Goal: Task Accomplishment & Management: Use online tool/utility

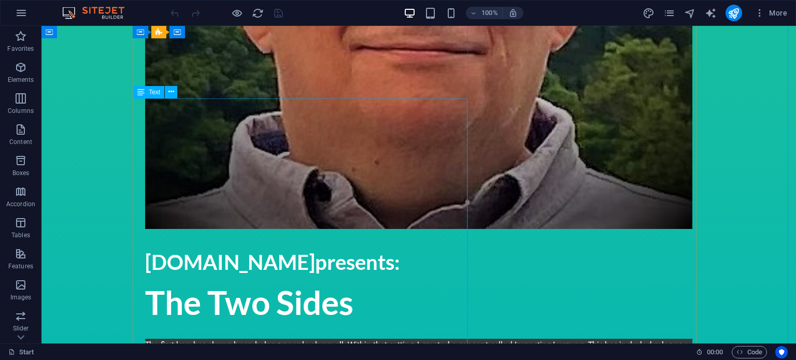
scroll to position [434, 0]
click at [173, 94] on icon at bounding box center [171, 92] width 6 height 11
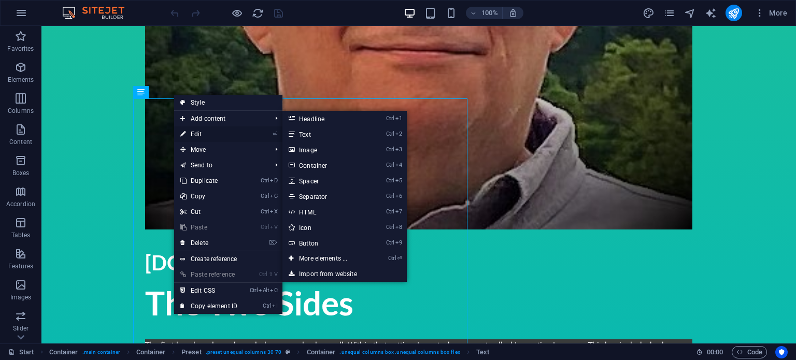
click at [190, 132] on link "⏎ Edit" at bounding box center [208, 134] width 69 height 16
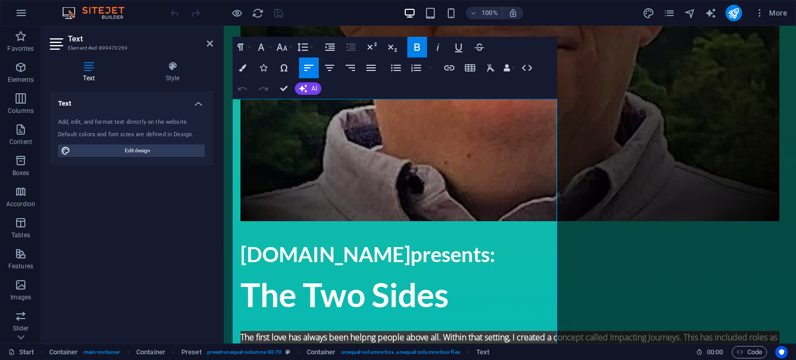
scroll to position [428, 0]
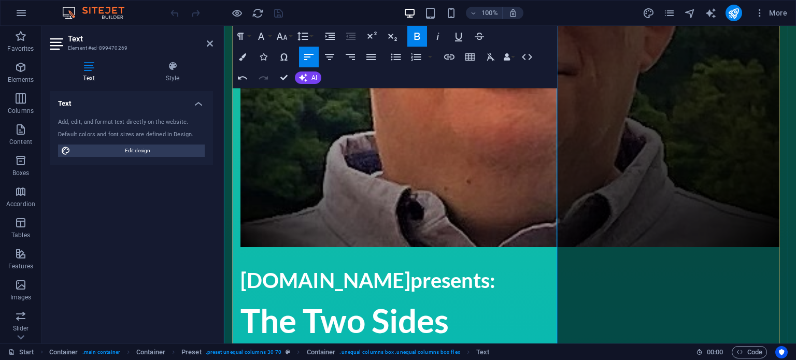
scroll to position [401, 0]
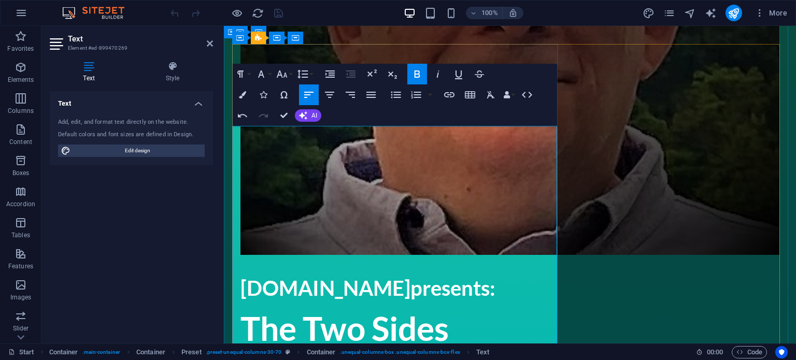
drag, startPoint x: 526, startPoint y: 183, endPoint x: 241, endPoint y: 136, distance: 289.0
drag, startPoint x: 282, startPoint y: 152, endPoint x: 461, endPoint y: 51, distance: 206.1
click at [318, 114] on button "AI" at bounding box center [308, 115] width 26 height 12
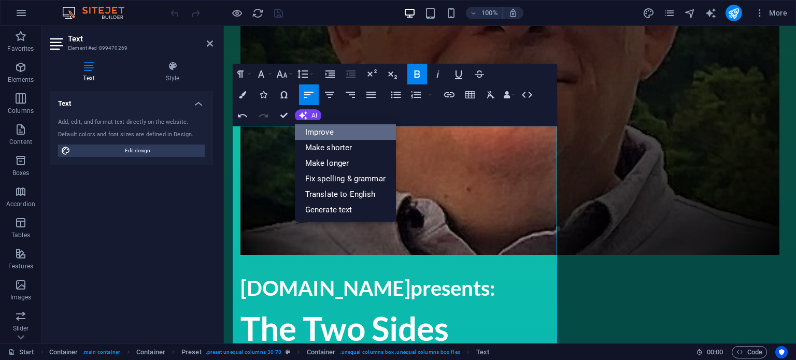
click at [322, 127] on link "Improve" at bounding box center [345, 132] width 101 height 16
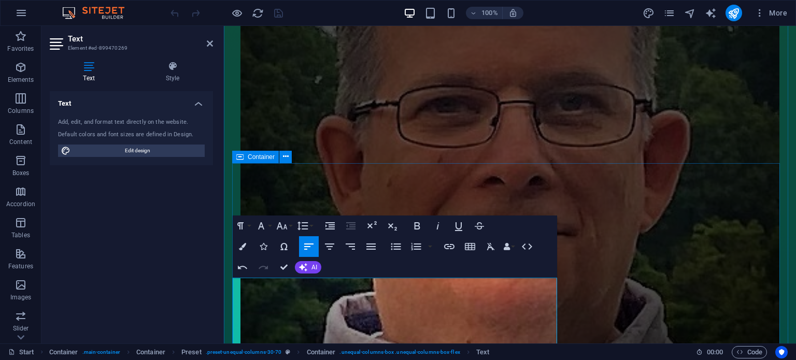
scroll to position [247, 0]
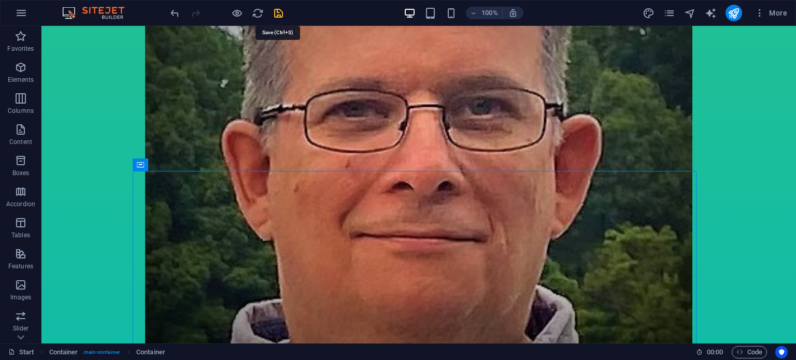
click at [279, 15] on icon "save" at bounding box center [279, 13] width 12 height 12
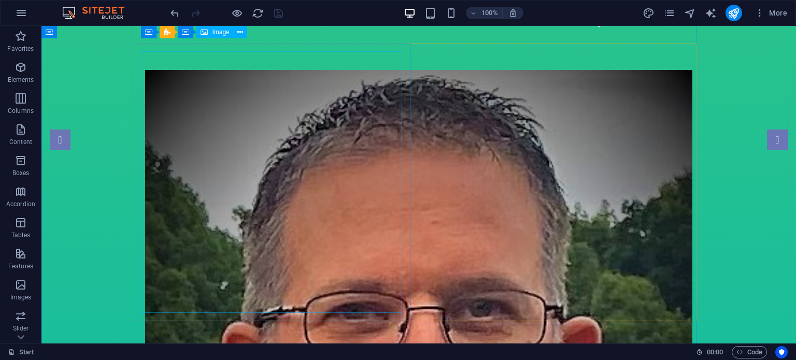
scroll to position [0, 0]
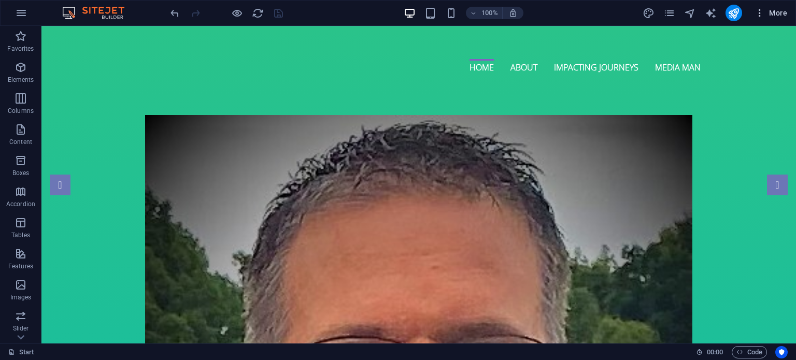
click at [776, 10] on span "More" at bounding box center [771, 13] width 33 height 10
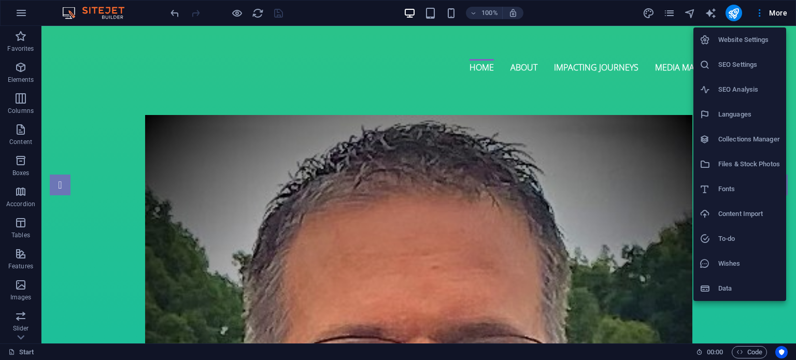
click at [678, 17] on div at bounding box center [398, 180] width 796 height 360
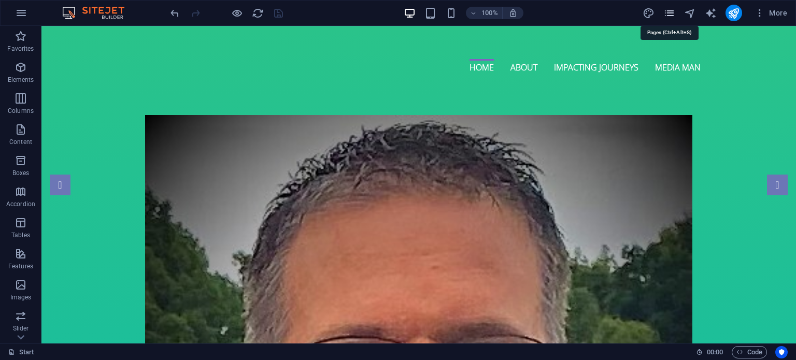
click at [674, 18] on icon "pages" at bounding box center [669, 13] width 12 height 12
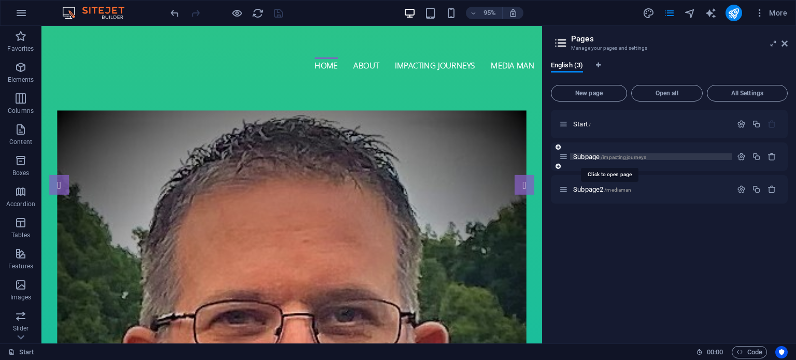
click at [613, 155] on span "/impactingjourneys" at bounding box center [624, 157] width 46 height 6
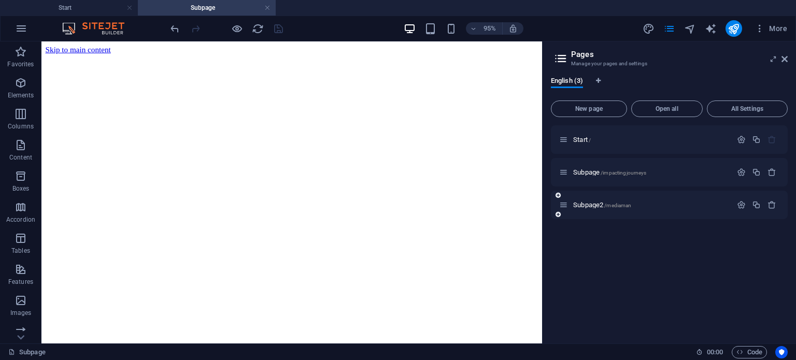
click at [589, 199] on div "Subpage2 /mediaman" at bounding box center [645, 205] width 173 height 12
click at [616, 203] on span "/mediaman" at bounding box center [617, 206] width 27 height 6
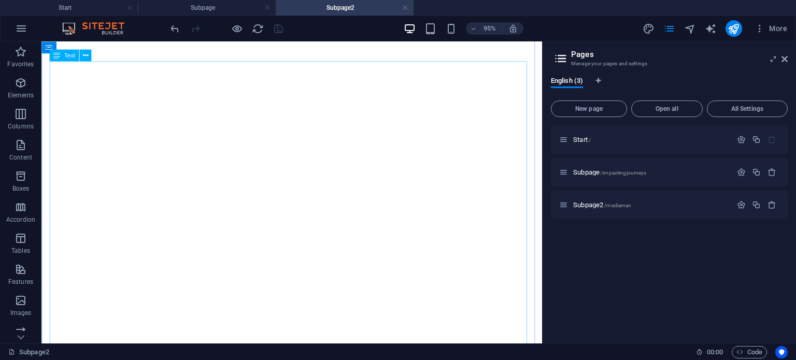
scroll to position [515, 0]
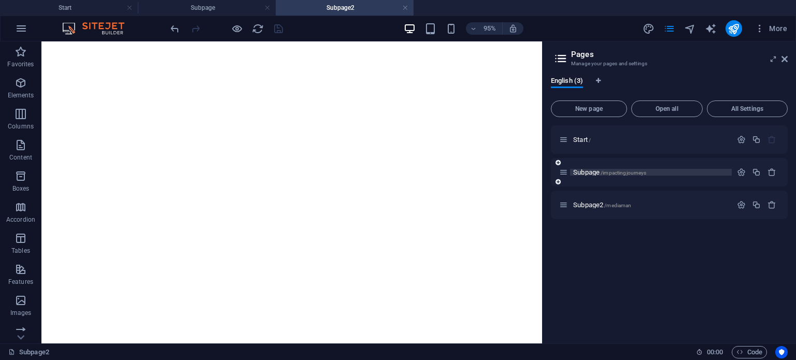
click at [611, 173] on span "/impactingjourneys" at bounding box center [624, 173] width 46 height 6
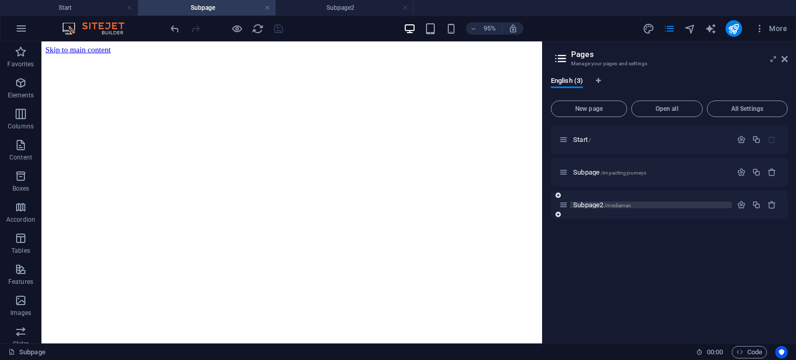
click at [621, 204] on span "/mediaman" at bounding box center [617, 206] width 27 height 6
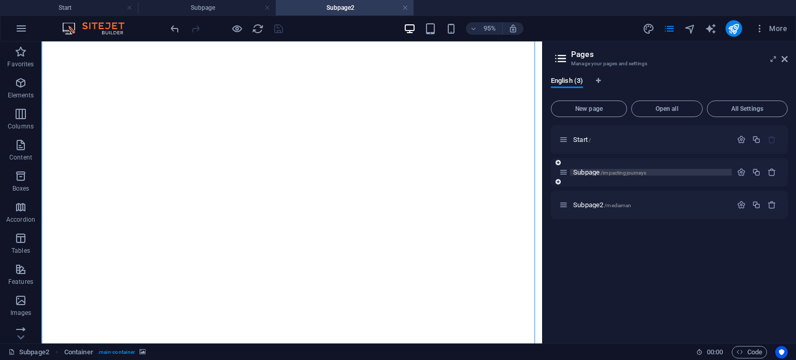
click at [617, 174] on span "/impactingjourneys" at bounding box center [624, 173] width 46 height 6
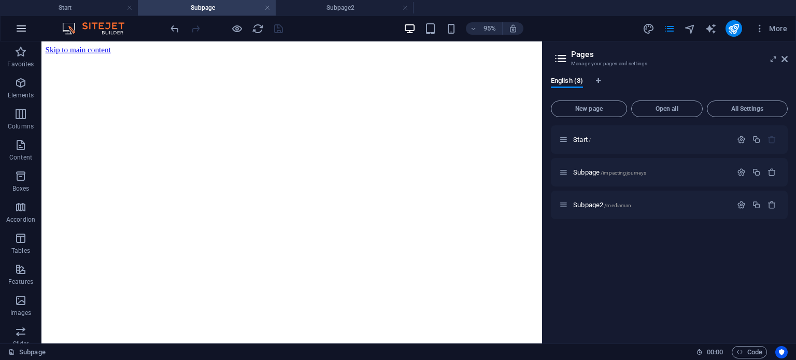
click at [20, 24] on icon "button" at bounding box center [21, 28] width 12 height 12
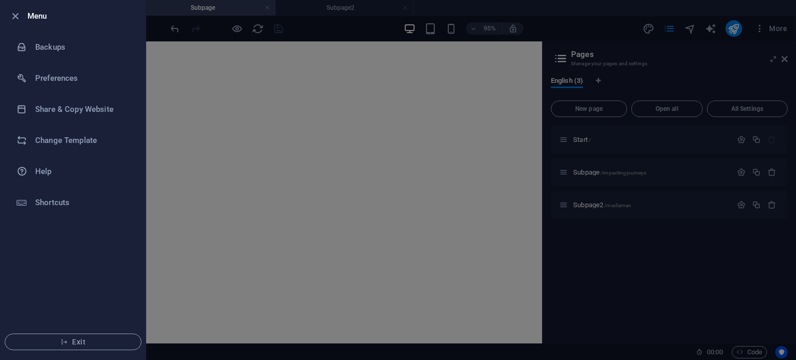
click at [618, 35] on div at bounding box center [398, 180] width 796 height 360
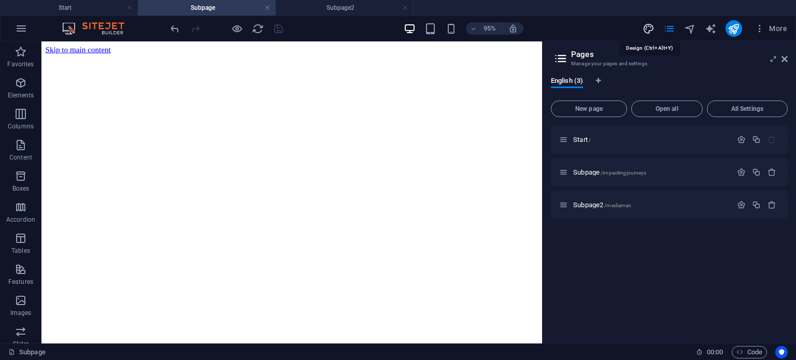
click at [648, 29] on icon "design" at bounding box center [649, 29] width 12 height 12
select select "px"
select select "300"
select select "px"
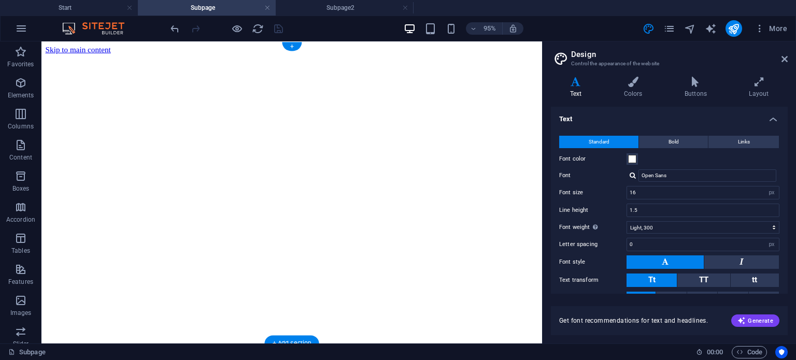
click at [204, 55] on figure at bounding box center [305, 55] width 519 height 0
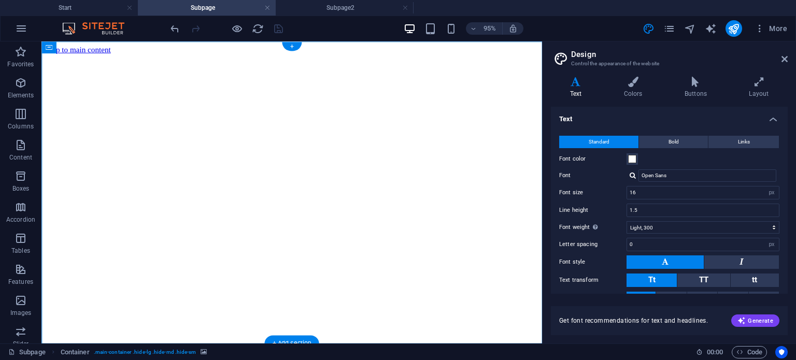
click at [204, 55] on figure at bounding box center [305, 55] width 519 height 0
select select "vh"
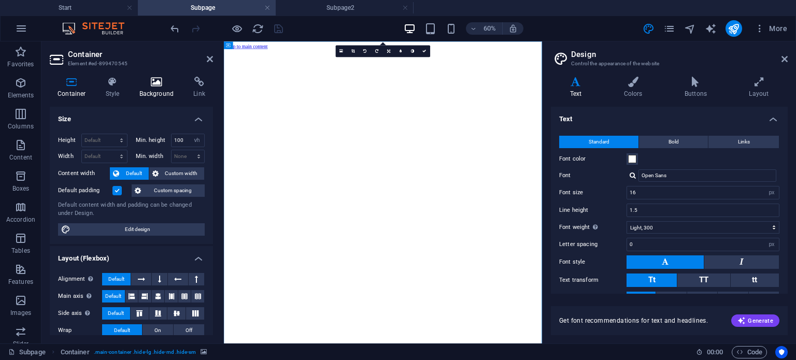
click at [160, 94] on h4 "Background" at bounding box center [159, 88] width 54 height 22
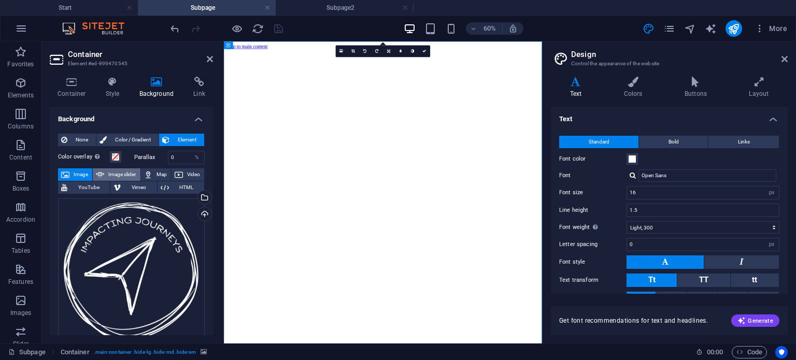
click at [123, 176] on span "Image slider" at bounding box center [122, 174] width 30 height 12
select select "ms"
select select "s"
select select "progressive"
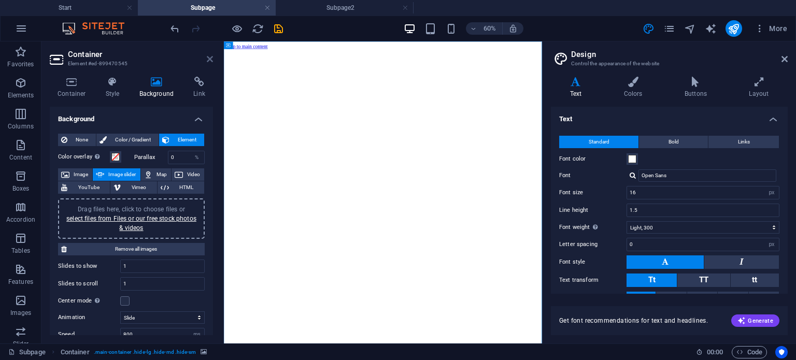
click at [207, 62] on icon at bounding box center [210, 59] width 6 height 8
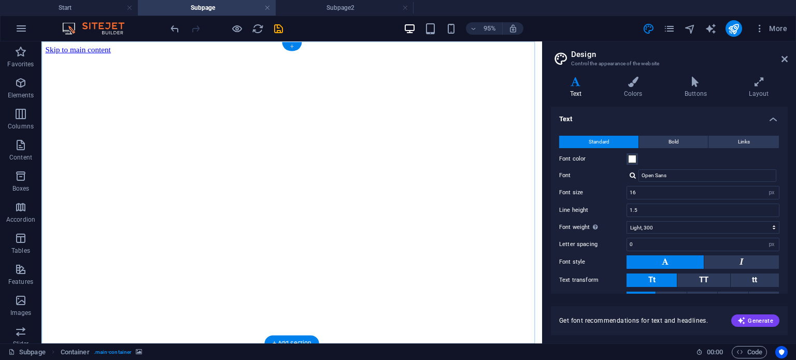
click at [288, 48] on div "+" at bounding box center [291, 46] width 19 height 9
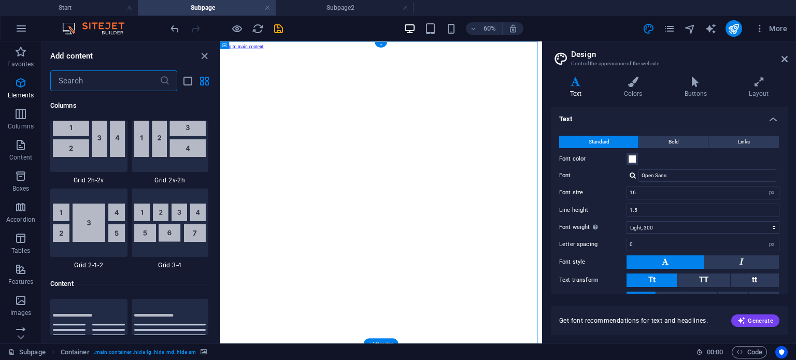
scroll to position [1813, 0]
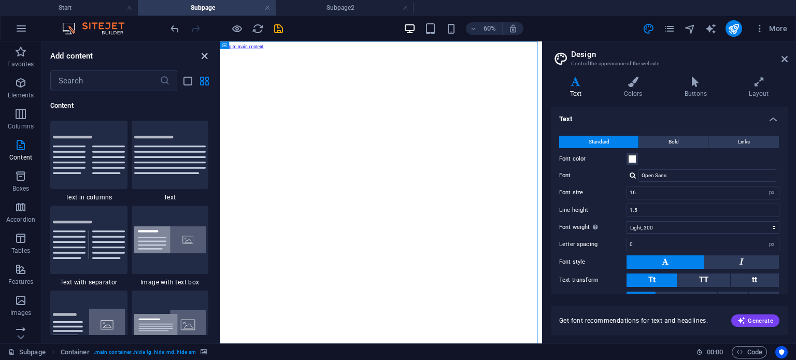
click at [206, 60] on icon "close panel" at bounding box center [204, 56] width 12 height 12
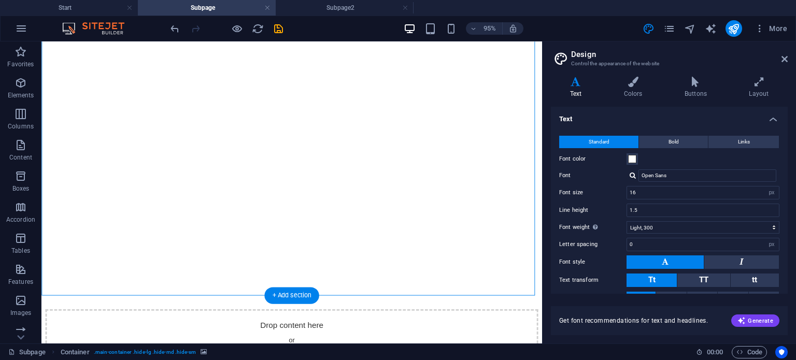
scroll to position [50, 0]
click at [193, 5] on div at bounding box center [305, 5] width 519 height 0
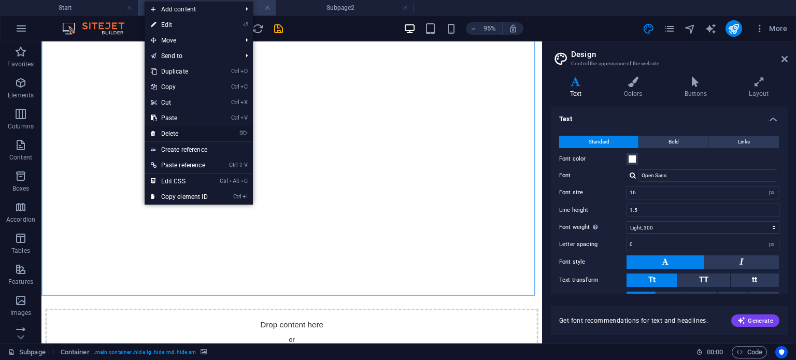
click at [167, 134] on link "⌦ Delete" at bounding box center [179, 134] width 69 height 16
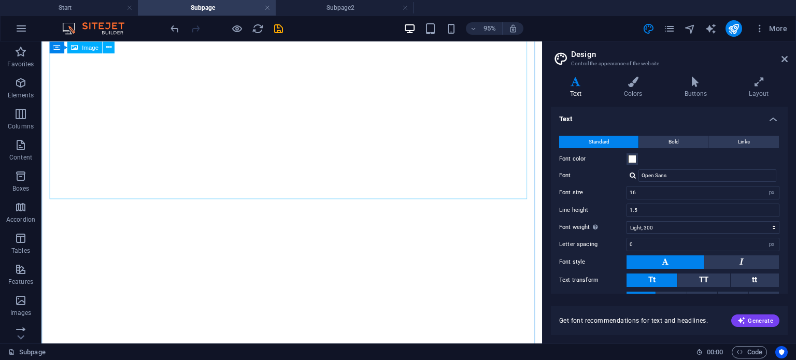
scroll to position [369, 0]
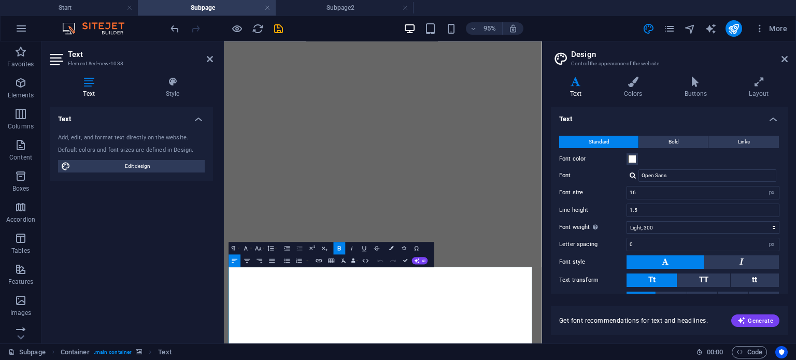
scroll to position [163, 0]
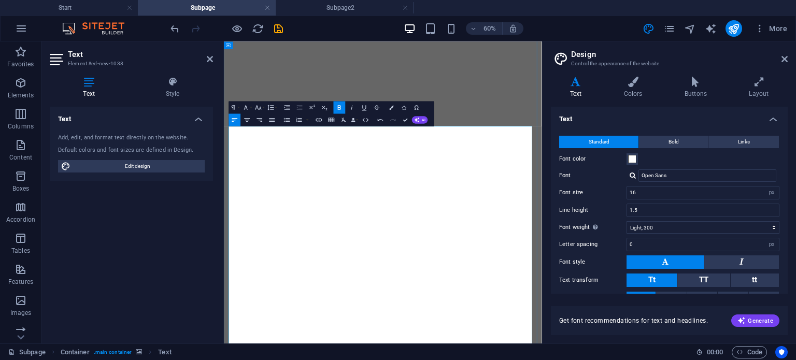
scroll to position [397, 0]
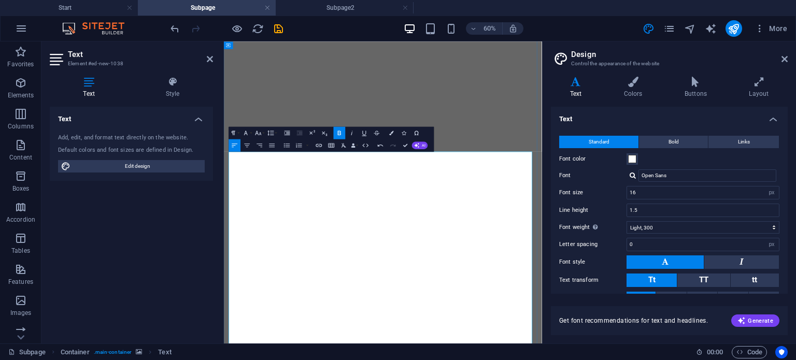
scroll to position [355, 0]
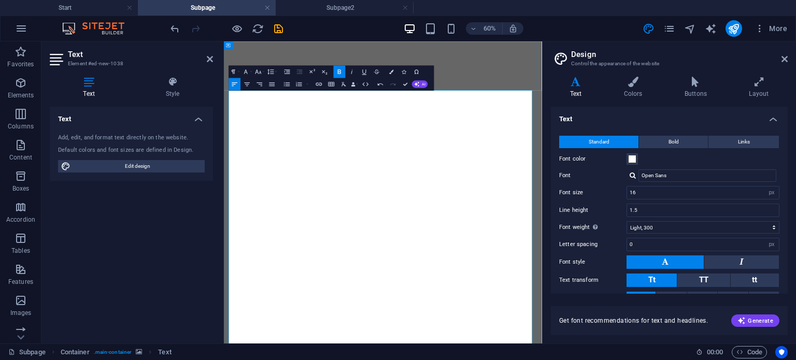
scroll to position [458, 0]
drag, startPoint x: 473, startPoint y: 413, endPoint x: 495, endPoint y: 419, distance: 22.6
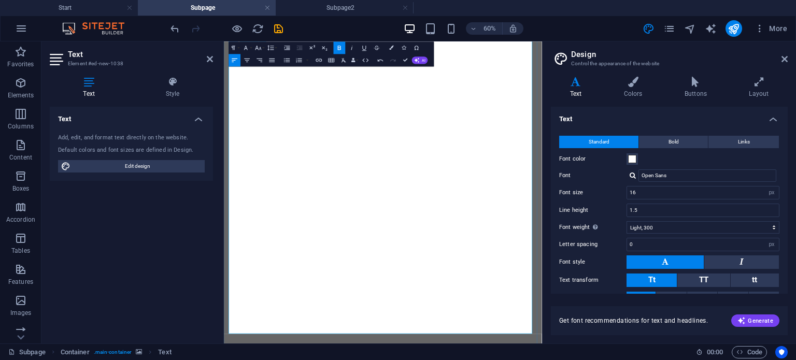
scroll to position [605, 0]
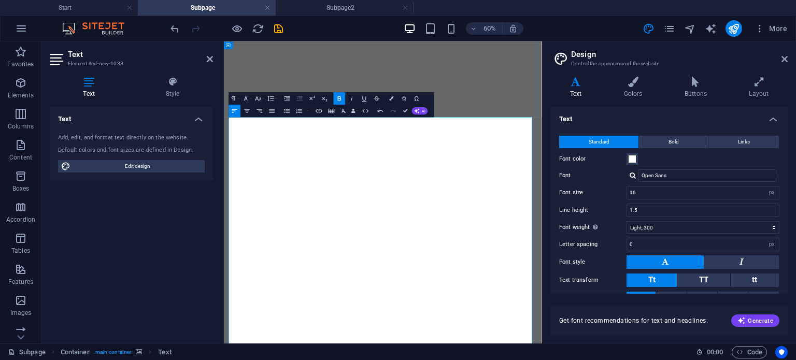
scroll to position [413, 0]
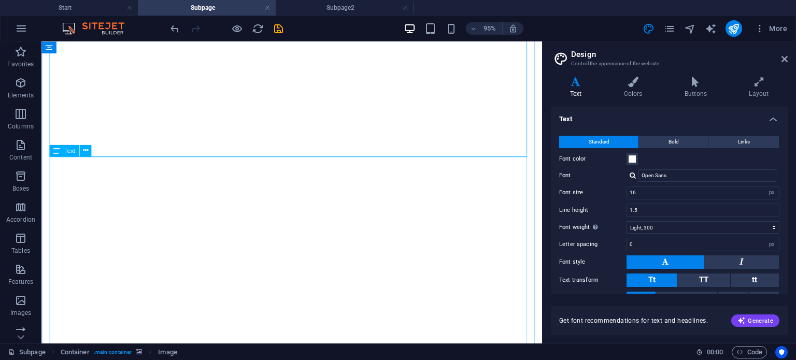
scroll to position [414, 0]
click at [83, 150] on icon at bounding box center [84, 151] width 5 height 10
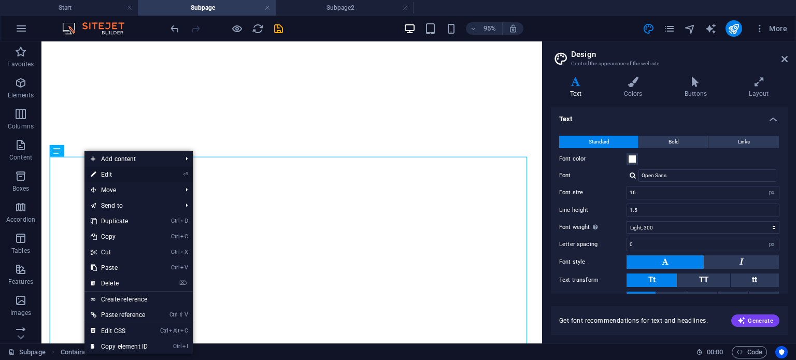
click at [102, 169] on link "⏎ Edit" at bounding box center [118, 175] width 69 height 16
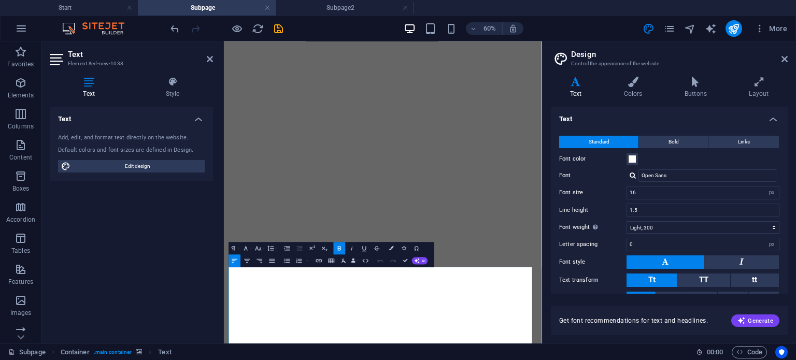
scroll to position [163, 0]
drag, startPoint x: 314, startPoint y: 428, endPoint x: 234, endPoint y: 430, distance: 80.4
click at [390, 249] on icon "button" at bounding box center [392, 248] width 4 height 4
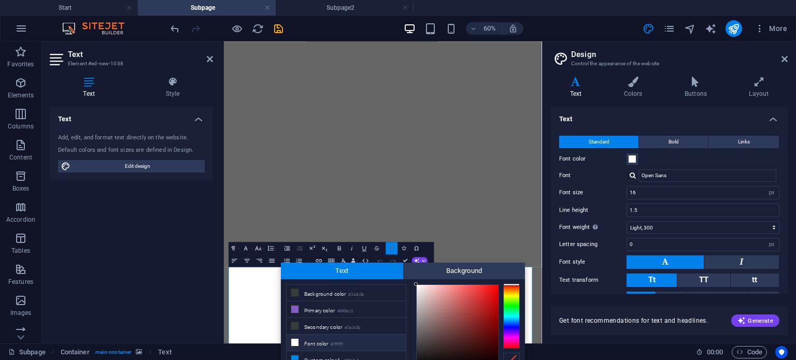
scroll to position [47, 0]
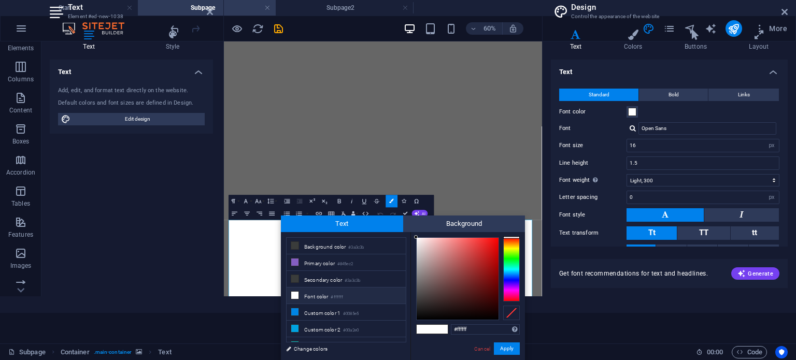
click at [514, 250] on div at bounding box center [511, 269] width 17 height 64
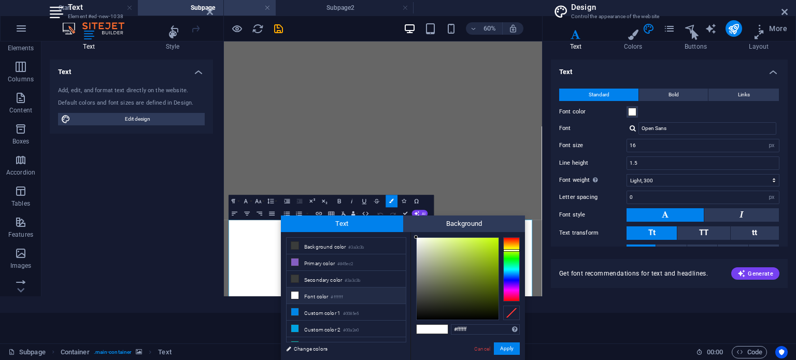
click at [499, 238] on div at bounding box center [468, 278] width 104 height 83
click at [497, 238] on div at bounding box center [458, 279] width 82 height 82
type input "#c4ff00"
click at [499, 237] on div at bounding box center [498, 237] width 4 height 4
click at [510, 348] on button "Apply" at bounding box center [507, 349] width 26 height 12
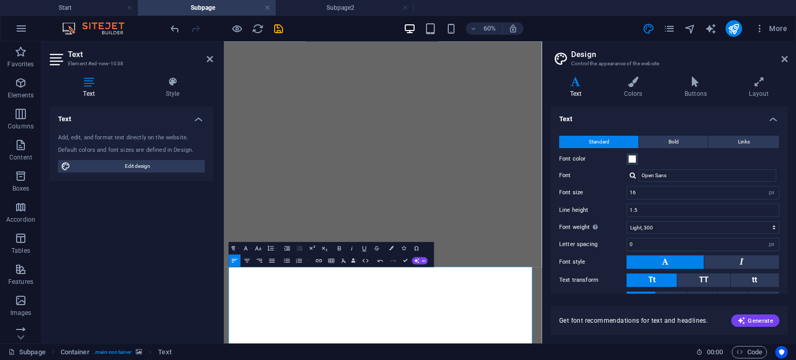
scroll to position [0, 0]
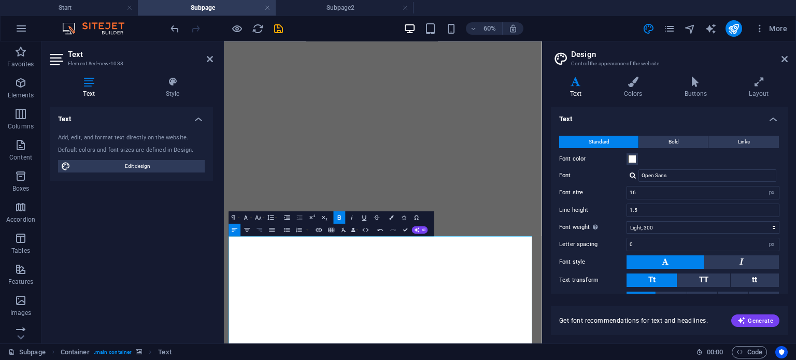
scroll to position [215, 0]
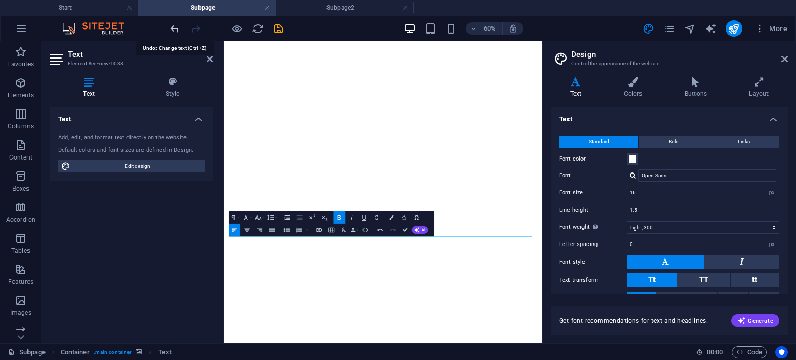
click at [176, 29] on icon "undo" at bounding box center [175, 29] width 12 height 12
click at [175, 29] on icon "undo" at bounding box center [175, 29] width 12 height 12
click at [175, 31] on icon "undo" at bounding box center [175, 29] width 12 height 12
click at [174, 28] on icon "undo" at bounding box center [175, 29] width 12 height 12
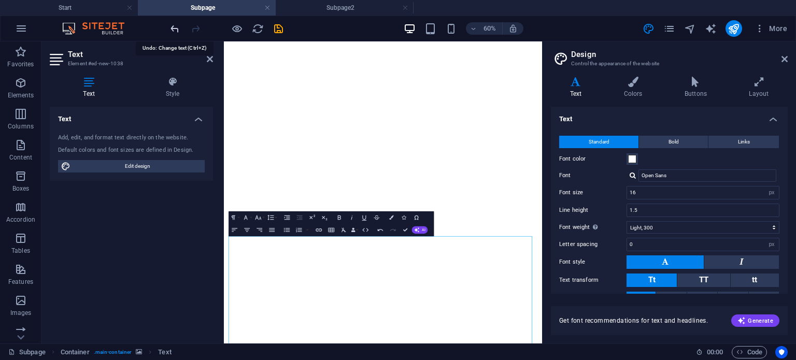
click at [175, 26] on icon "undo" at bounding box center [175, 29] width 12 height 12
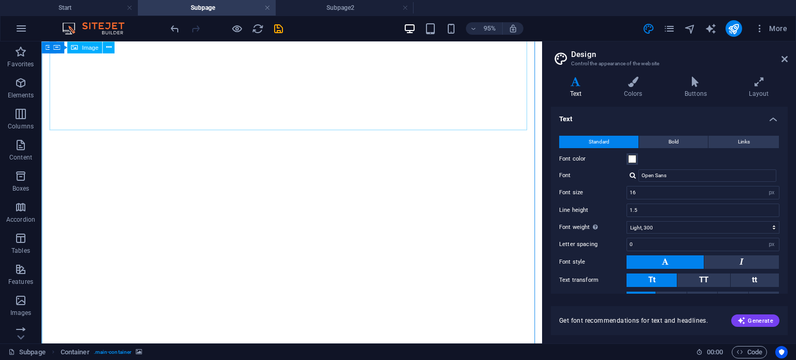
scroll to position [442, 0]
click at [85, 125] on icon at bounding box center [84, 124] width 5 height 10
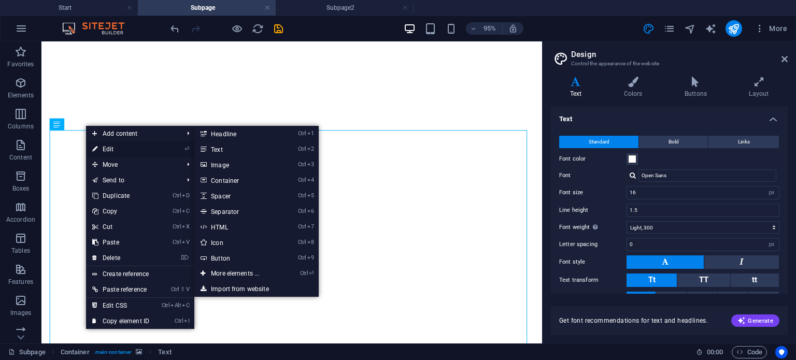
click at [117, 146] on link "⏎ Edit" at bounding box center [120, 149] width 69 height 16
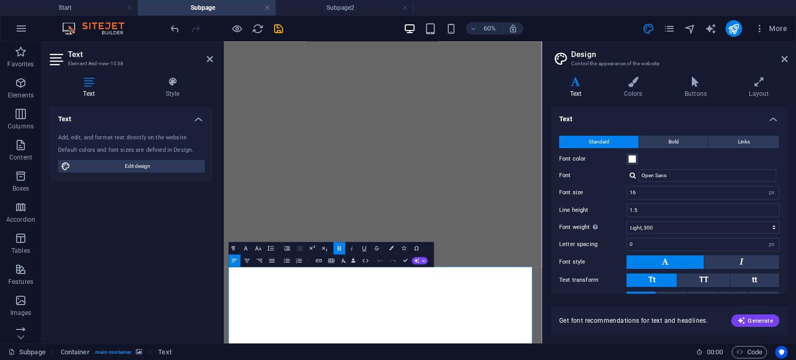
drag, startPoint x: 289, startPoint y: 426, endPoint x: 225, endPoint y: 428, distance: 63.8
click at [247, 250] on icon "button" at bounding box center [245, 248] width 7 height 7
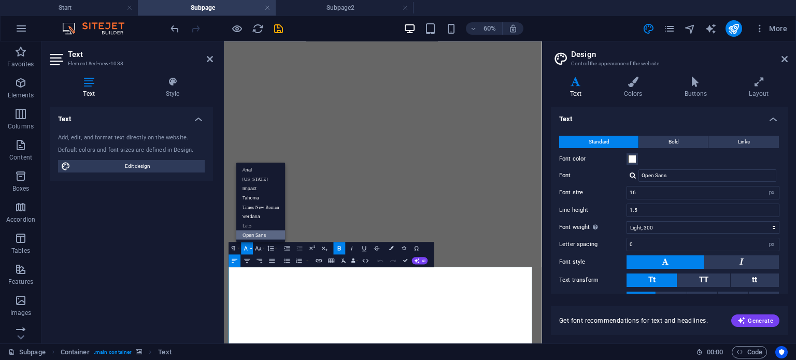
scroll to position [0, 0]
click at [254, 196] on link "Tahoma" at bounding box center [260, 197] width 49 height 9
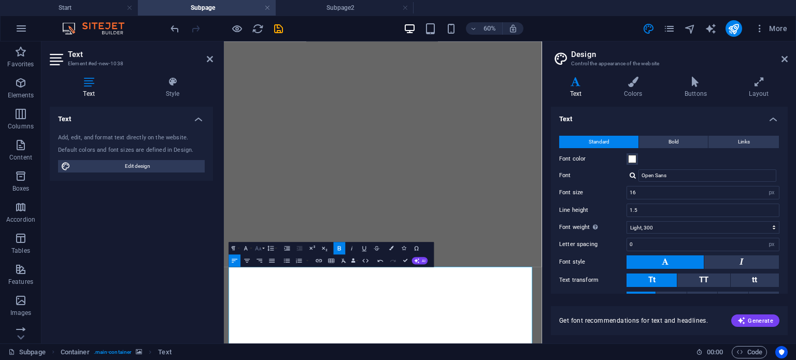
click at [260, 247] on icon "button" at bounding box center [258, 248] width 6 height 4
click at [259, 225] on link "24" at bounding box center [255, 228] width 22 height 9
click at [388, 248] on button "Colors" at bounding box center [392, 248] width 12 height 12
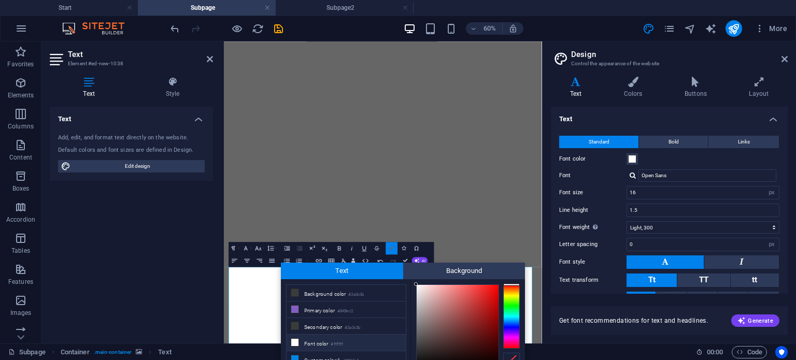
scroll to position [47, 0]
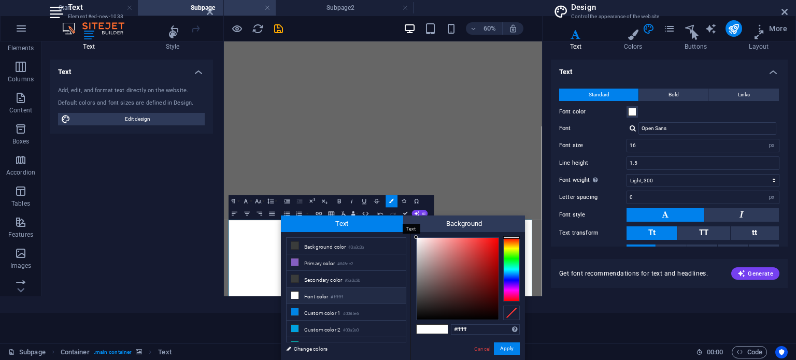
click at [384, 226] on span "Text" at bounding box center [342, 224] width 122 height 17
click at [510, 249] on div at bounding box center [511, 269] width 17 height 64
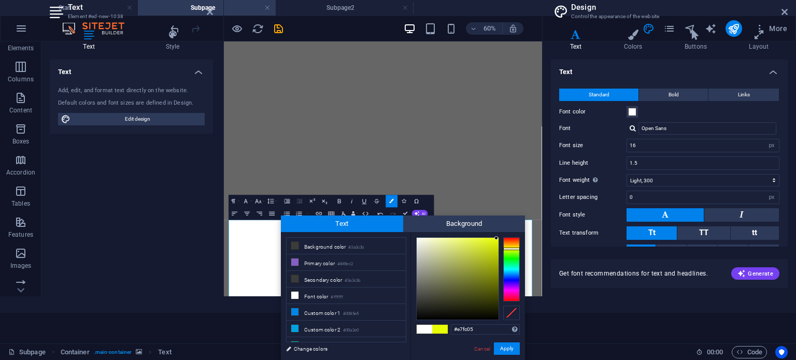
click at [496, 238] on div at bounding box center [458, 279] width 82 height 82
type input "#e6fc02"
click at [498, 238] on div at bounding box center [497, 238] width 4 height 4
click at [503, 348] on button "Apply" at bounding box center [507, 349] width 26 height 12
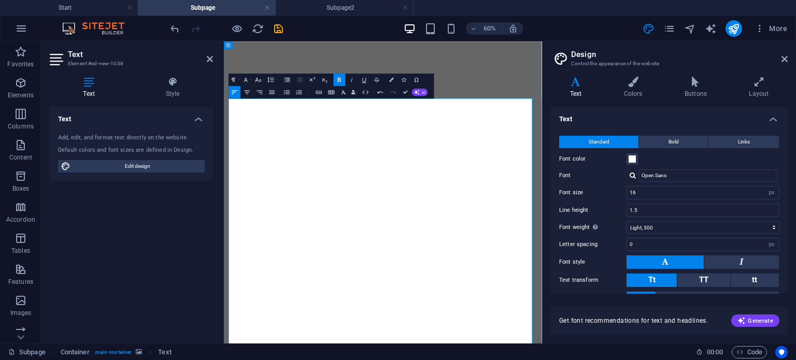
scroll to position [444, 0]
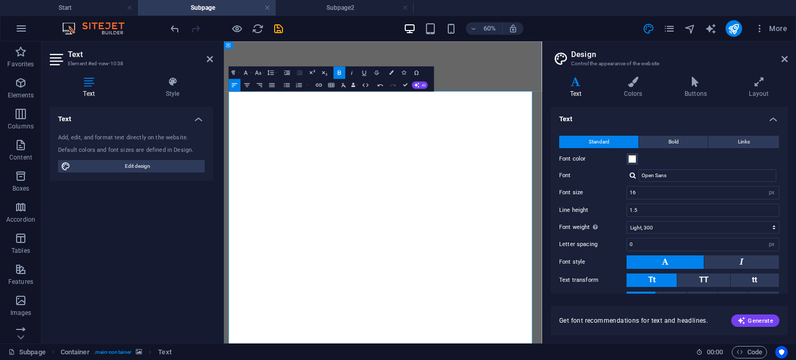
scroll to position [470, 0]
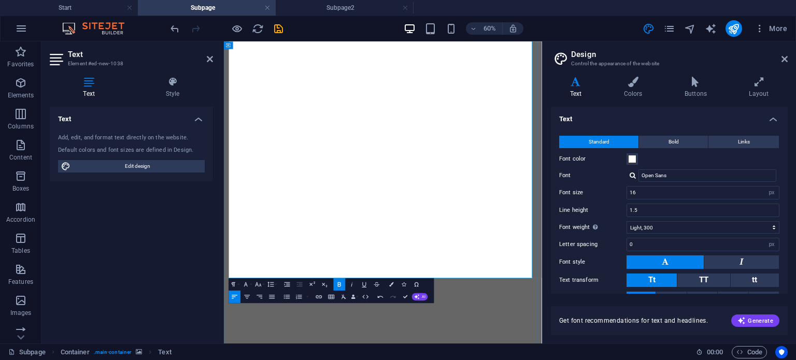
scroll to position [561, 0]
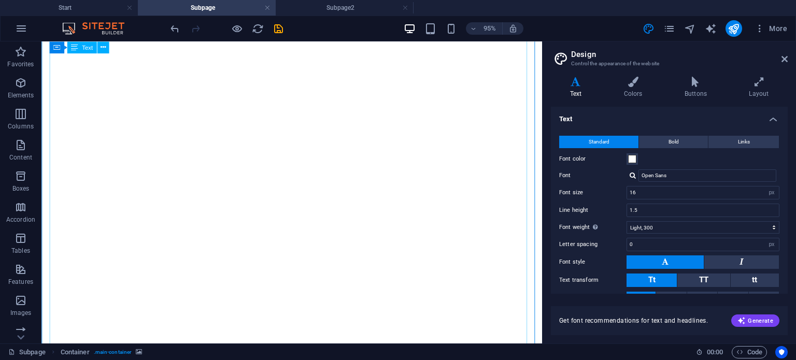
scroll to position [540, 0]
click at [103, 45] on icon at bounding box center [103, 47] width 5 height 10
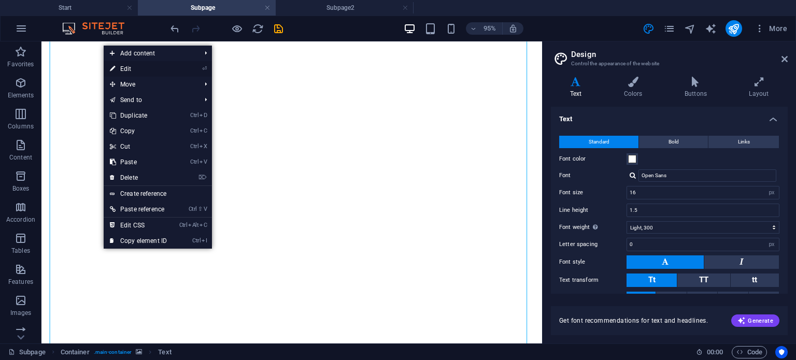
click at [124, 71] on link "⏎ Edit" at bounding box center [138, 69] width 69 height 16
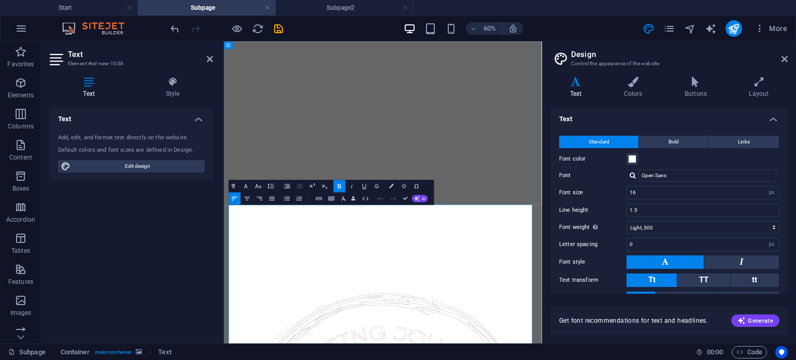
scroll to position [267, 0]
drag, startPoint x: 392, startPoint y: 447, endPoint x: 234, endPoint y: 455, distance: 158.8
click at [249, 182] on icon "button" at bounding box center [245, 185] width 7 height 7
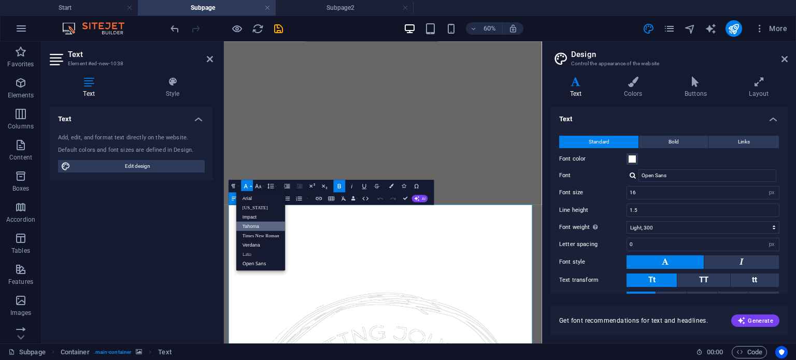
scroll to position [0, 0]
click at [250, 222] on link "Tahoma" at bounding box center [260, 225] width 49 height 9
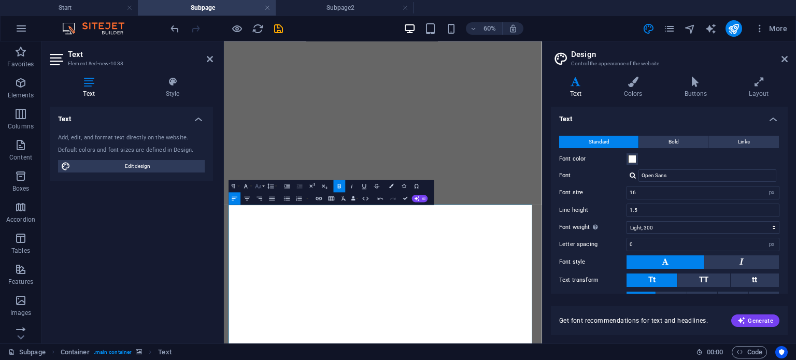
drag, startPoint x: 259, startPoint y: 193, endPoint x: 258, endPoint y: 187, distance: 5.8
click at [258, 187] on icon "button" at bounding box center [258, 186] width 6 height 4
click at [256, 209] on link "24" at bounding box center [255, 213] width 22 height 9
click at [391, 187] on icon "button" at bounding box center [392, 186] width 4 height 4
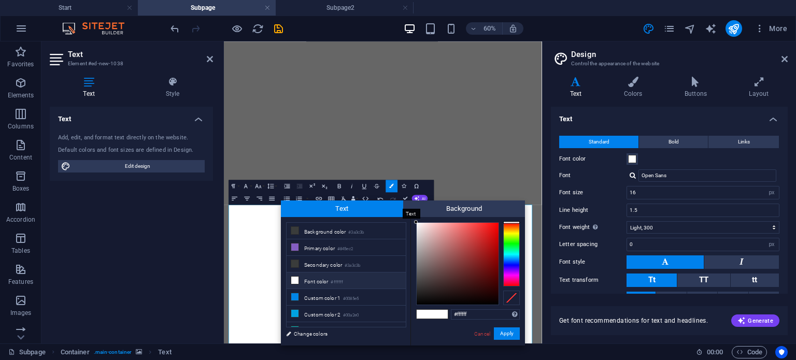
click at [368, 211] on span "Text" at bounding box center [342, 209] width 122 height 17
click at [510, 233] on div at bounding box center [511, 254] width 17 height 64
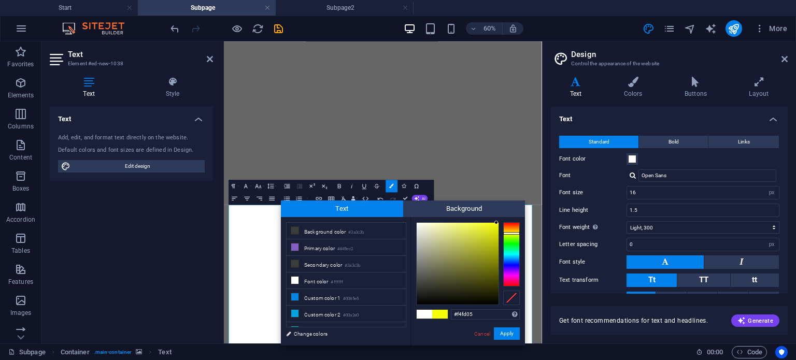
click at [496, 223] on div at bounding box center [458, 264] width 82 height 82
click at [498, 222] on div at bounding box center [497, 222] width 4 height 4
click at [506, 332] on button "Apply" at bounding box center [507, 334] width 26 height 12
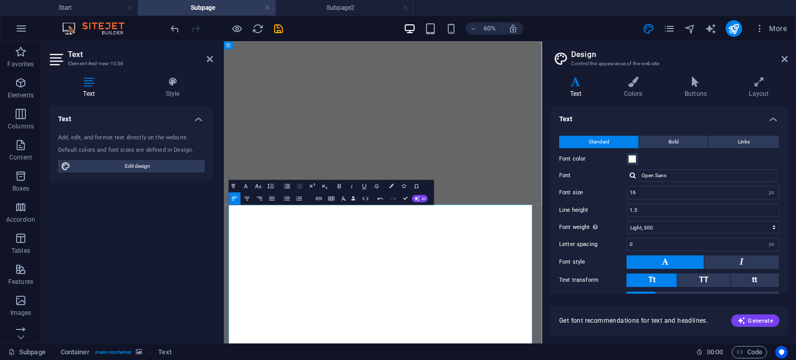
drag, startPoint x: 333, startPoint y: 443, endPoint x: 243, endPoint y: 437, distance: 90.4
drag, startPoint x: 339, startPoint y: 449, endPoint x: 229, endPoint y: 448, distance: 110.4
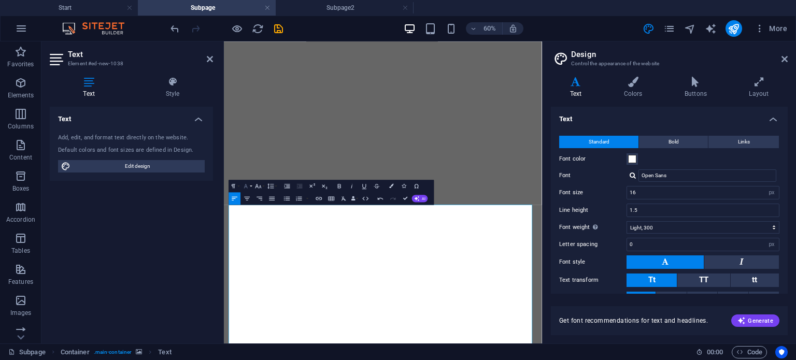
click at [249, 187] on icon "button" at bounding box center [245, 185] width 7 height 7
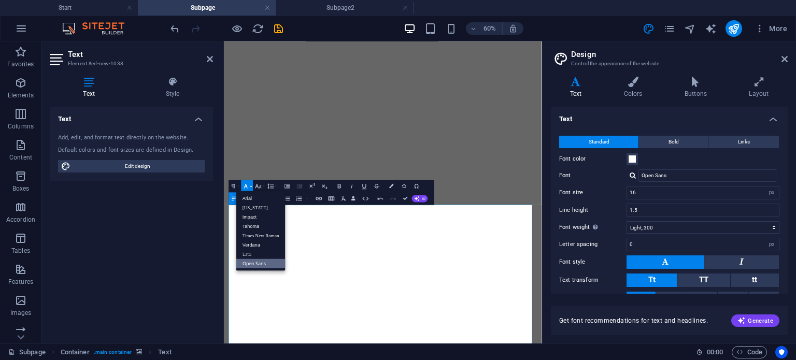
scroll to position [0, 0]
click at [252, 223] on link "Tahoma" at bounding box center [260, 225] width 49 height 9
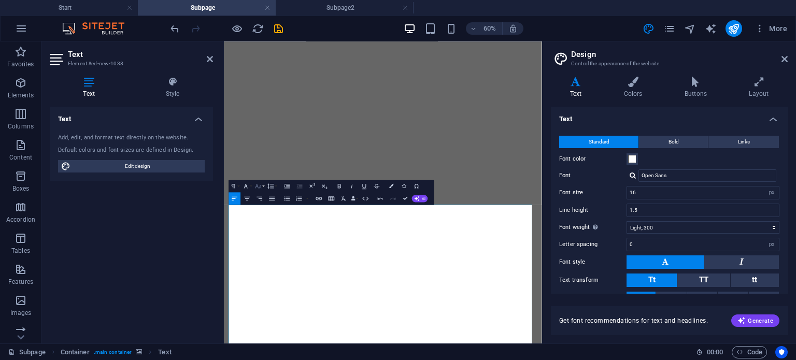
click at [262, 188] on button "Font Size" at bounding box center [260, 186] width 12 height 12
click at [258, 215] on link "24" at bounding box center [255, 213] width 22 height 9
click at [343, 187] on icon "button" at bounding box center [339, 185] width 7 height 7
click at [390, 187] on icon "button" at bounding box center [392, 186] width 4 height 4
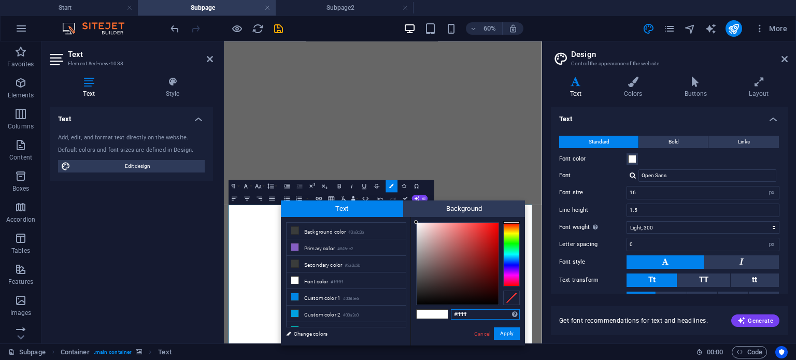
click at [508, 234] on div at bounding box center [511, 254] width 17 height 64
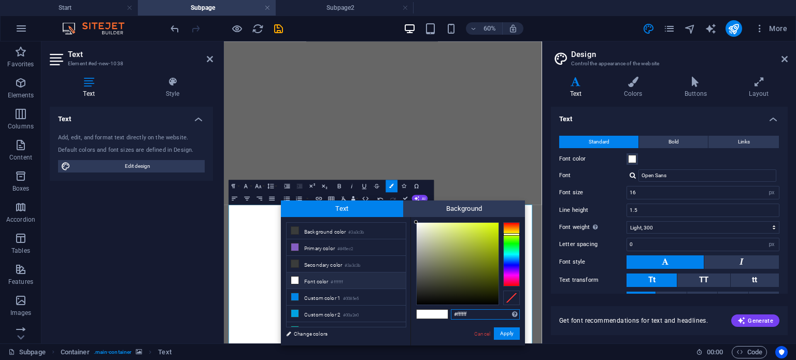
type input "#d9fa05"
click at [496, 224] on div at bounding box center [458, 264] width 82 height 82
drag, startPoint x: 497, startPoint y: 223, endPoint x: 477, endPoint y: 477, distance: 254.7
click at [510, 328] on button "Apply" at bounding box center [507, 334] width 26 height 12
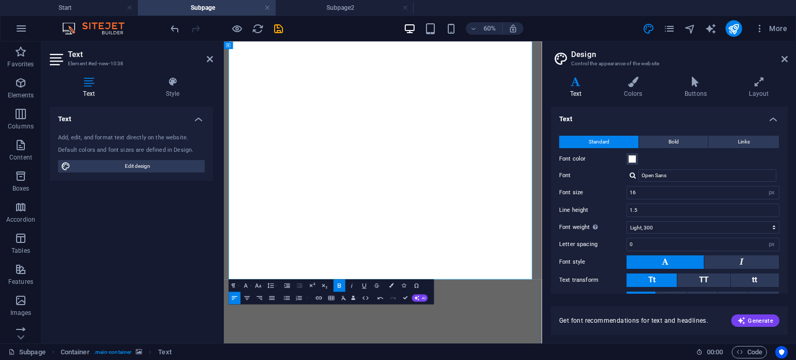
scroll to position [561, 0]
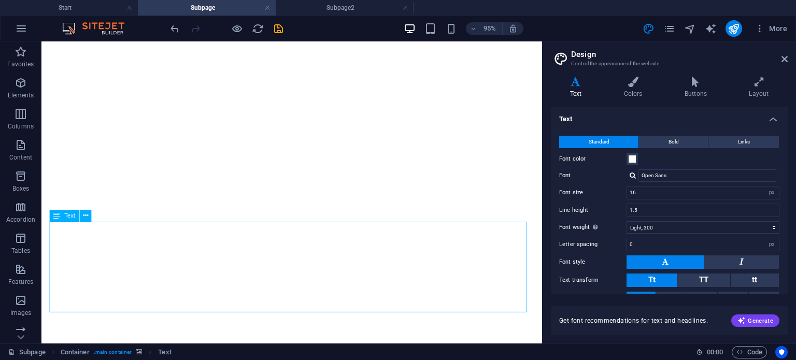
scroll to position [744, 0]
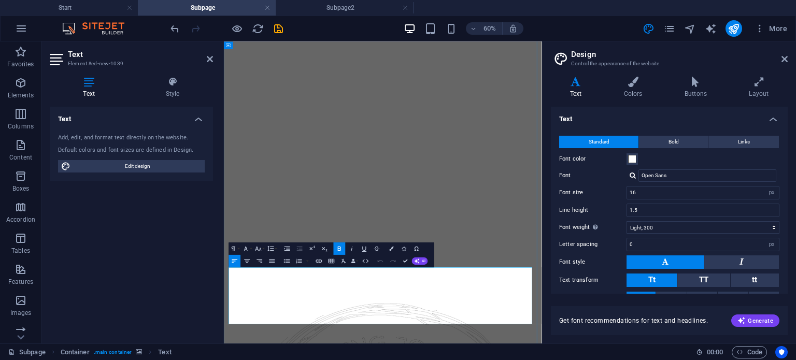
scroll to position [561, 0]
drag, startPoint x: 287, startPoint y: 424, endPoint x: 447, endPoint y: 310, distance: 196.3
click at [394, 250] on button "Colors" at bounding box center [392, 248] width 12 height 12
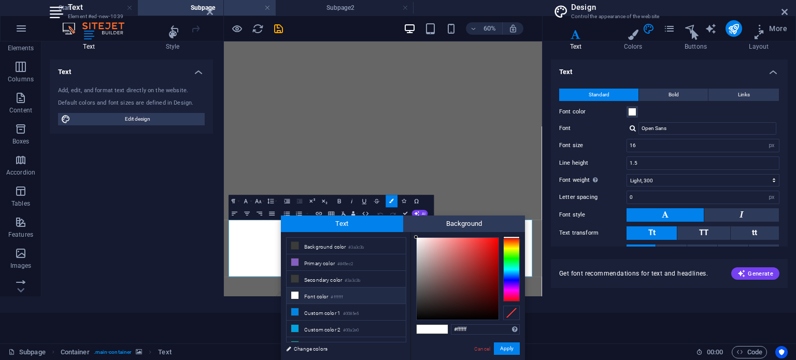
click at [510, 248] on div at bounding box center [511, 269] width 17 height 64
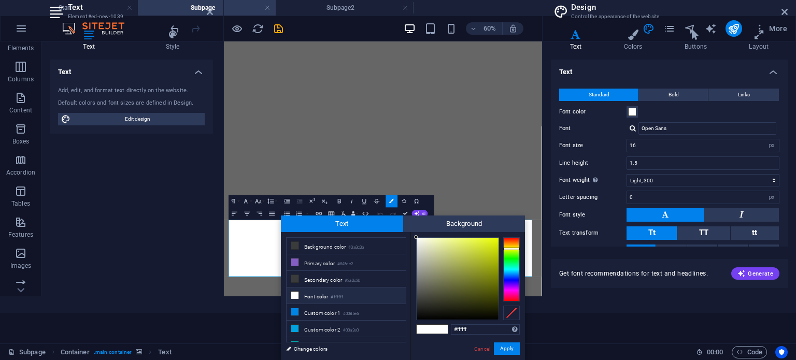
type input "#e5fa02"
click at [498, 239] on div at bounding box center [458, 279] width 82 height 82
click at [502, 350] on button "Apply" at bounding box center [507, 349] width 26 height 12
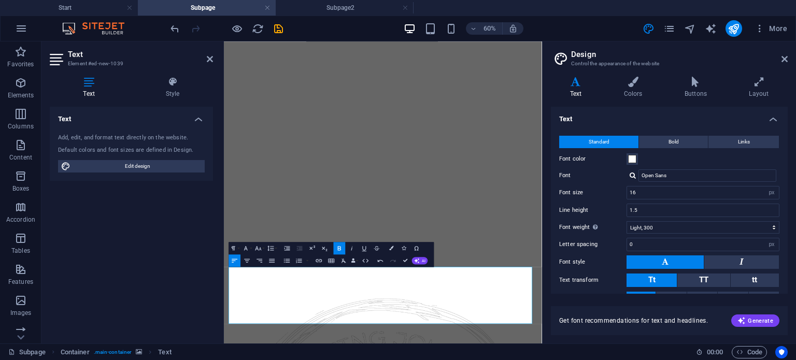
scroll to position [0, 0]
click at [249, 247] on icon "button" at bounding box center [245, 248] width 7 height 7
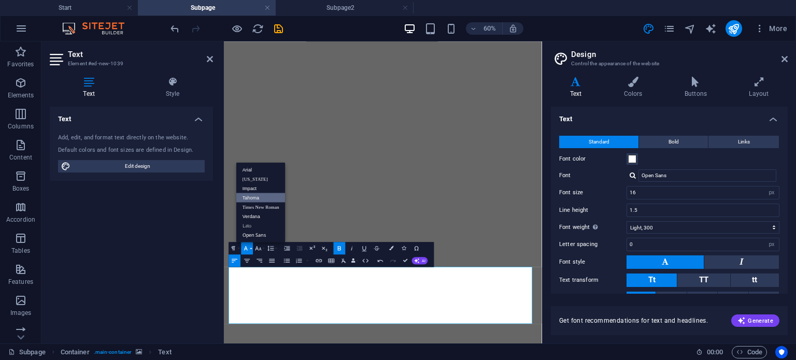
click at [249, 198] on link "Tahoma" at bounding box center [260, 197] width 49 height 9
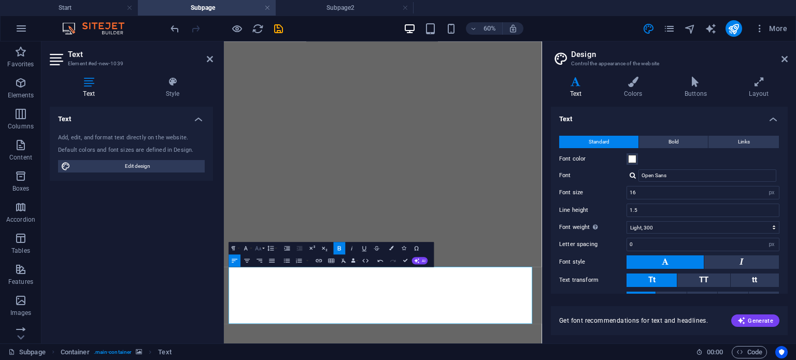
click at [260, 246] on icon "button" at bounding box center [257, 248] width 7 height 7
click at [257, 180] on link "24" at bounding box center [255, 179] width 22 height 9
click at [195, 277] on div "Text Add, edit, and format text directly on the website. Default colors and fon…" at bounding box center [131, 221] width 163 height 229
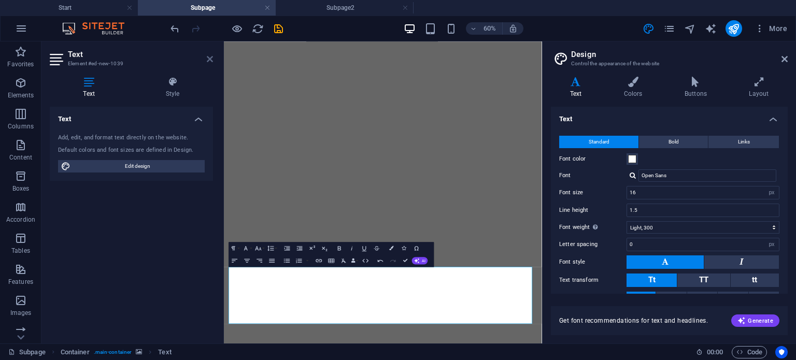
click at [211, 61] on icon at bounding box center [210, 59] width 6 height 8
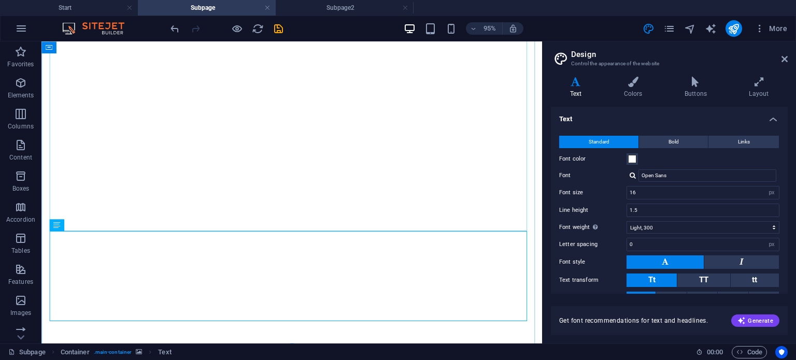
scroll to position [744, 0]
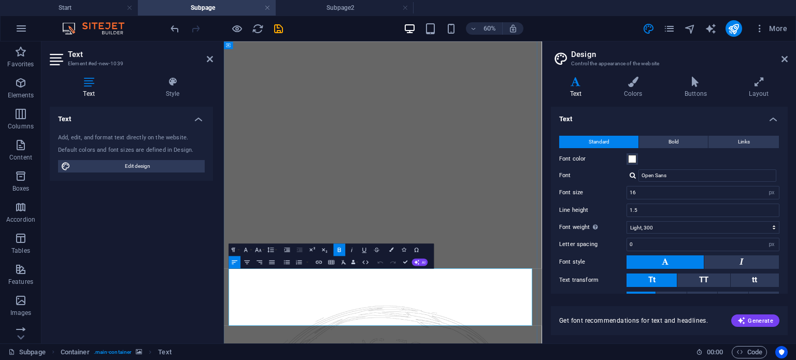
scroll to position [561, 0]
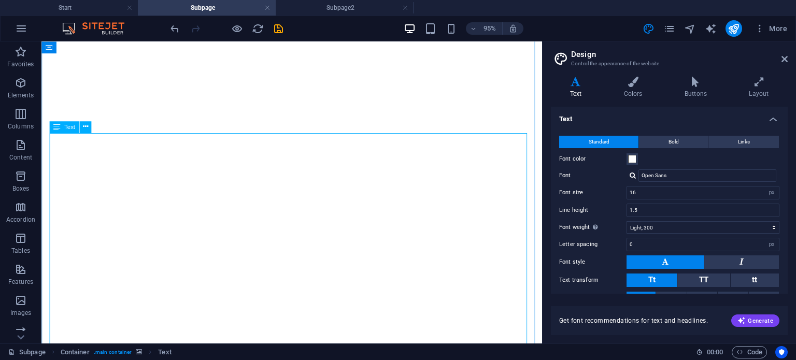
scroll to position [439, 0]
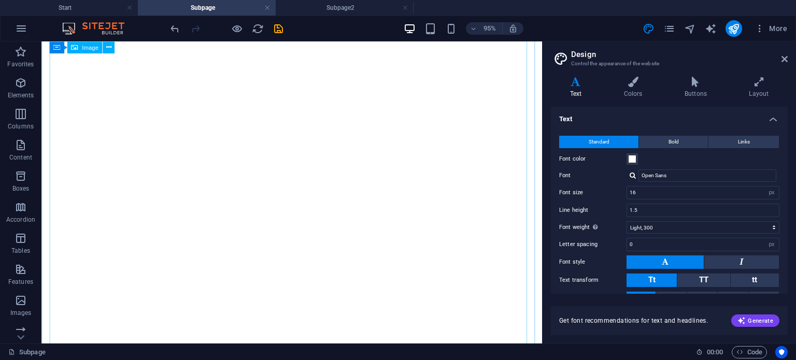
scroll to position [0, 0]
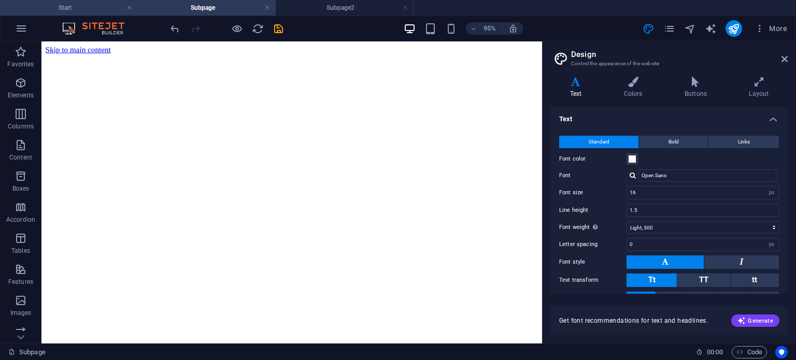
click at [95, 10] on h4 "Start" at bounding box center [69, 7] width 138 height 11
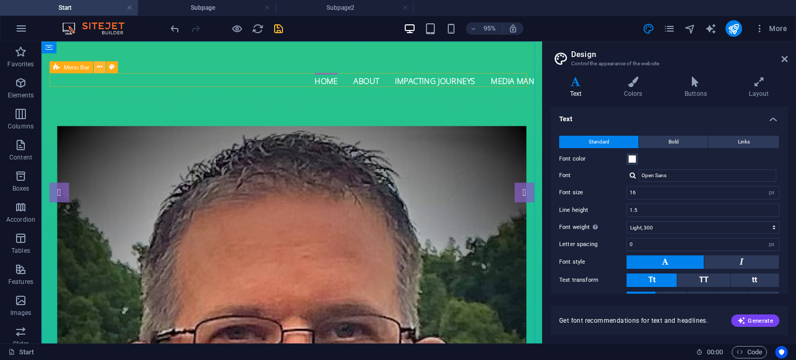
click at [97, 69] on icon at bounding box center [99, 67] width 5 height 10
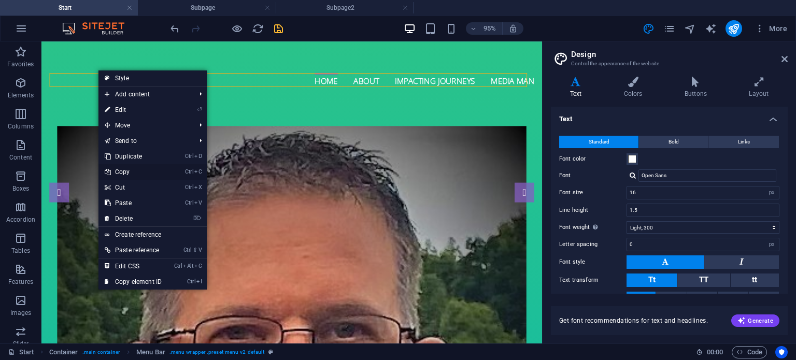
click at [129, 172] on link "Ctrl C Copy" at bounding box center [132, 172] width 69 height 16
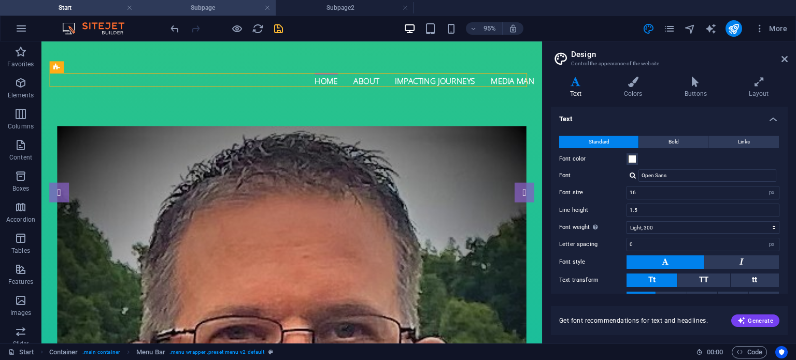
click at [229, 13] on h4 "Subpage" at bounding box center [207, 7] width 138 height 11
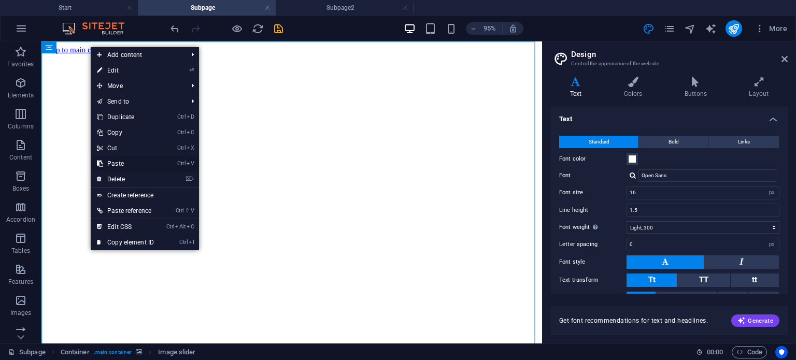
click at [117, 159] on link "Ctrl V Paste" at bounding box center [125, 164] width 69 height 16
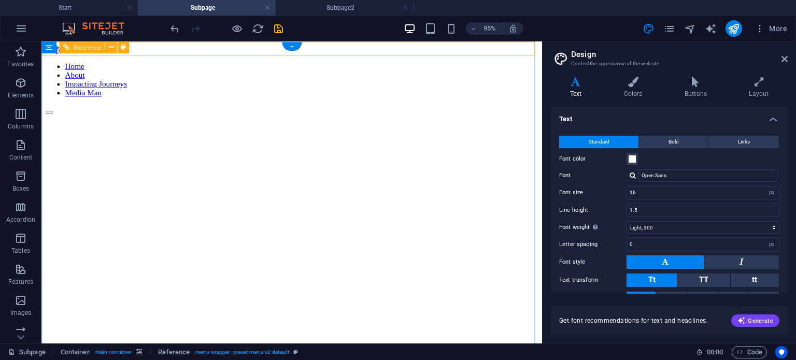
click at [235, 63] on nav "Home About Impacting Journeys Media Man" at bounding box center [305, 81] width 519 height 37
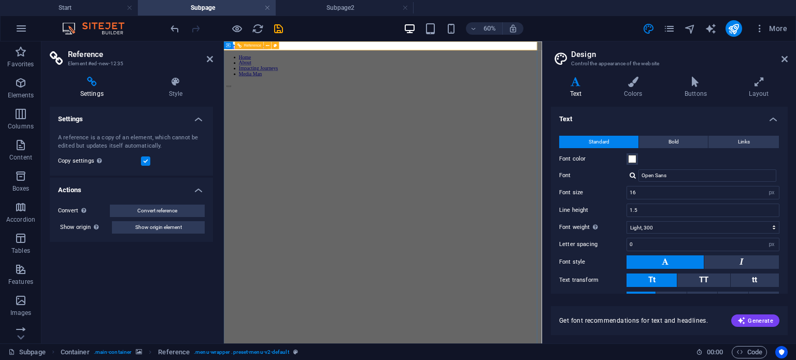
click at [347, 63] on nav "Home About Impacting Journeys Media Man" at bounding box center [489, 81] width 522 height 37
click at [424, 63] on nav "Home About Impacting Journeys Media Man" at bounding box center [489, 81] width 522 height 37
click at [210, 56] on icon at bounding box center [210, 59] width 6 height 8
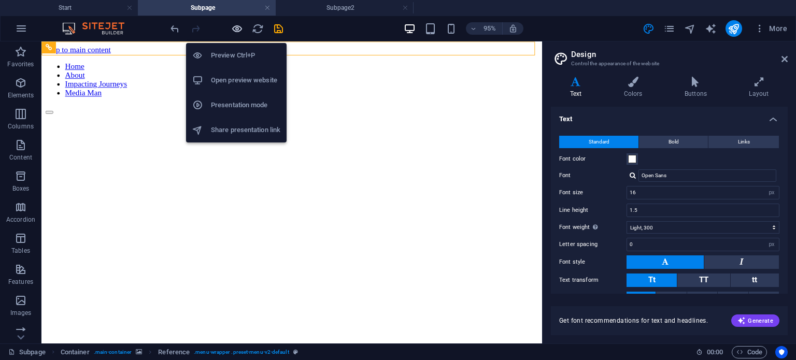
click at [232, 30] on icon "button" at bounding box center [237, 29] width 12 height 12
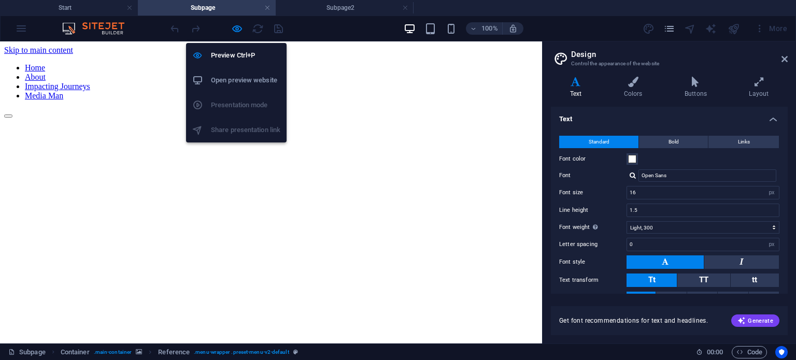
click at [228, 80] on h6 "Open preview website" at bounding box center [245, 80] width 69 height 12
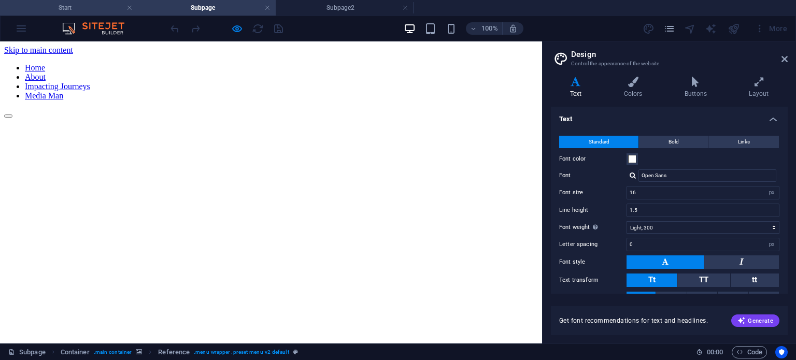
click at [82, 9] on h4 "Start" at bounding box center [69, 7] width 138 height 11
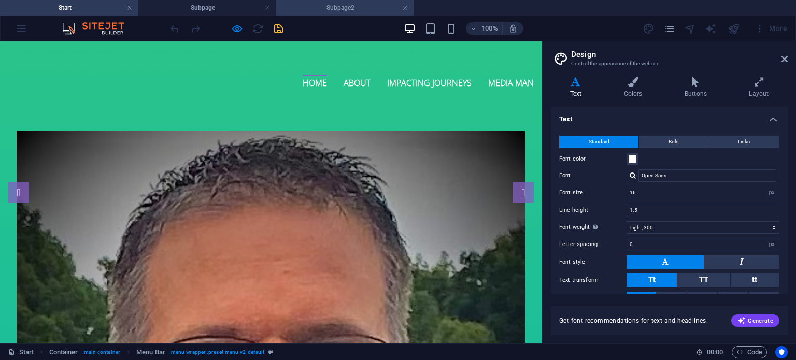
click at [318, 11] on h4 "Subpage2" at bounding box center [345, 7] width 138 height 11
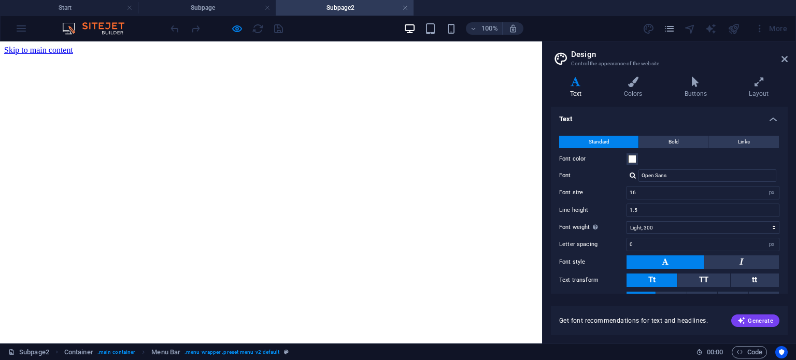
click at [274, 30] on div at bounding box center [226, 28] width 116 height 17
click at [207, 7] on h4 "Subpage" at bounding box center [207, 7] width 138 height 11
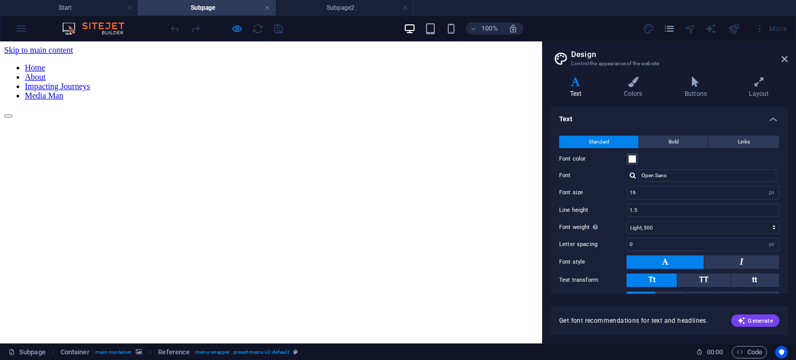
click at [90, 82] on link "Impacting Journeys" at bounding box center [57, 86] width 65 height 9
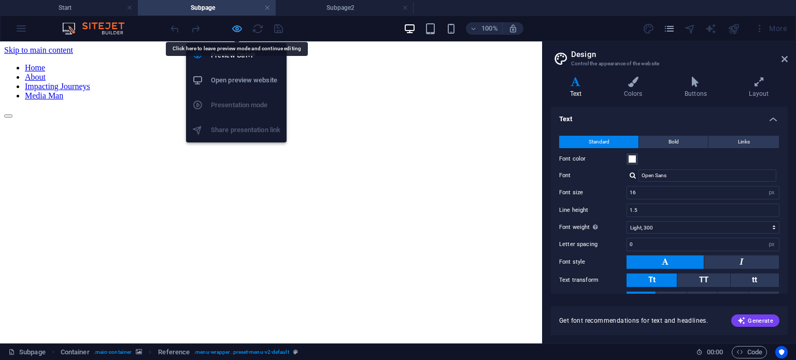
click at [235, 28] on icon "button" at bounding box center [237, 29] width 12 height 12
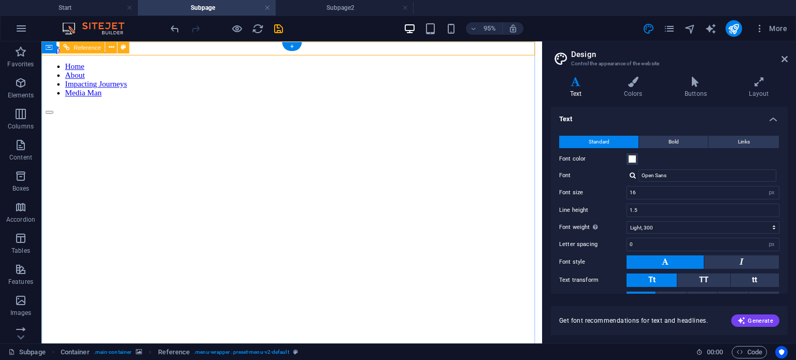
click at [151, 63] on nav "Home About Impacting Journeys Media Man" at bounding box center [305, 81] width 519 height 37
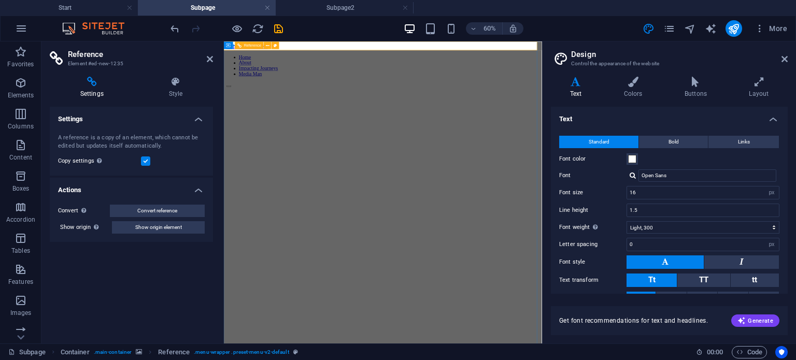
click at [331, 63] on nav "Home About Impacting Journeys Media Man" at bounding box center [489, 81] width 522 height 37
click at [267, 46] on icon at bounding box center [268, 45] width 4 height 7
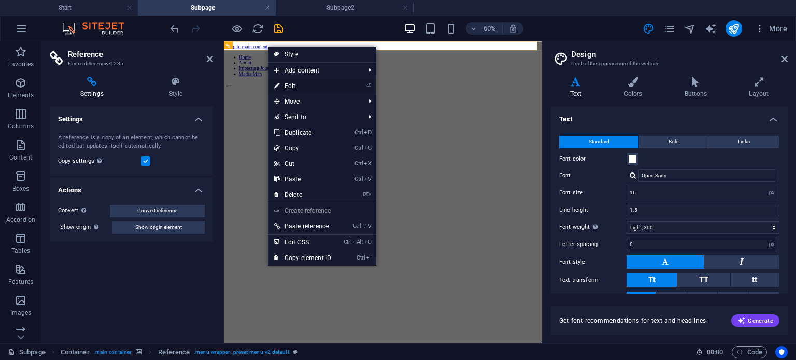
click at [285, 83] on link "⏎ Edit" at bounding box center [302, 86] width 69 height 16
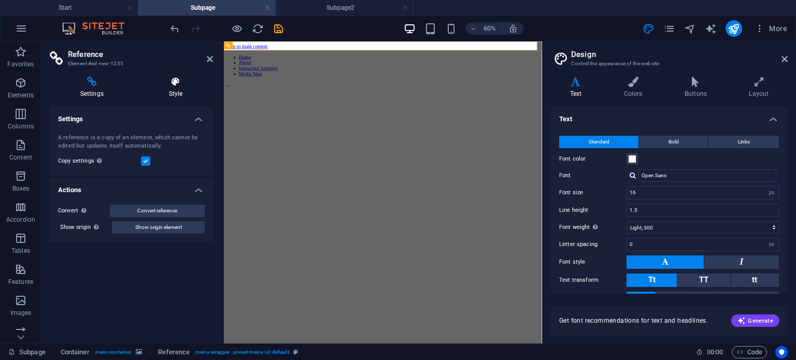
click at [180, 83] on icon at bounding box center [175, 82] width 75 height 10
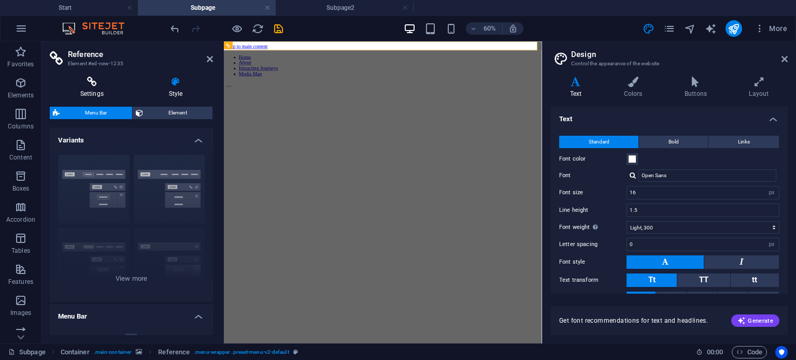
click at [100, 87] on icon at bounding box center [92, 82] width 84 height 10
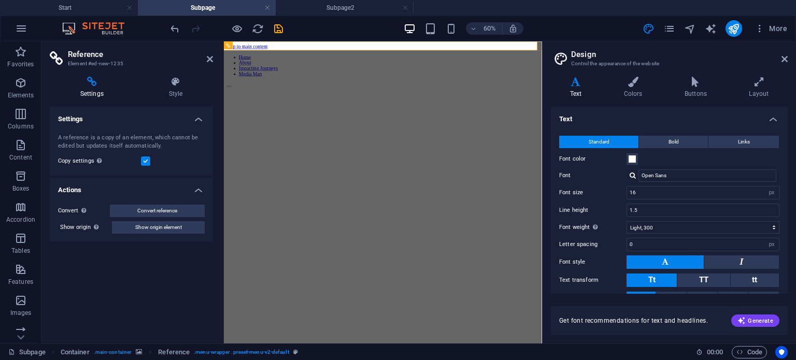
click at [193, 192] on h4 "Actions" at bounding box center [131, 187] width 163 height 19
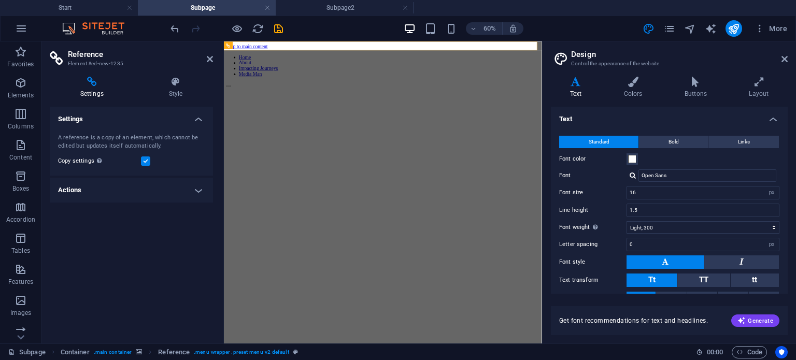
click at [195, 194] on h4 "Actions" at bounding box center [131, 190] width 163 height 25
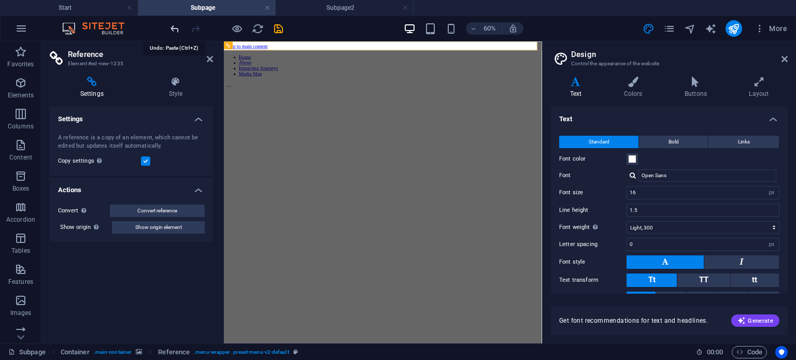
click at [175, 32] on icon "undo" at bounding box center [175, 29] width 12 height 12
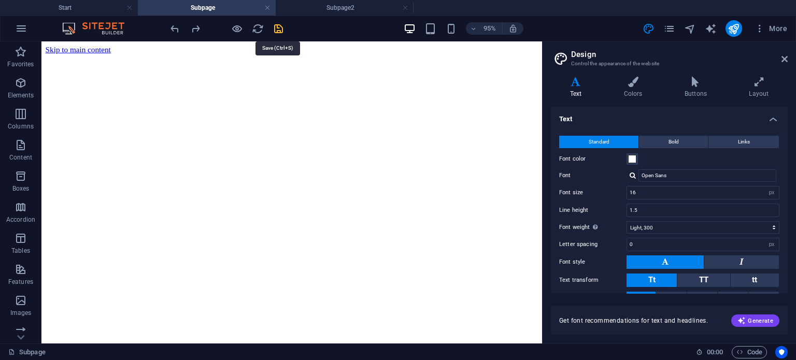
click at [276, 31] on icon "save" at bounding box center [279, 29] width 12 height 12
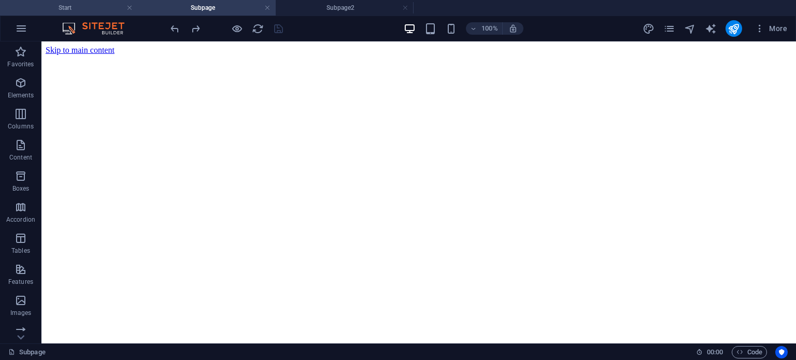
click at [75, 8] on h4 "Start" at bounding box center [69, 7] width 138 height 11
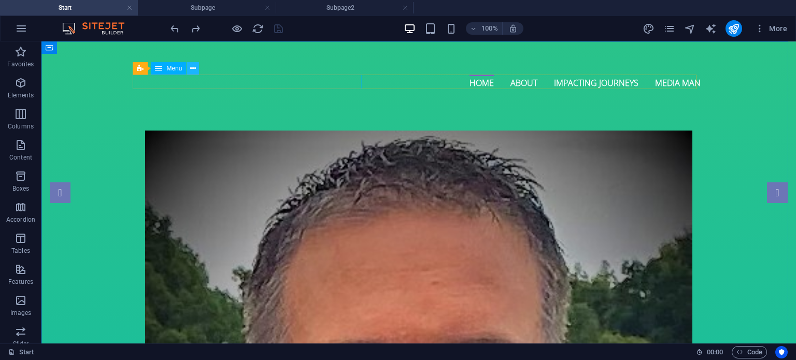
click at [193, 72] on icon at bounding box center [193, 68] width 6 height 11
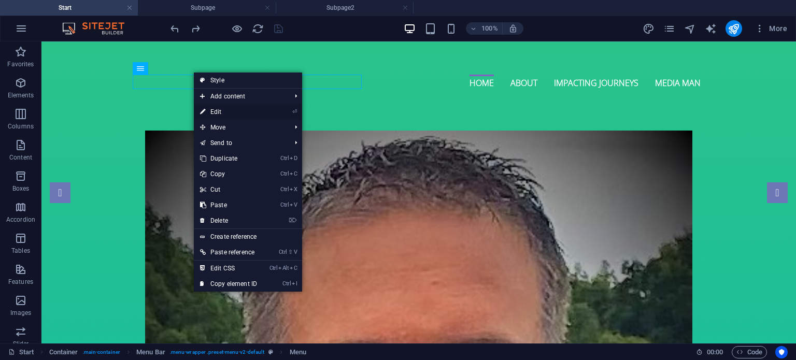
click at [210, 109] on link "⏎ Edit" at bounding box center [228, 112] width 69 height 16
select select
select select "1"
select select
select select "2"
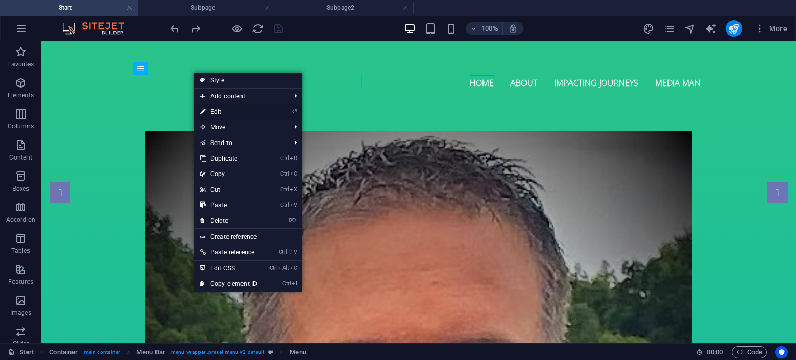
select select
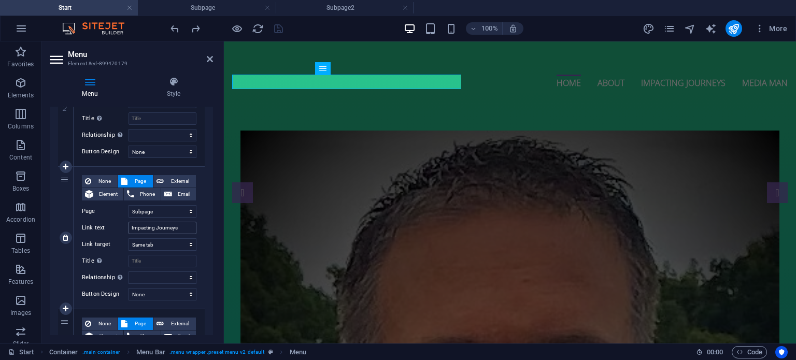
scroll to position [308, 0]
click at [189, 215] on select "Start Subpage Subpage2" at bounding box center [163, 211] width 68 height 12
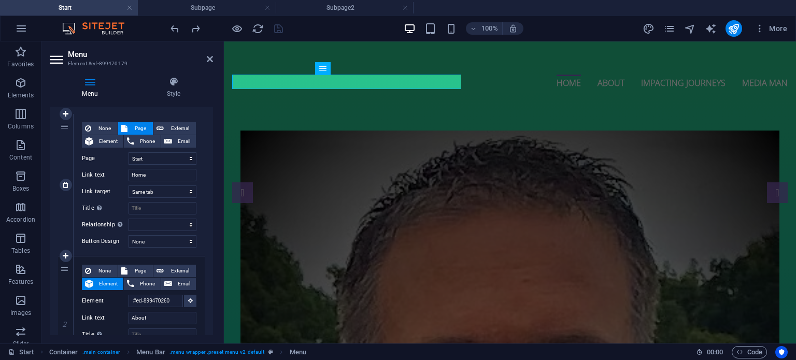
scroll to position [91, 0]
click at [211, 57] on icon at bounding box center [210, 59] width 6 height 8
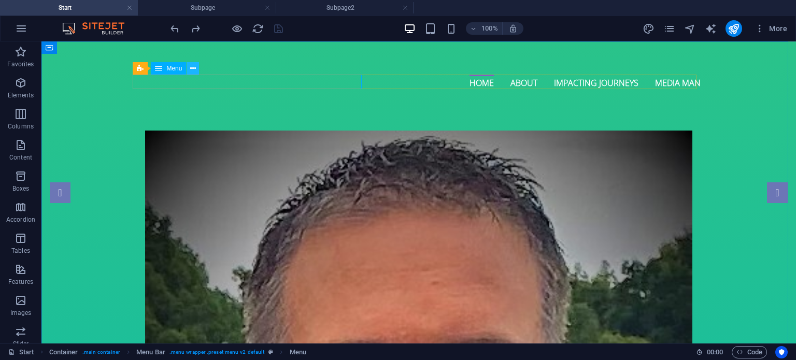
click at [188, 67] on button at bounding box center [193, 68] width 12 height 12
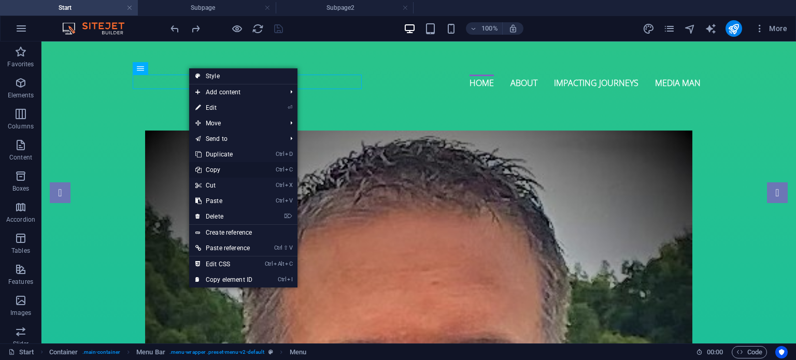
click at [218, 170] on link "Ctrl C Copy" at bounding box center [223, 170] width 69 height 16
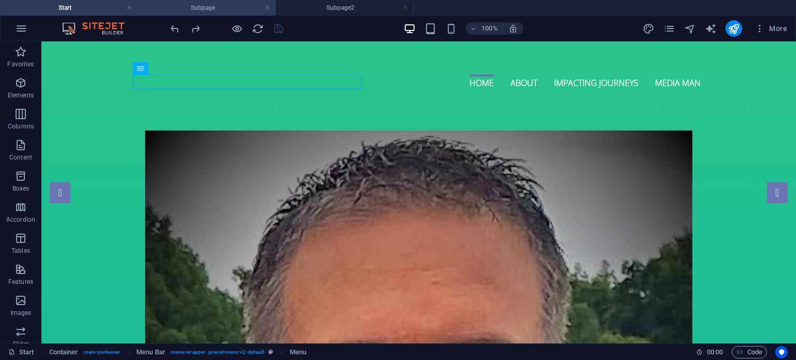
click at [212, 12] on h4 "Subpage" at bounding box center [207, 7] width 138 height 11
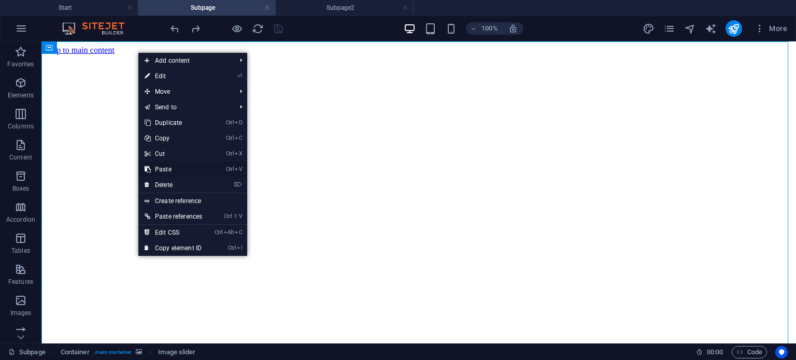
click at [167, 166] on link "Ctrl V Paste" at bounding box center [173, 170] width 70 height 16
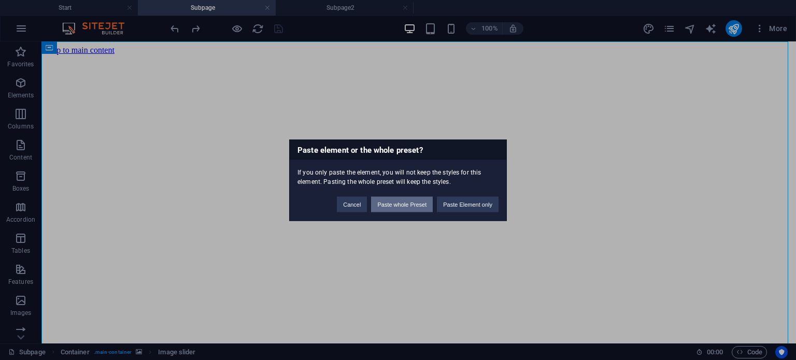
click at [403, 207] on button "Paste whole Preset" at bounding box center [402, 204] width 62 height 16
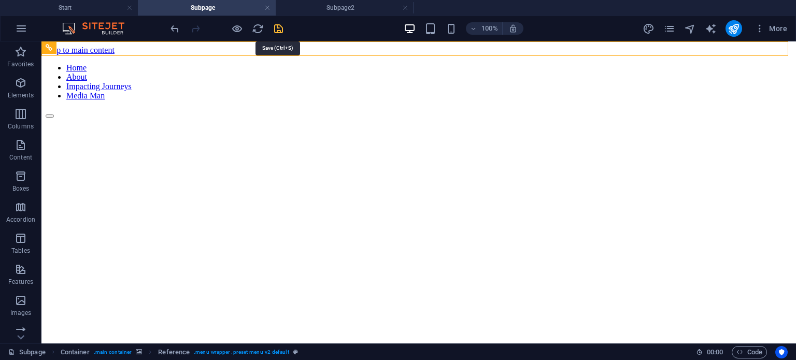
click at [281, 30] on icon "save" at bounding box center [279, 29] width 12 height 12
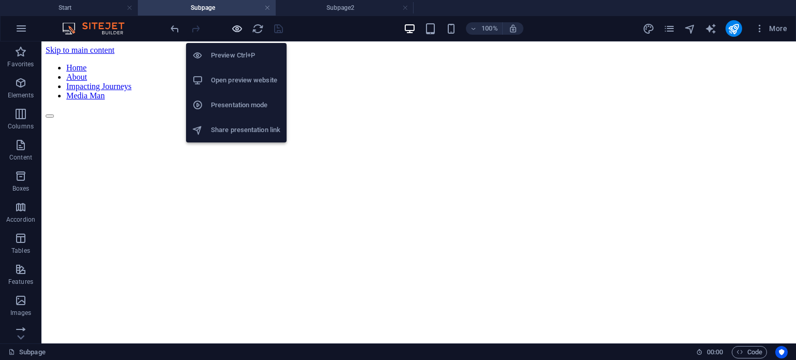
click at [242, 29] on icon "button" at bounding box center [237, 29] width 12 height 12
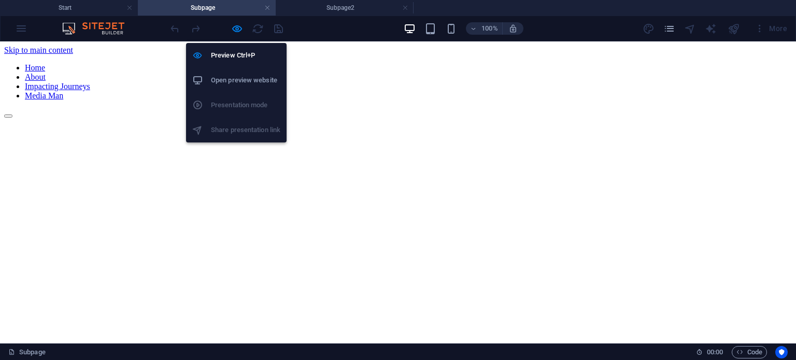
click at [227, 76] on h6 "Open preview website" at bounding box center [245, 80] width 69 height 12
click at [235, 28] on icon "button" at bounding box center [237, 29] width 12 height 12
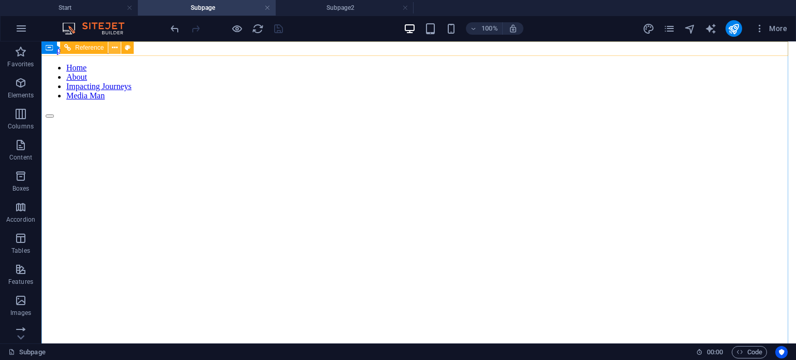
click at [116, 49] on icon at bounding box center [115, 47] width 6 height 11
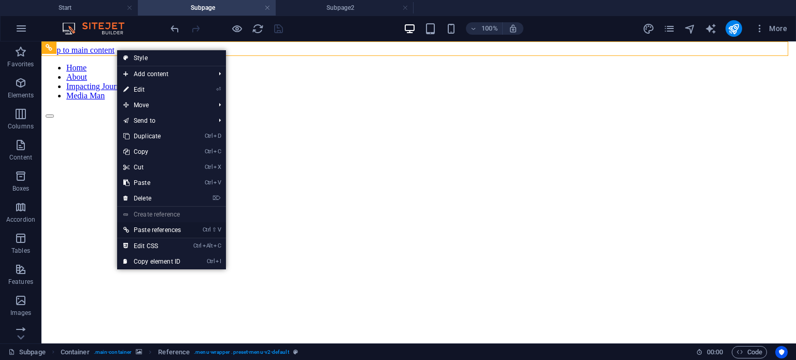
click at [155, 228] on link "Ctrl ⇧ V Paste references" at bounding box center [152, 230] width 70 height 16
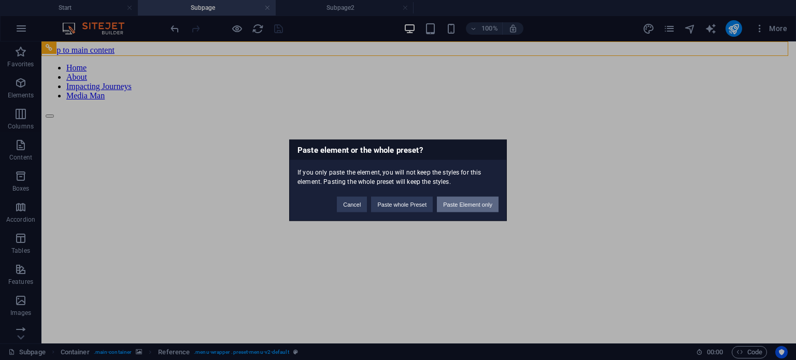
click at [449, 202] on button "Paste Element only" at bounding box center [468, 204] width 62 height 16
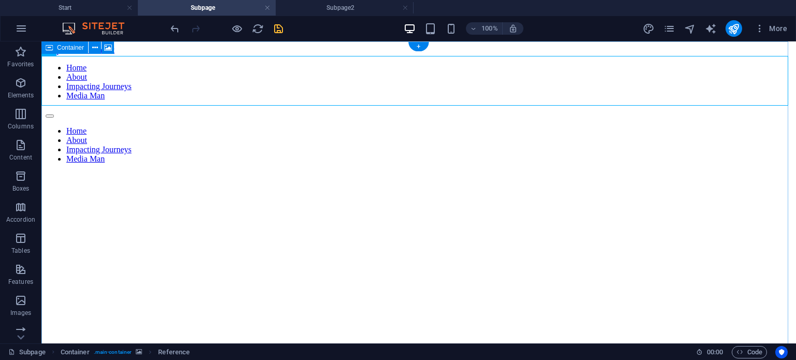
click at [74, 63] on div at bounding box center [419, 63] width 746 height 0
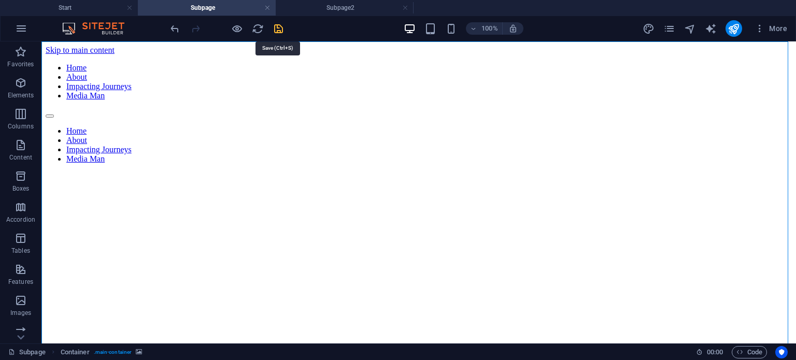
click at [277, 26] on icon "save" at bounding box center [279, 29] width 12 height 12
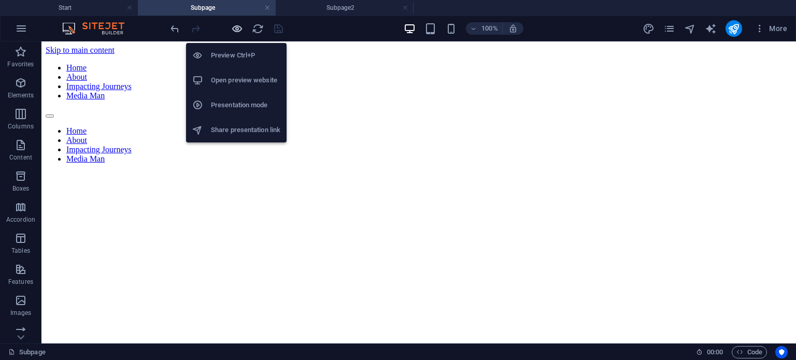
click at [240, 28] on icon "button" at bounding box center [237, 29] width 12 height 12
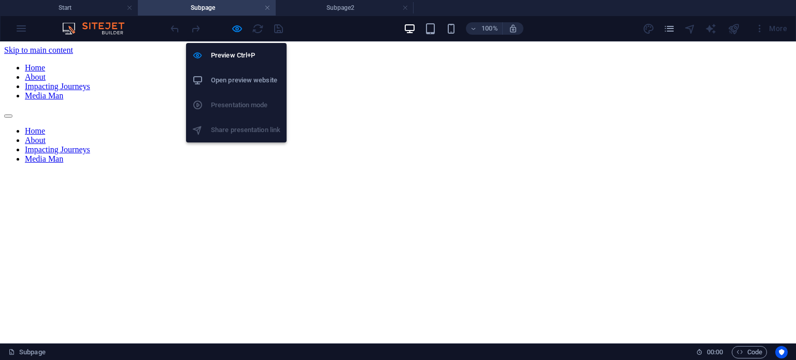
click at [228, 77] on h6 "Open preview website" at bounding box center [245, 80] width 69 height 12
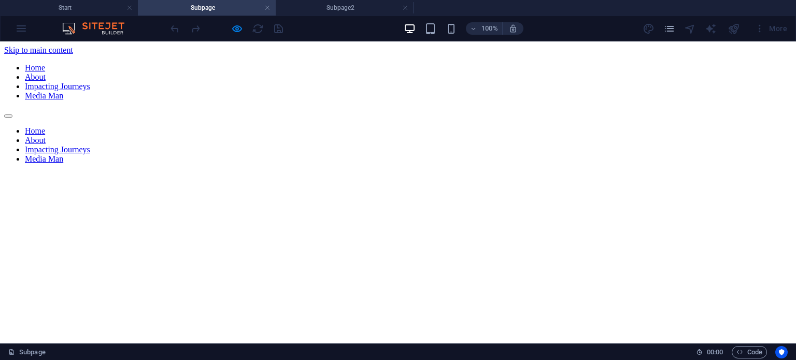
click at [230, 30] on div at bounding box center [226, 28] width 116 height 17
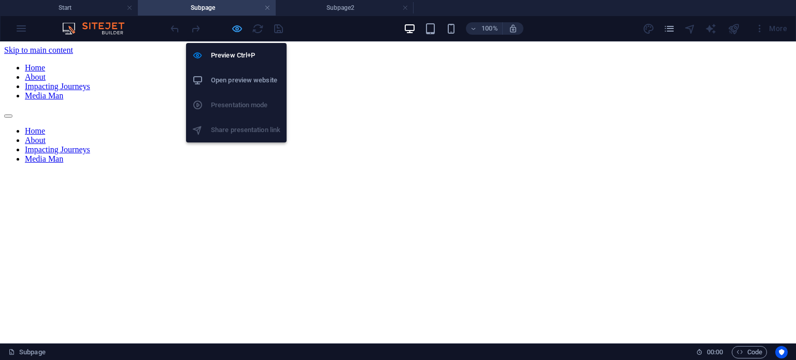
click at [237, 29] on icon "button" at bounding box center [237, 29] width 12 height 12
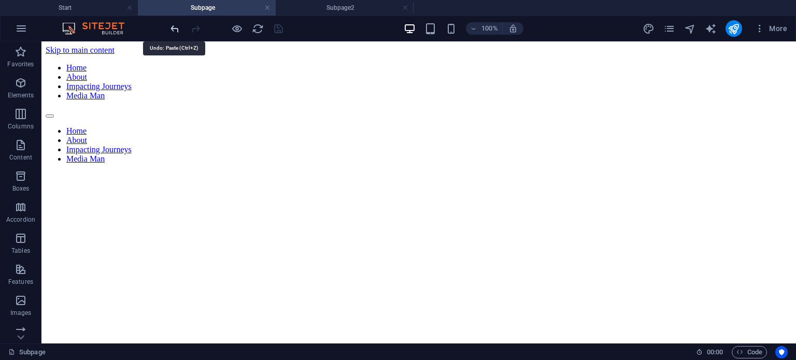
click at [174, 31] on icon "undo" at bounding box center [175, 29] width 12 height 12
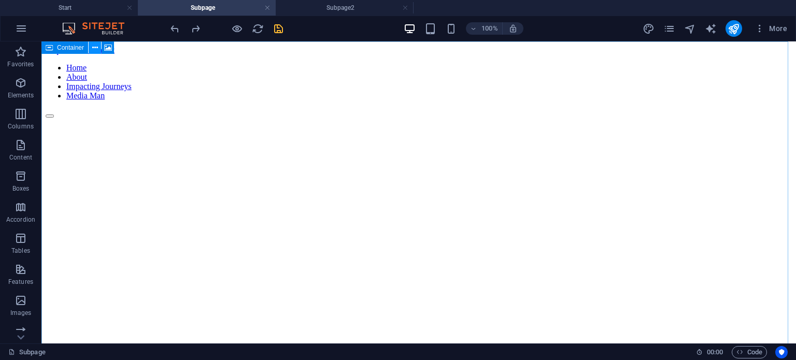
click at [97, 48] on button at bounding box center [95, 47] width 12 height 12
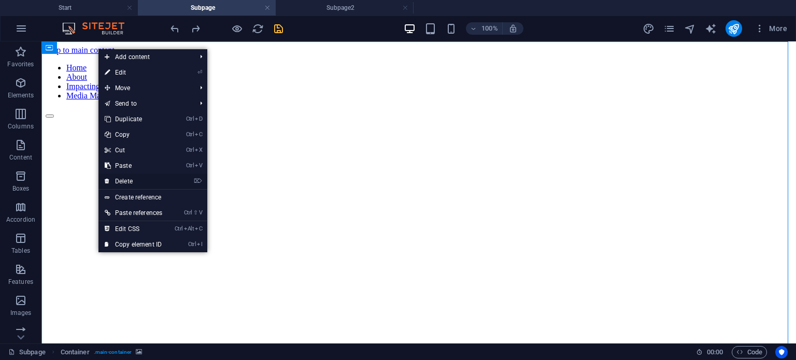
click at [121, 179] on link "⌦ Delete" at bounding box center [133, 182] width 70 height 16
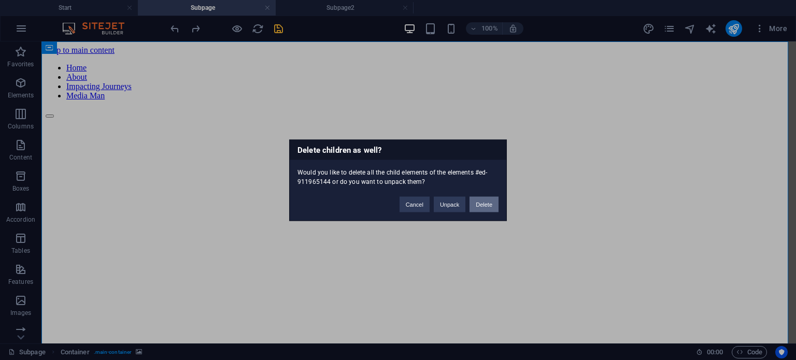
click at [479, 207] on button "Delete" at bounding box center [484, 204] width 29 height 16
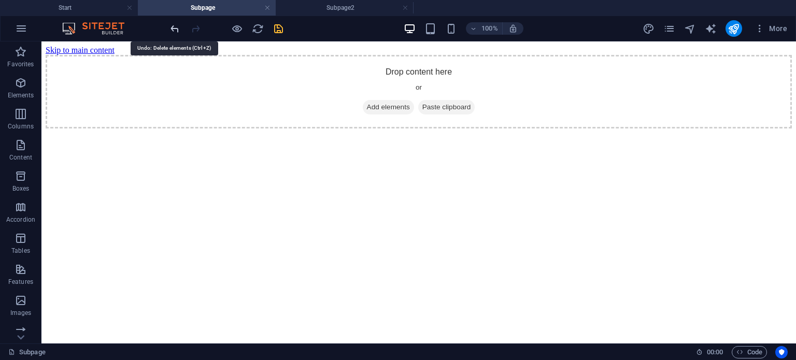
click at [173, 27] on icon "undo" at bounding box center [175, 29] width 12 height 12
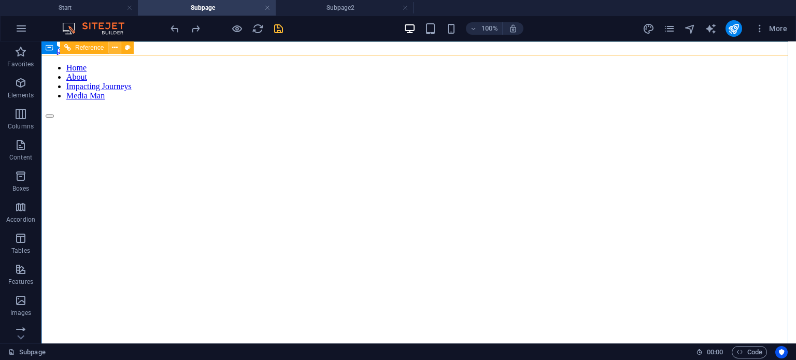
click at [113, 47] on icon at bounding box center [115, 47] width 6 height 11
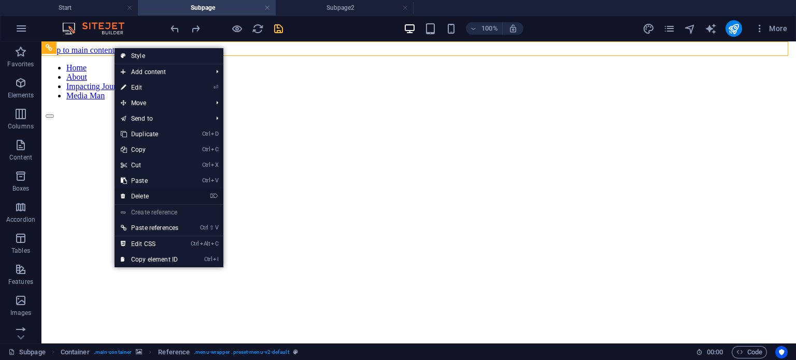
click at [168, 189] on link "⌦ Delete" at bounding box center [150, 197] width 70 height 16
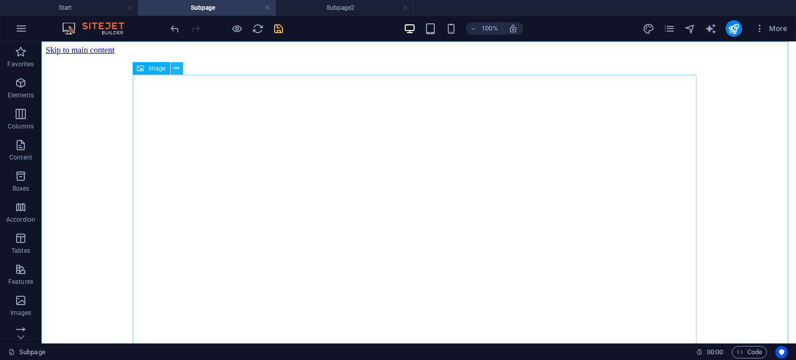
click at [177, 67] on icon at bounding box center [177, 68] width 6 height 11
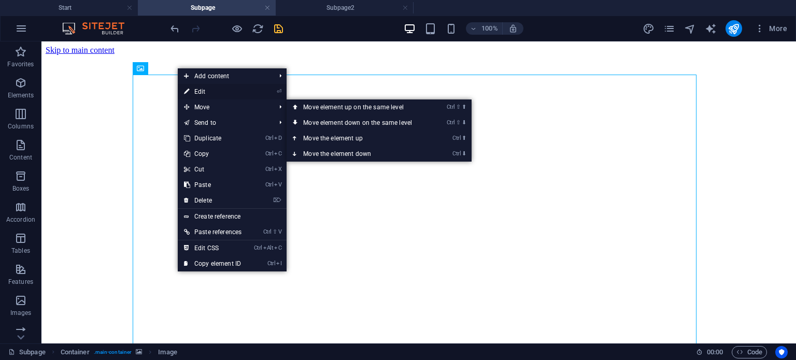
click at [205, 95] on link "⏎ Edit" at bounding box center [213, 92] width 70 height 16
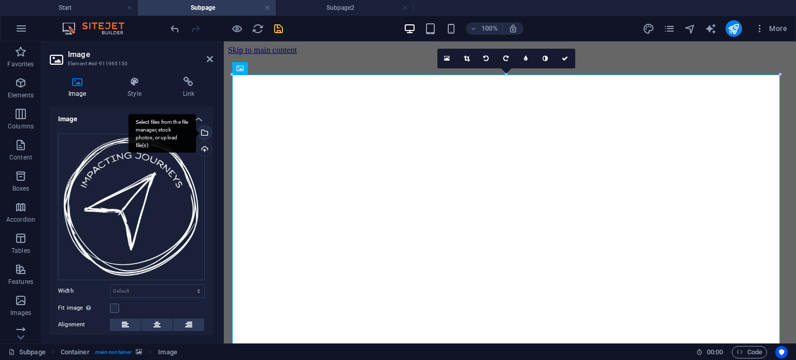
click at [203, 136] on div "Select files from the file manager, stock photos, or upload file(s)" at bounding box center [204, 134] width 16 height 16
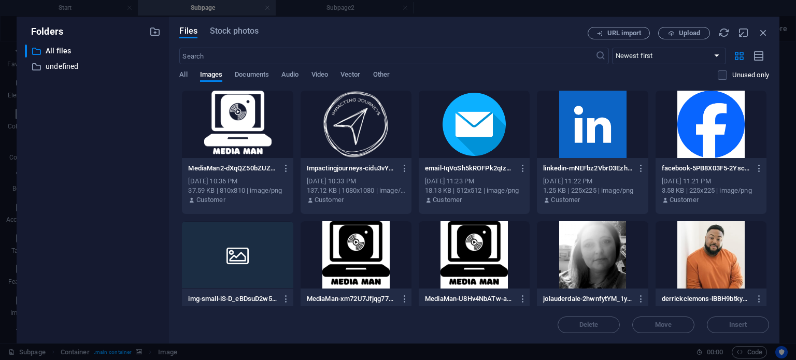
click at [259, 130] on div at bounding box center [237, 124] width 111 height 67
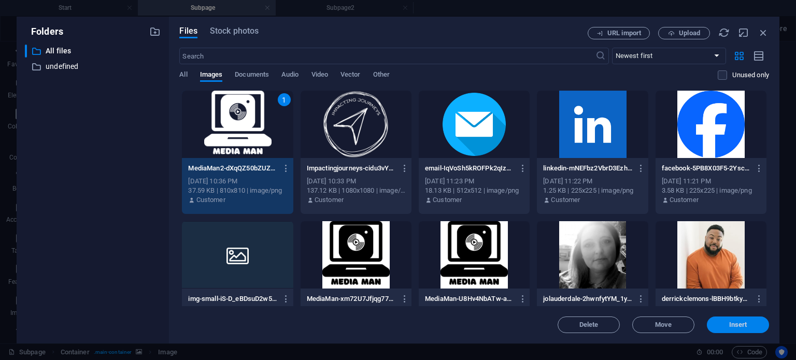
click at [728, 323] on span "Insert" at bounding box center [738, 325] width 54 height 6
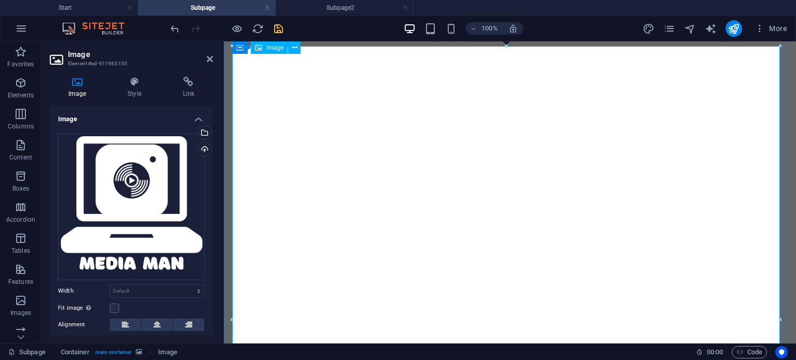
scroll to position [0, 0]
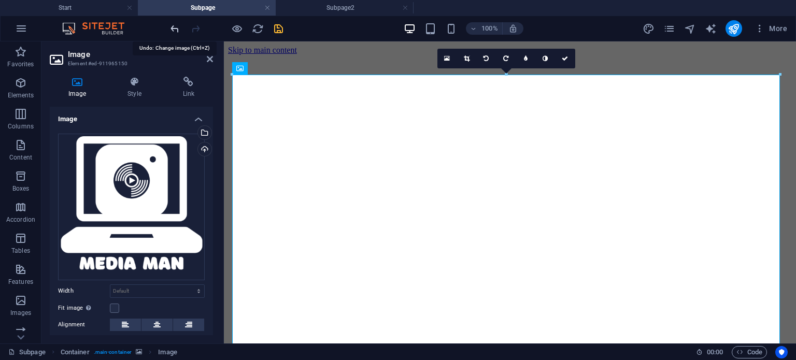
click at [178, 30] on icon "undo" at bounding box center [175, 29] width 12 height 12
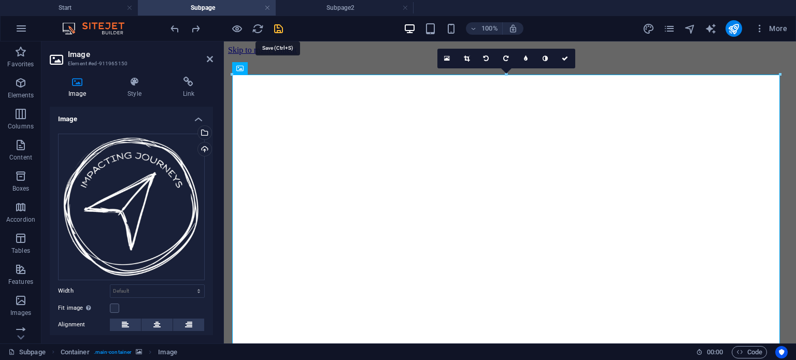
click at [281, 30] on icon "save" at bounding box center [279, 29] width 12 height 12
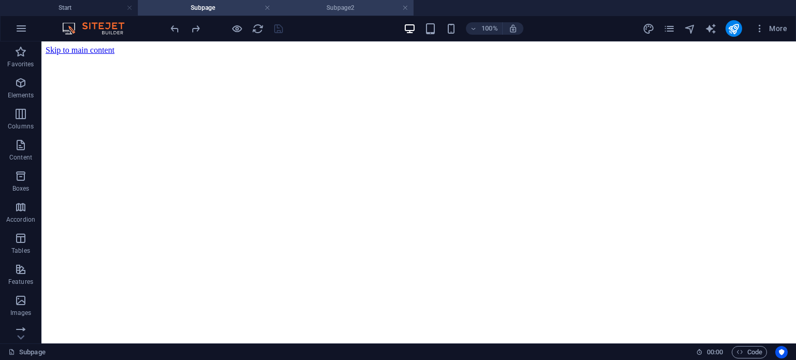
click at [318, 9] on h4 "Subpage2" at bounding box center [345, 7] width 138 height 11
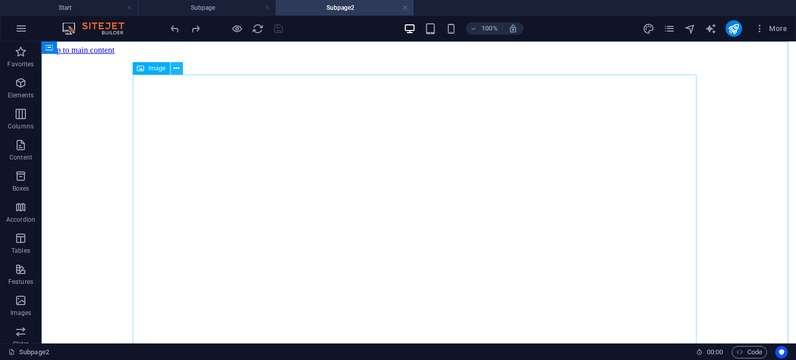
click at [177, 70] on icon at bounding box center [177, 68] width 6 height 11
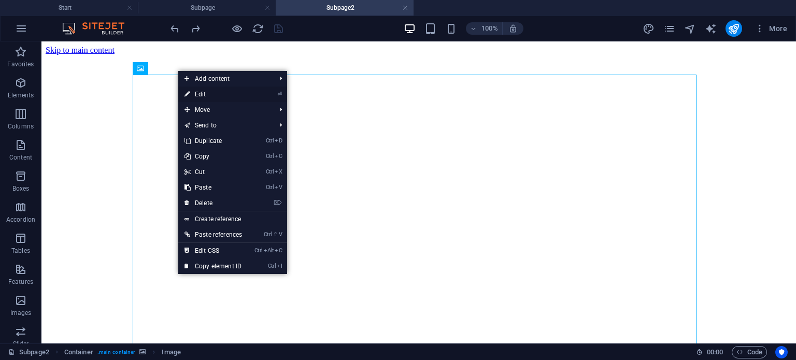
click at [205, 97] on link "⏎ Edit" at bounding box center [213, 95] width 70 height 16
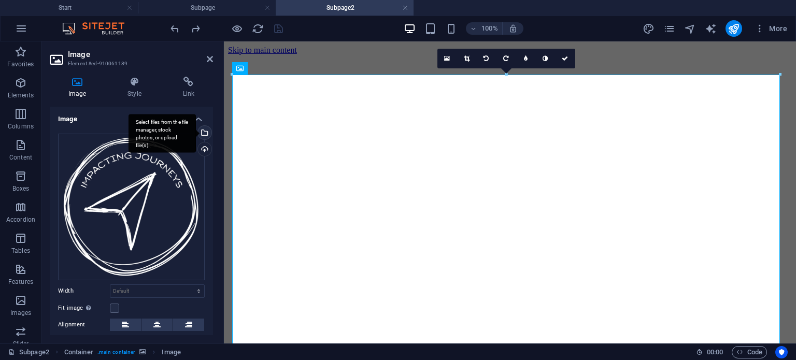
click at [202, 134] on div "Select files from the file manager, stock photos, or upload file(s)" at bounding box center [204, 134] width 16 height 16
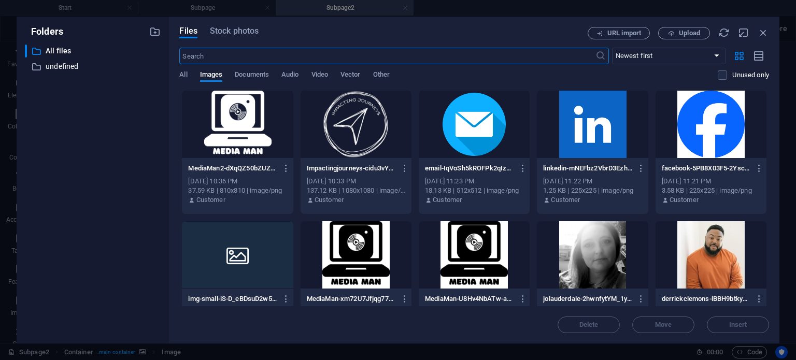
click at [238, 129] on div at bounding box center [237, 124] width 111 height 67
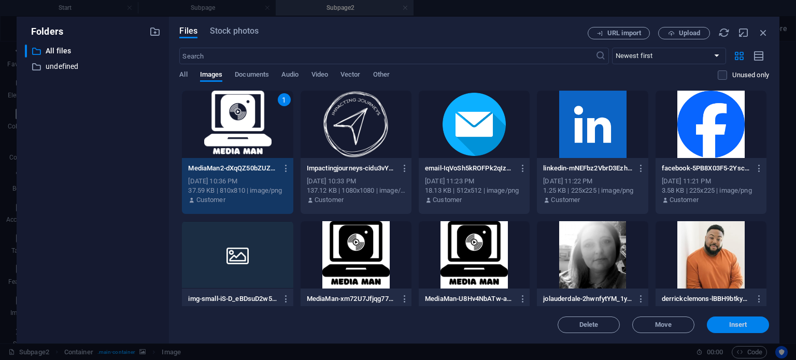
click at [723, 317] on button "Insert" at bounding box center [738, 325] width 62 height 17
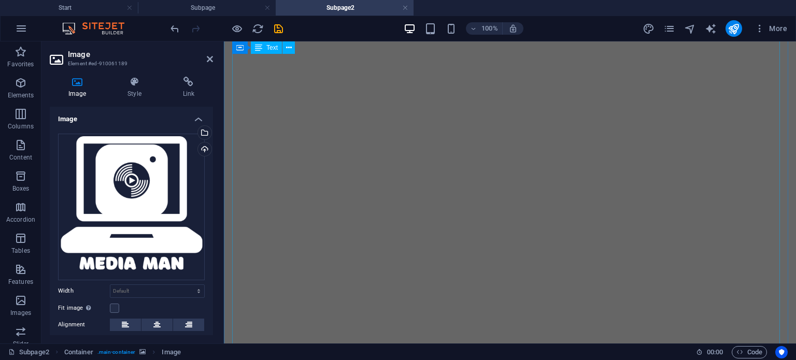
scroll to position [595, 0]
click at [203, 12] on h4 "Subpage" at bounding box center [207, 7] width 138 height 11
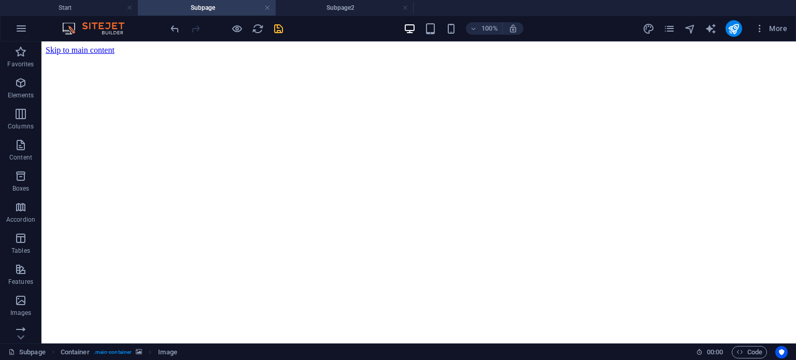
scroll to position [0, 0]
click at [326, 9] on h4 "Subpage2" at bounding box center [345, 7] width 138 height 11
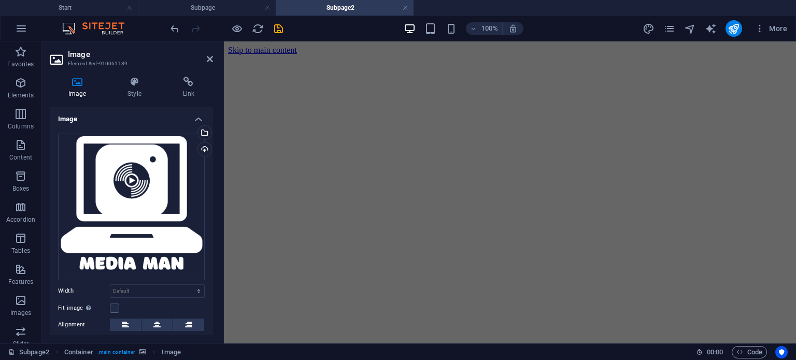
scroll to position [595, 0]
click at [208, 62] on icon at bounding box center [210, 59] width 6 height 8
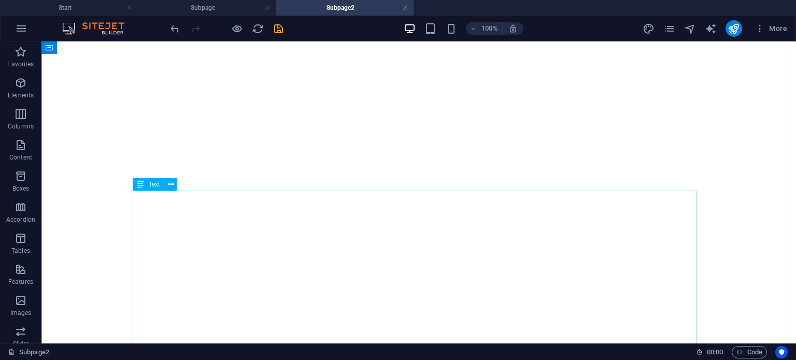
scroll to position [448, 0]
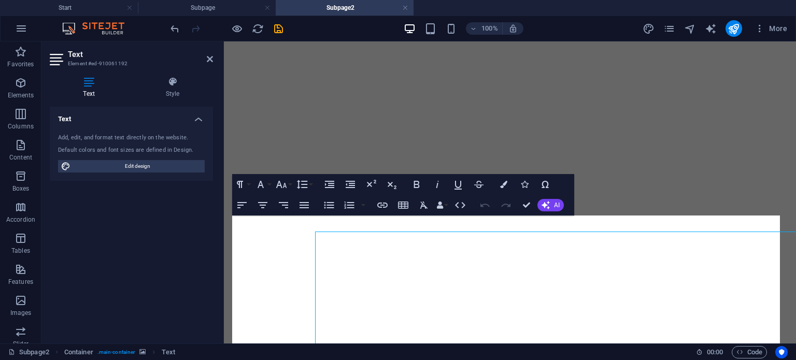
scroll to position [406, 0]
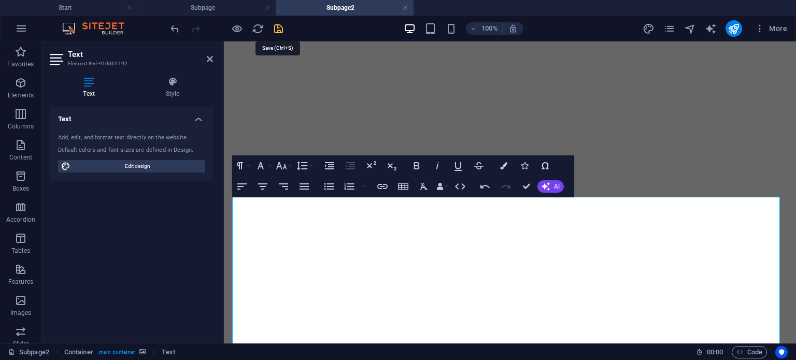
click at [276, 29] on icon "save" at bounding box center [279, 29] width 12 height 12
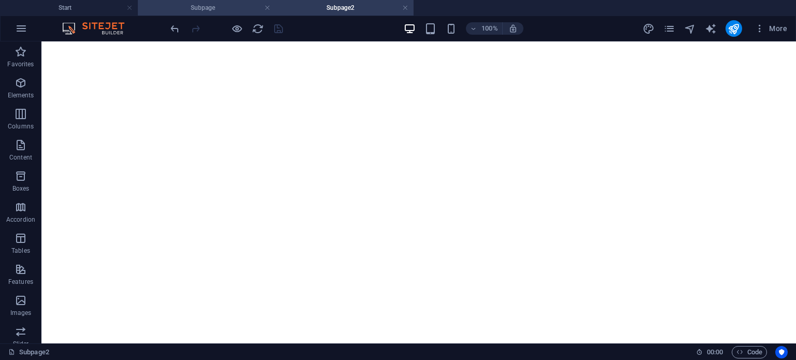
click at [230, 9] on h4 "Subpage" at bounding box center [207, 7] width 138 height 11
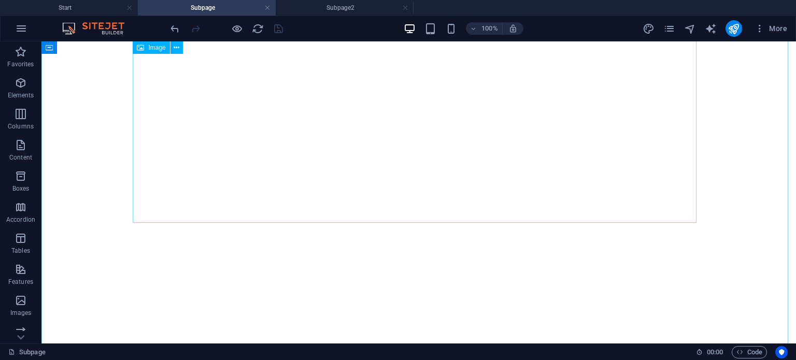
scroll to position [415, 0]
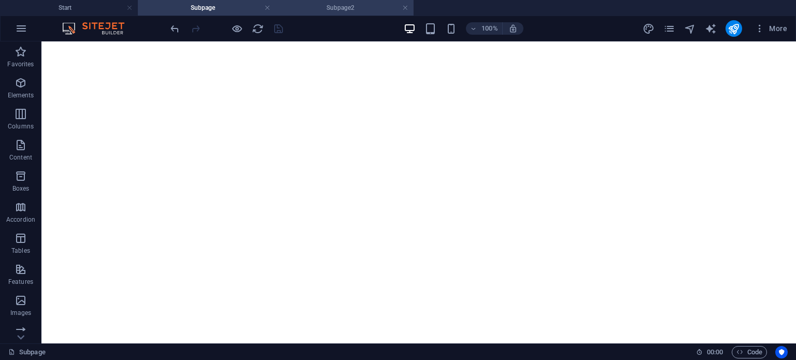
click at [332, 9] on h4 "Subpage2" at bounding box center [345, 7] width 138 height 11
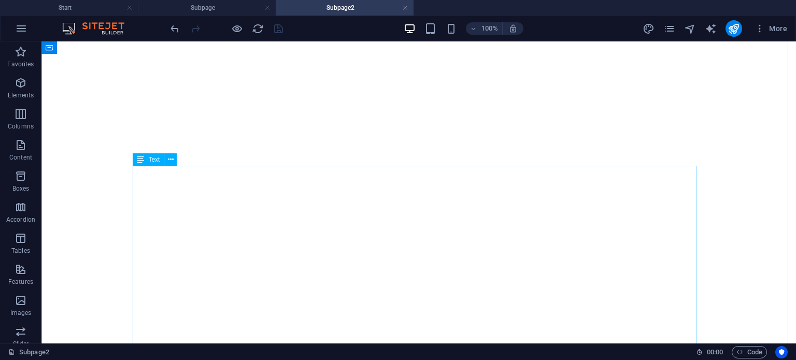
scroll to position [473, 0]
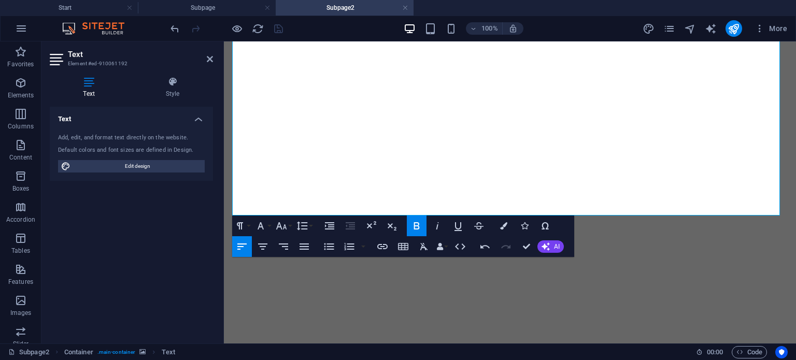
scroll to position [885, 0]
drag, startPoint x: 234, startPoint y: 165, endPoint x: 581, endPoint y: 202, distance: 349.7
click at [174, 31] on icon "undo" at bounding box center [175, 29] width 12 height 12
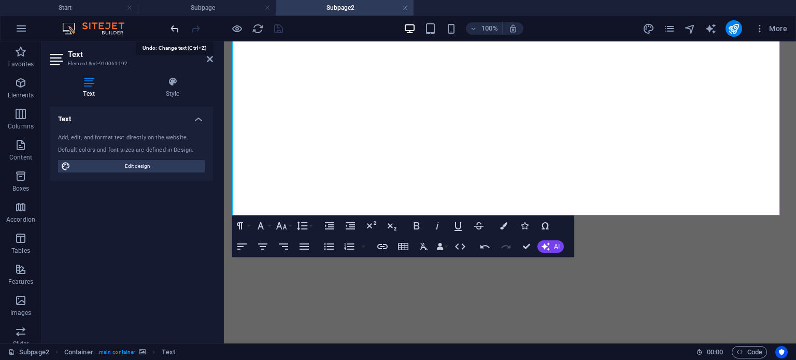
click at [174, 29] on icon "undo" at bounding box center [175, 29] width 12 height 12
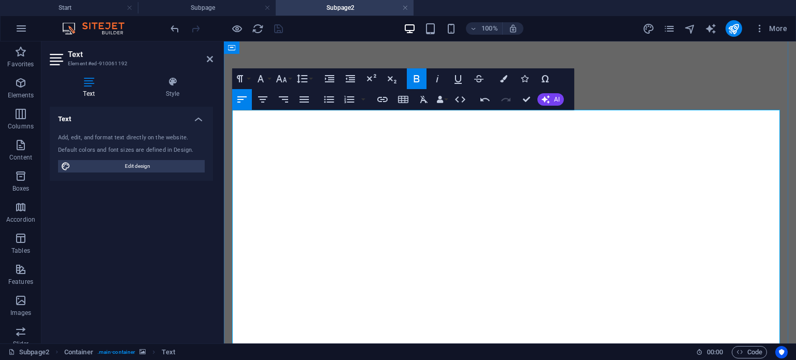
scroll to position [512, 0]
click at [234, 10] on h4 "Subpage" at bounding box center [207, 7] width 138 height 11
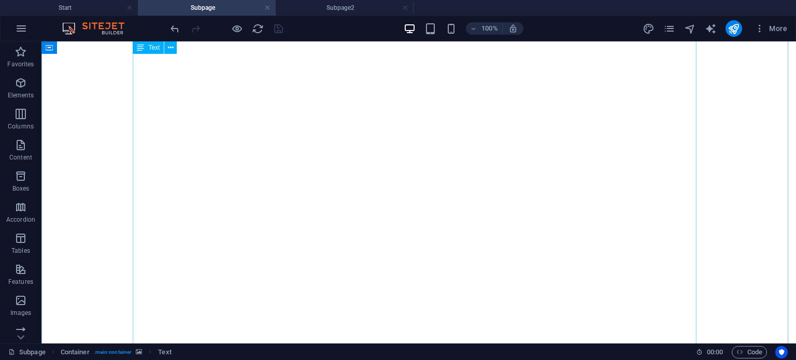
scroll to position [622, 0]
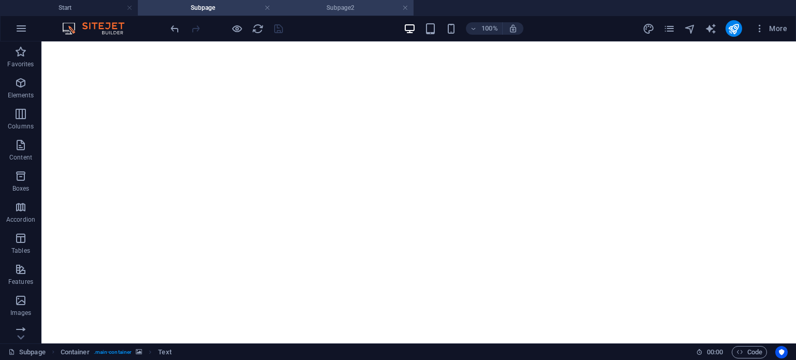
click at [334, 12] on h4 "Subpage2" at bounding box center [345, 7] width 138 height 11
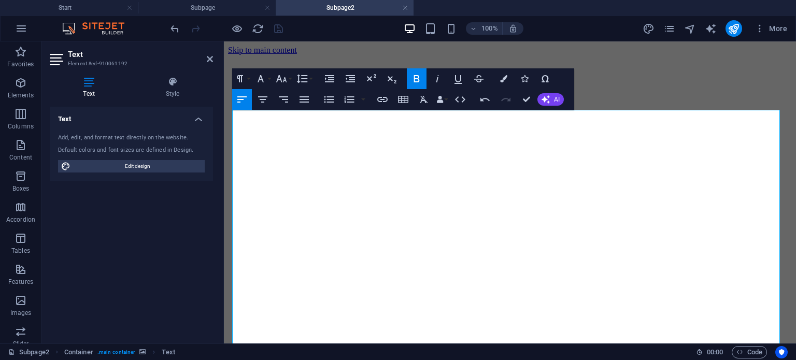
scroll to position [0, 0]
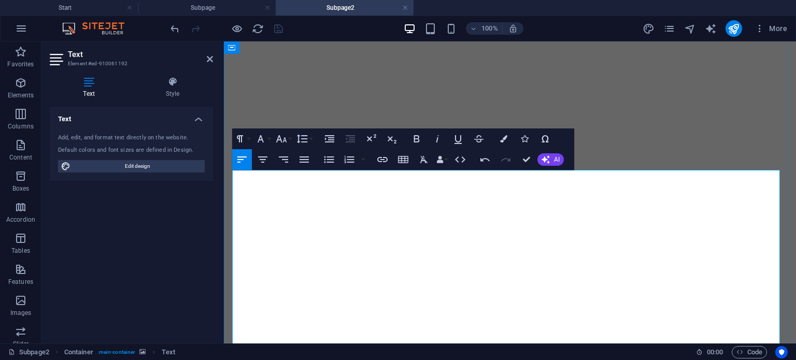
scroll to position [452, 0]
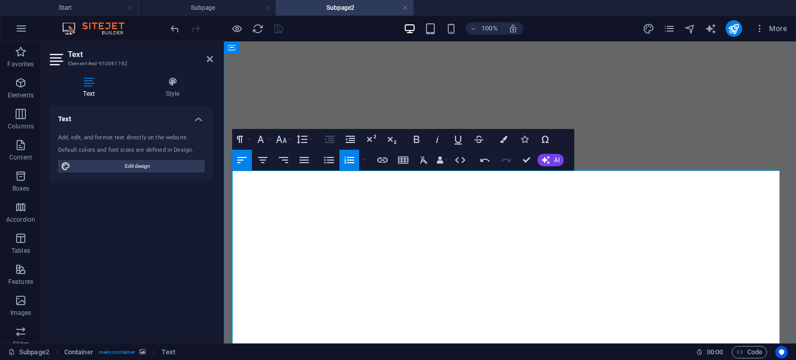
drag, startPoint x: 288, startPoint y: 248, endPoint x: 260, endPoint y: 219, distance: 40.7
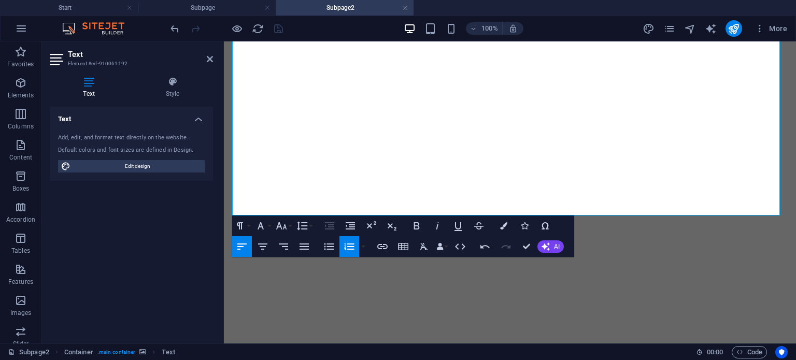
scroll to position [730, 0]
drag, startPoint x: 232, startPoint y: 237, endPoint x: 699, endPoint y: 215, distance: 467.0
click at [290, 50] on icon at bounding box center [289, 47] width 6 height 11
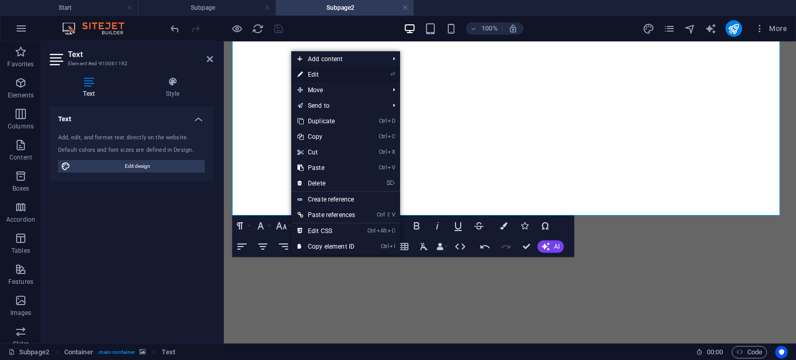
click at [306, 71] on link "⏎ Edit" at bounding box center [326, 75] width 70 height 16
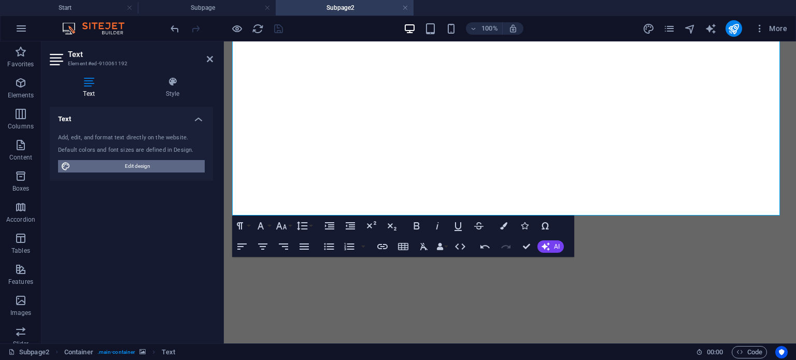
click at [135, 166] on span "Edit design" at bounding box center [138, 166] width 128 height 12
select select "px"
select select "300"
select select "px"
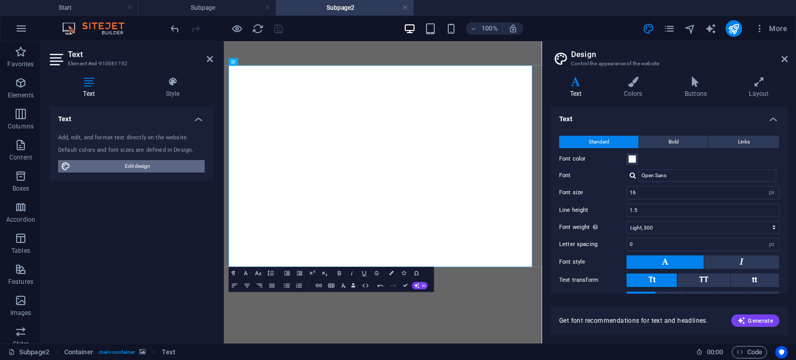
scroll to position [499, 0]
click at [247, 275] on icon "button" at bounding box center [246, 273] width 4 height 4
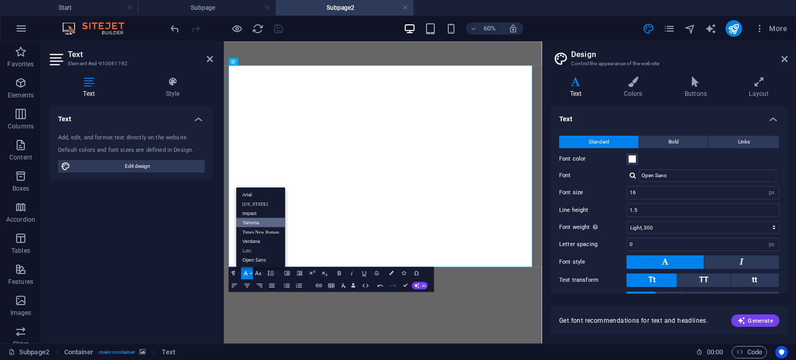
scroll to position [0, 0]
click at [257, 222] on link "Tahoma" at bounding box center [260, 222] width 49 height 9
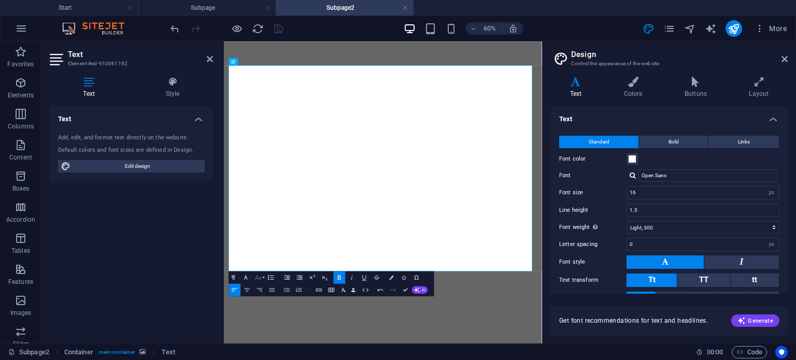
click at [258, 277] on icon "button" at bounding box center [257, 277] width 7 height 7
click at [260, 209] on link "24" at bounding box center [255, 208] width 22 height 9
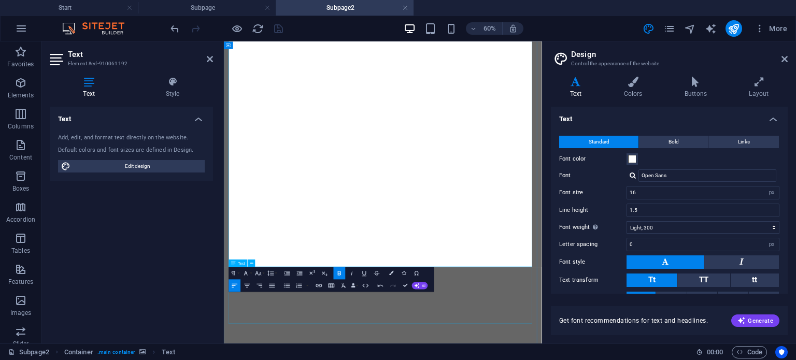
scroll to position [760, 0]
click at [342, 274] on icon "button" at bounding box center [339, 272] width 7 height 7
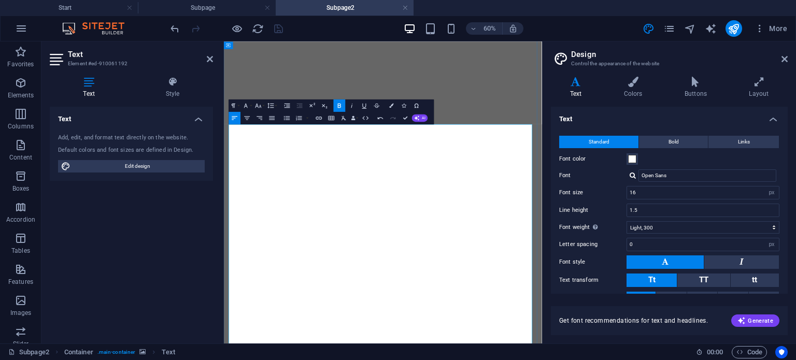
scroll to position [401, 0]
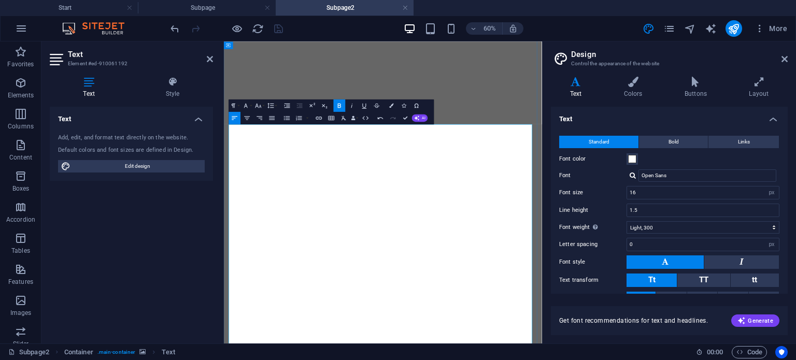
drag, startPoint x: 532, startPoint y: 449, endPoint x: 528, endPoint y: 374, distance: 75.3
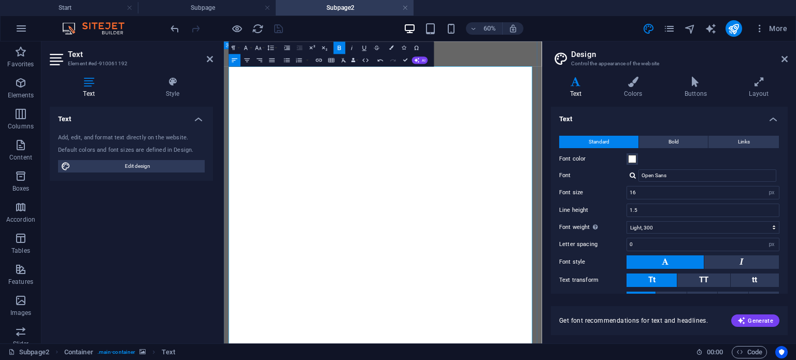
scroll to position [498, 0]
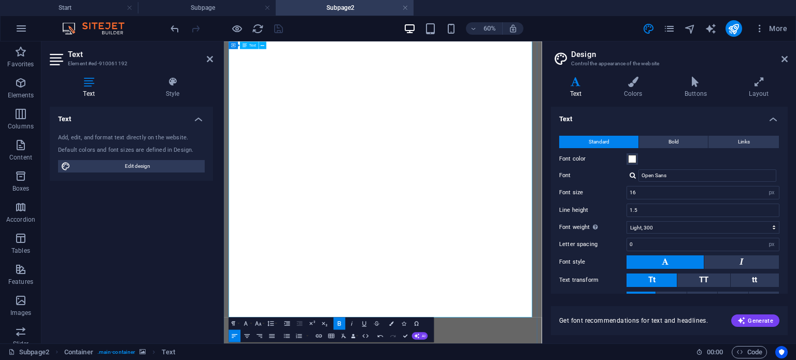
scroll to position [545, 0]
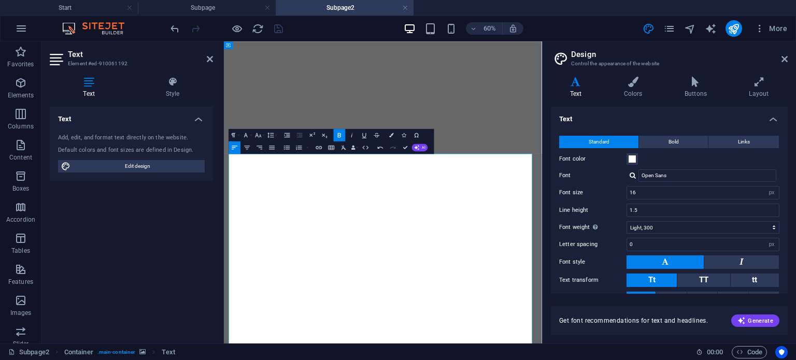
scroll to position [352, 0]
click at [209, 56] on icon at bounding box center [210, 59] width 6 height 8
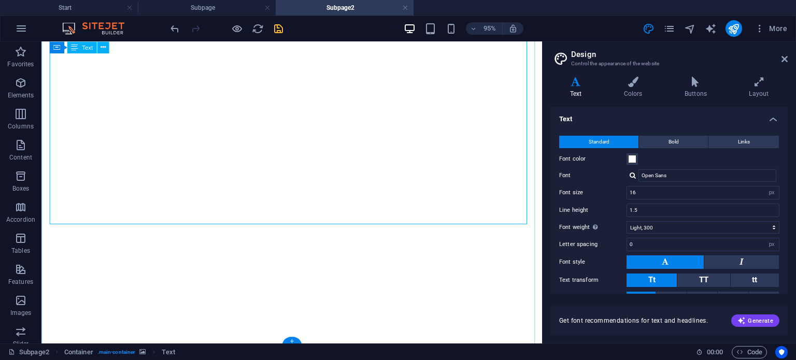
scroll to position [762, 0]
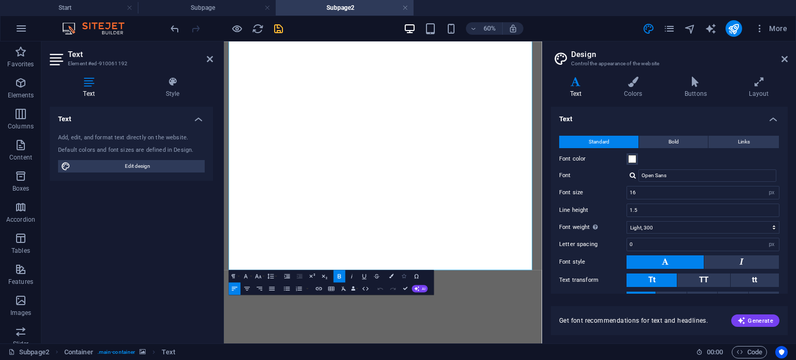
scroll to position [577, 0]
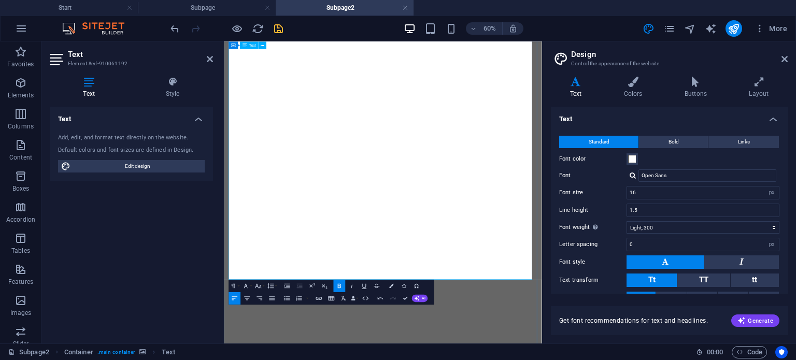
click at [207, 60] on icon at bounding box center [210, 59] width 6 height 8
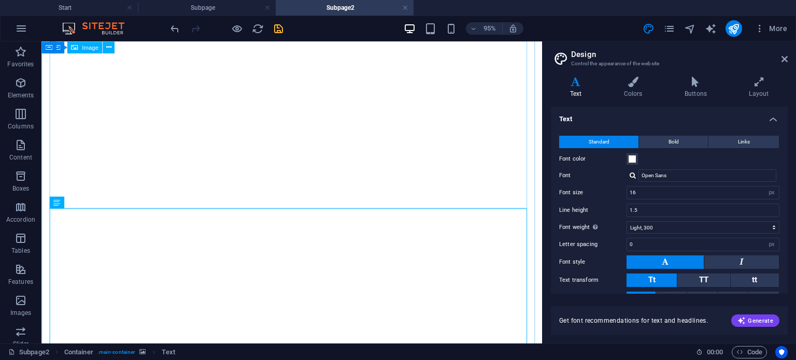
scroll to position [360, 0]
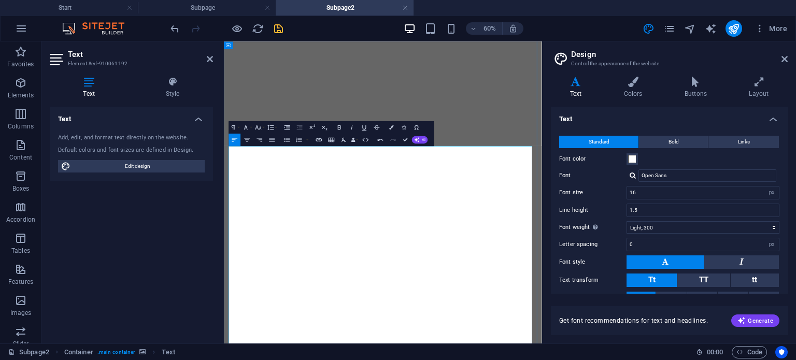
scroll to position [365, 0]
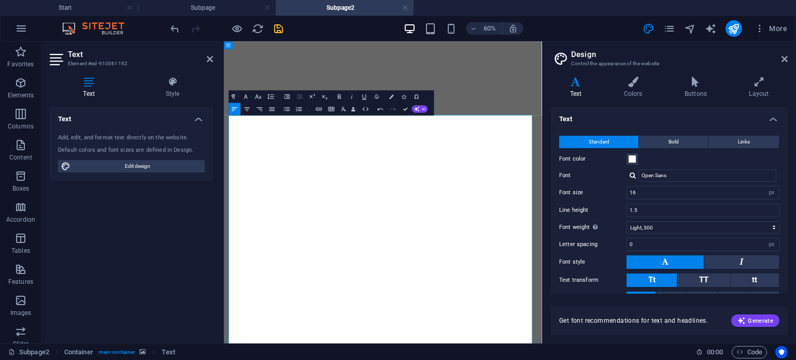
scroll to position [416, 0]
drag, startPoint x: 289, startPoint y: 288, endPoint x: 446, endPoint y: 172, distance: 195.3
click at [252, 98] on button "Font Family" at bounding box center [248, 97] width 12 height 12
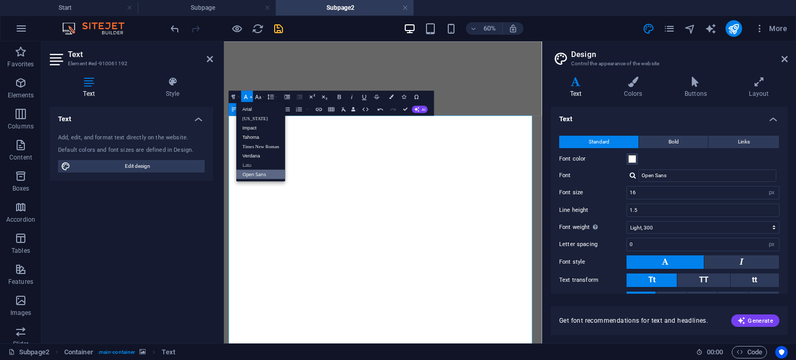
scroll to position [0, 0]
click at [249, 134] on link "Tahoma" at bounding box center [260, 136] width 49 height 9
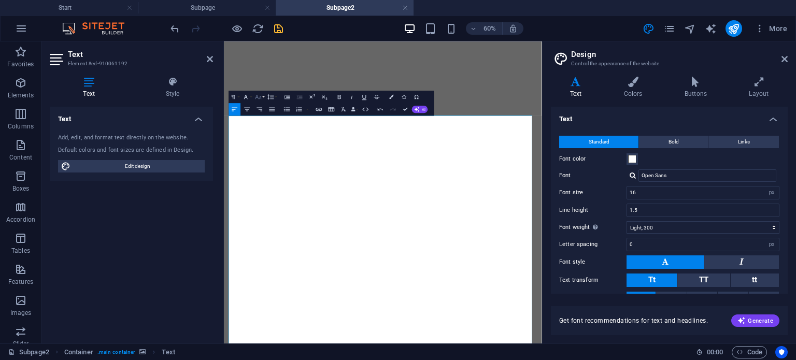
click at [264, 100] on button "Font Size" at bounding box center [260, 97] width 12 height 12
click at [258, 175] on link "24" at bounding box center [255, 173] width 22 height 9
click at [340, 97] on icon "button" at bounding box center [339, 96] width 3 height 4
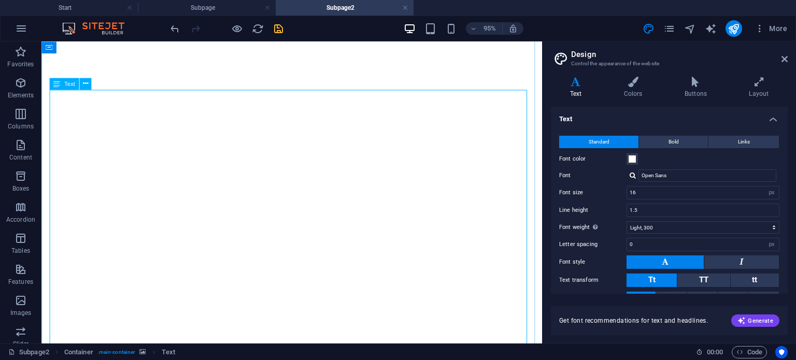
scroll to position [485, 0]
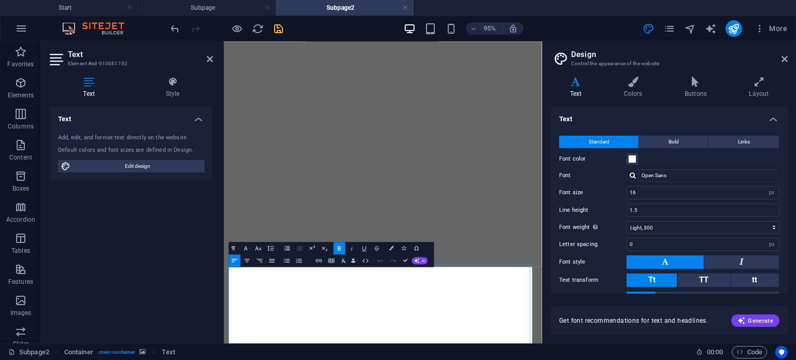
scroll to position [163, 0]
drag, startPoint x: 314, startPoint y: 428, endPoint x: 227, endPoint y: 429, distance: 87.1
click at [391, 247] on icon "button" at bounding box center [392, 248] width 4 height 4
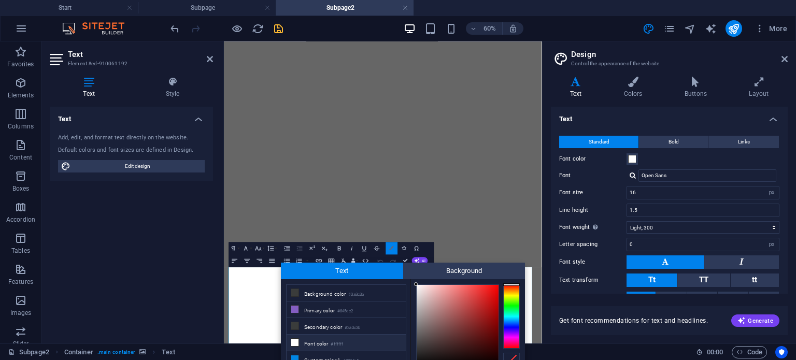
scroll to position [47, 0]
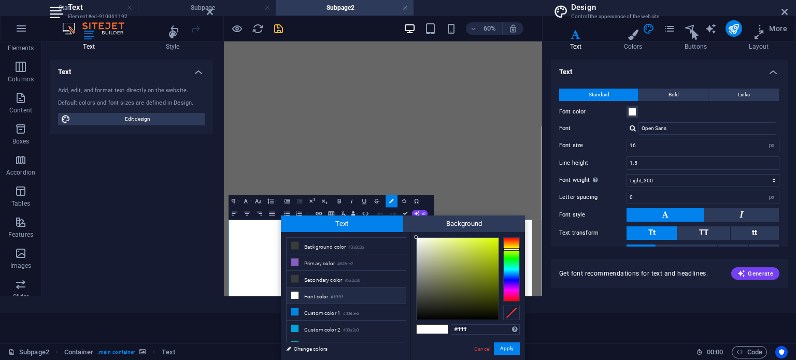
click at [516, 249] on div at bounding box center [511, 269] width 17 height 64
click at [497, 238] on div at bounding box center [458, 279] width 82 height 82
click at [502, 347] on button "Apply" at bounding box center [507, 349] width 26 height 12
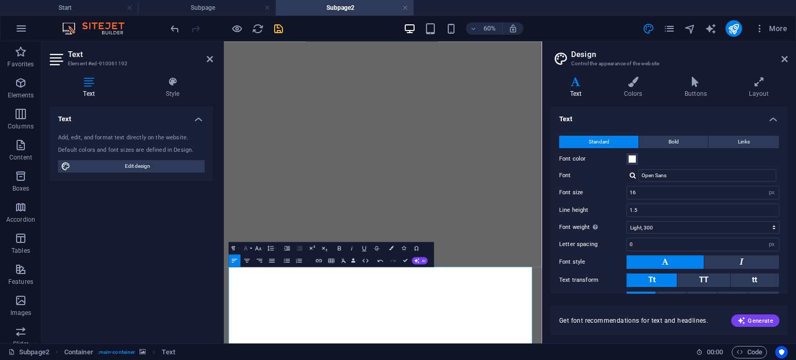
click at [251, 248] on button "Font Family" at bounding box center [248, 248] width 12 height 12
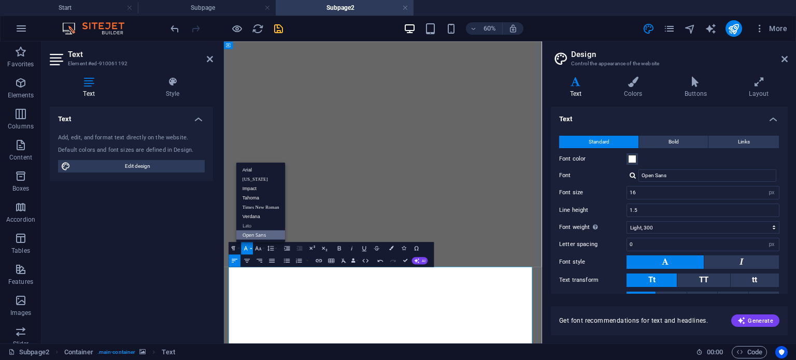
drag, startPoint x: 281, startPoint y: 427, endPoint x: 458, endPoint y: 305, distance: 214.6
click at [247, 250] on icon "button" at bounding box center [246, 248] width 4 height 4
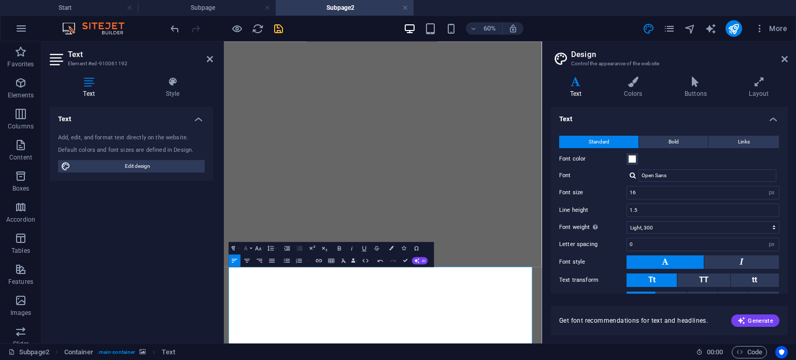
click at [247, 250] on icon "button" at bounding box center [246, 248] width 4 height 4
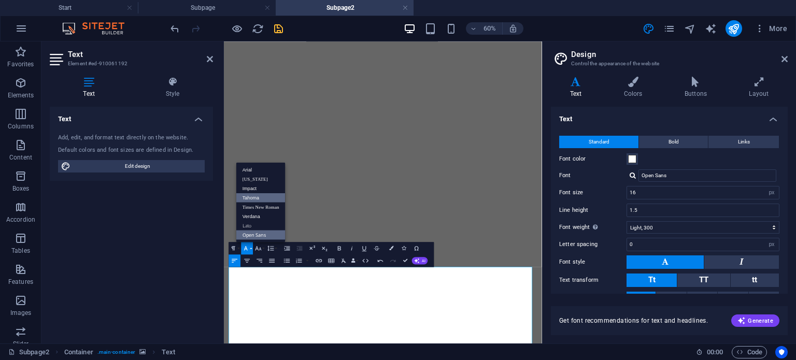
click at [257, 198] on link "Tahoma" at bounding box center [260, 197] width 49 height 9
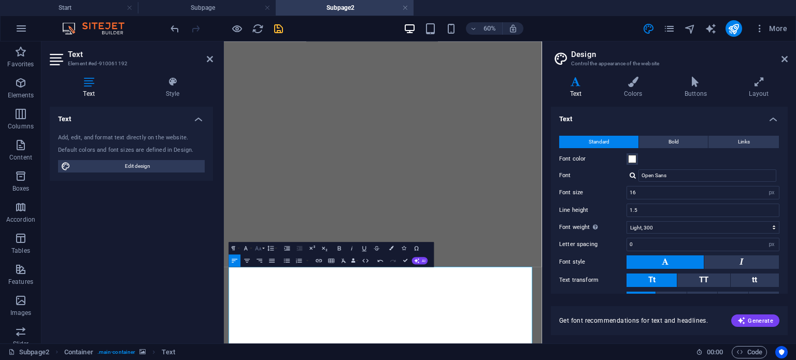
click at [263, 246] on button "Font Size" at bounding box center [260, 248] width 12 height 12
click at [259, 228] on link "24" at bounding box center [255, 228] width 22 height 9
click at [340, 248] on icon "button" at bounding box center [339, 248] width 3 height 4
click at [395, 247] on button "Colors" at bounding box center [392, 248] width 12 height 12
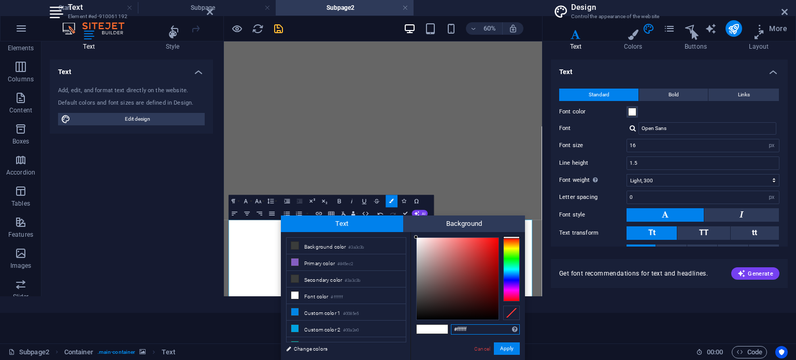
click at [518, 249] on div at bounding box center [511, 269] width 17 height 64
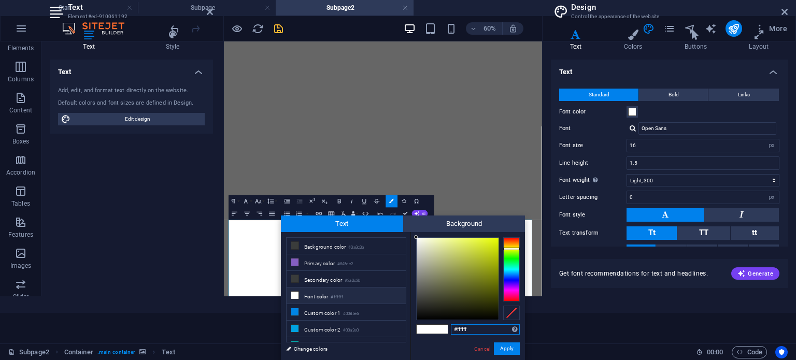
type input "#e8fd02"
click at [498, 238] on div at bounding box center [458, 279] width 82 height 82
click at [512, 348] on button "Apply" at bounding box center [507, 349] width 26 height 12
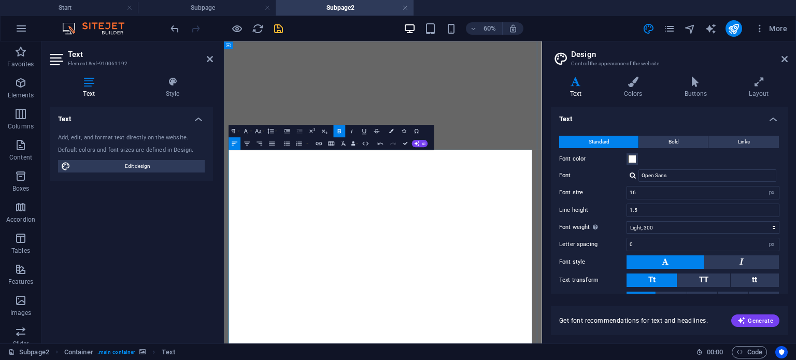
scroll to position [359, 0]
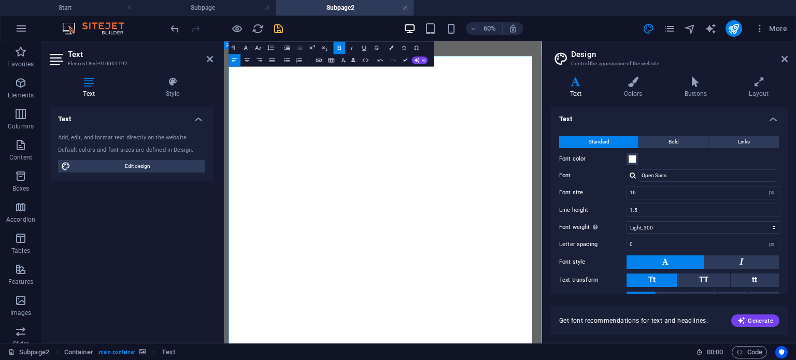
scroll to position [515, 0]
drag, startPoint x: 398, startPoint y: 273, endPoint x: 227, endPoint y: 266, distance: 170.6
click at [393, 48] on icon "button" at bounding box center [392, 48] width 4 height 4
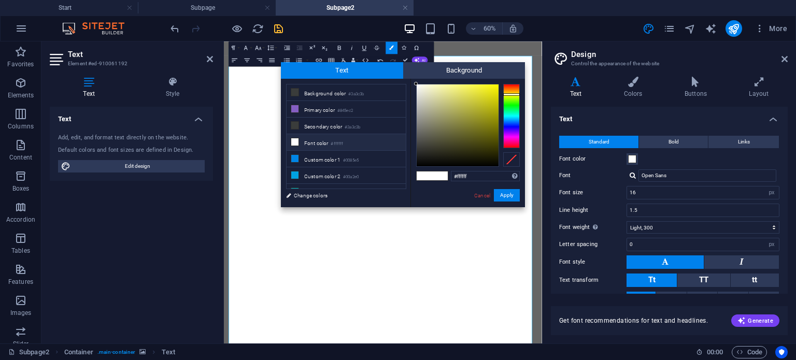
click at [510, 94] on div at bounding box center [511, 116] width 17 height 64
click at [498, 84] on div at bounding box center [458, 125] width 82 height 82
click at [506, 192] on button "Apply" at bounding box center [507, 195] width 26 height 12
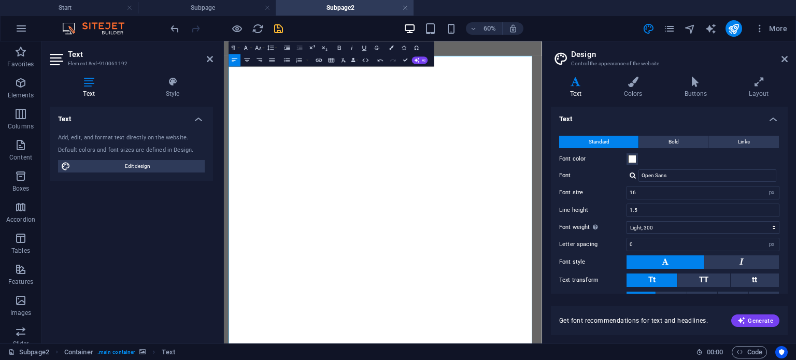
drag, startPoint x: 333, startPoint y: 271, endPoint x: 231, endPoint y: 271, distance: 102.6
click at [251, 49] on button "Font Family" at bounding box center [248, 47] width 12 height 12
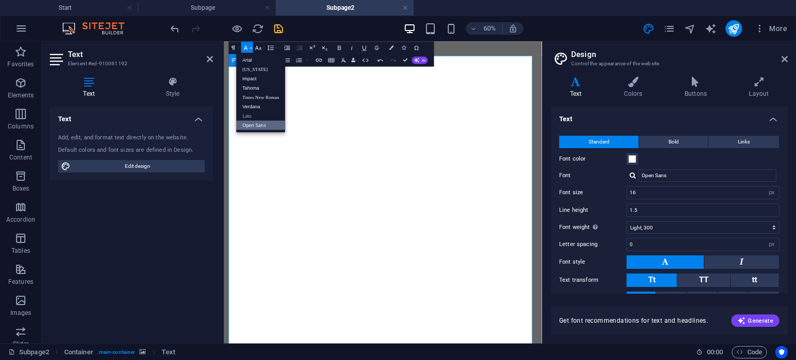
scroll to position [0, 0]
click at [257, 86] on link "Tahoma" at bounding box center [260, 87] width 49 height 9
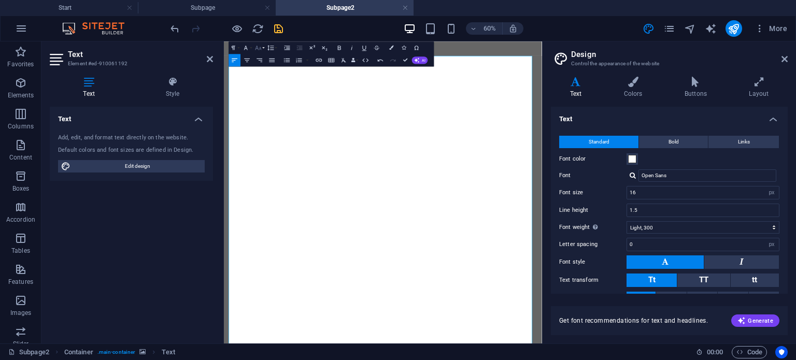
click at [262, 47] on button "Font Size" at bounding box center [260, 47] width 12 height 12
click at [258, 122] on link "24" at bounding box center [255, 124] width 22 height 9
click at [341, 48] on icon "button" at bounding box center [339, 47] width 7 height 7
click at [388, 45] on button "Colors" at bounding box center [392, 47] width 12 height 12
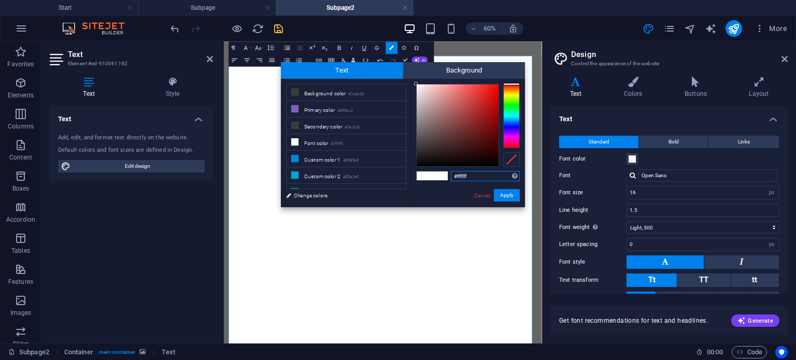
click at [514, 95] on div at bounding box center [511, 116] width 17 height 64
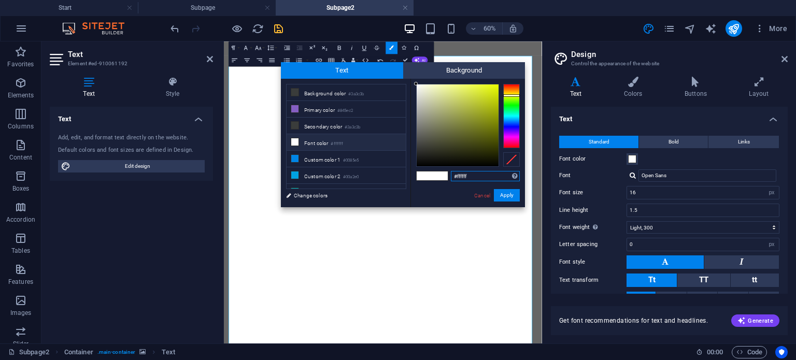
type input "#e8fc03"
click at [497, 85] on div at bounding box center [458, 125] width 82 height 82
click at [502, 192] on button "Apply" at bounding box center [507, 195] width 26 height 12
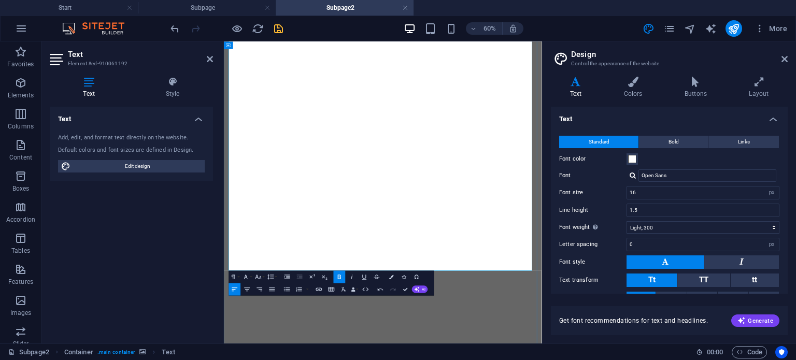
scroll to position [748, 0]
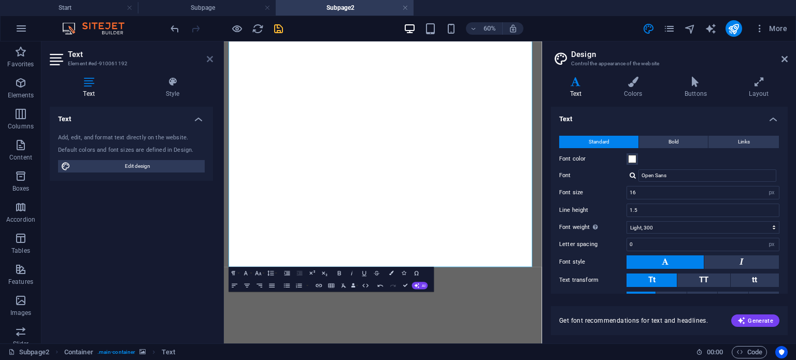
click at [209, 56] on icon at bounding box center [210, 59] width 6 height 8
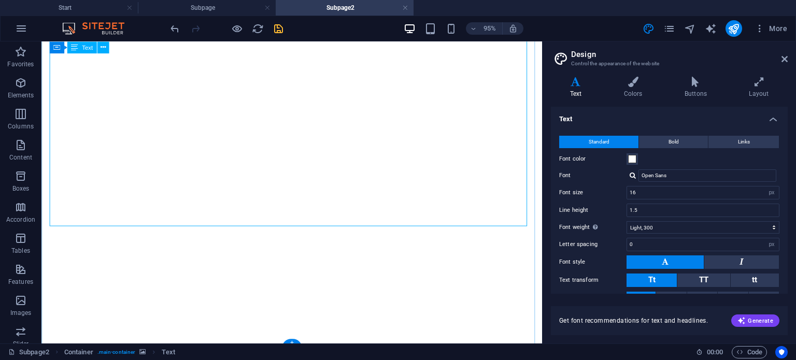
scroll to position [930, 0]
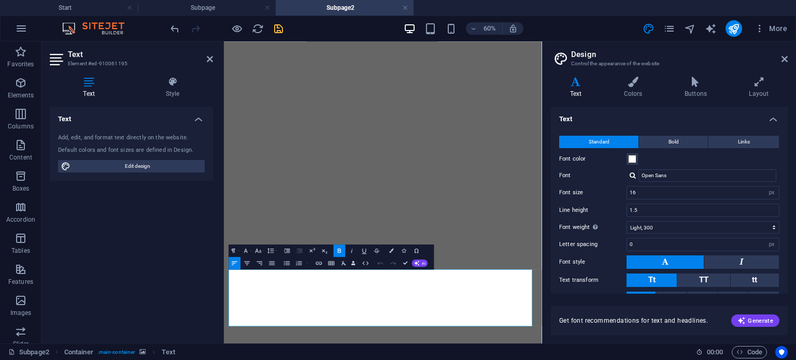
scroll to position [748, 0]
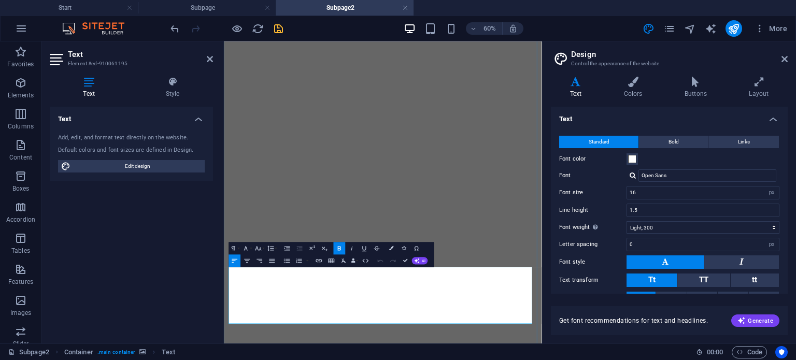
drag, startPoint x: 552, startPoint y: 503, endPoint x: 242, endPoint y: 443, distance: 316.1
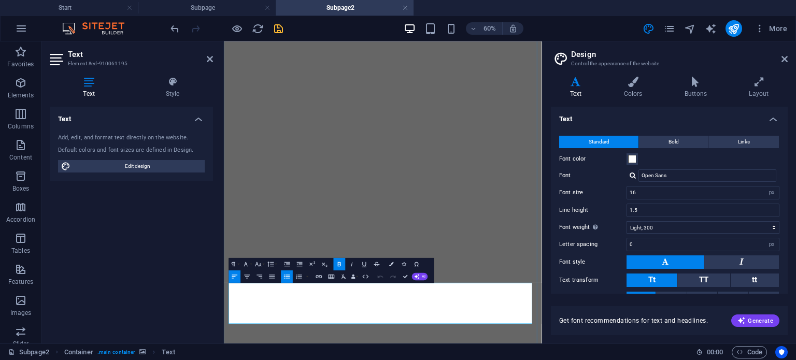
scroll to position [721, 0]
drag, startPoint x: 476, startPoint y: 503, endPoint x: 215, endPoint y: 453, distance: 266.5
click at [249, 264] on icon "button" at bounding box center [245, 263] width 7 height 7
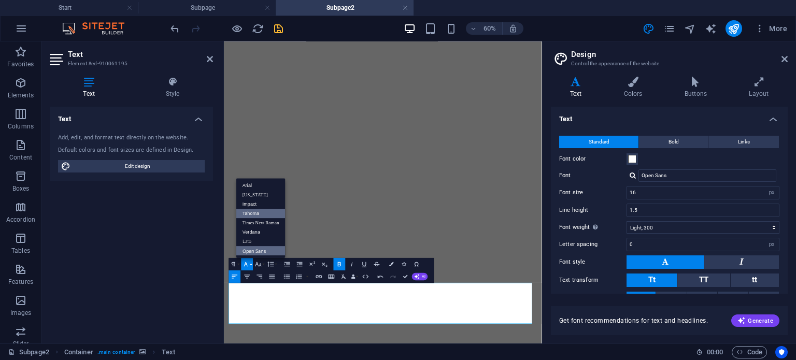
scroll to position [0, 0]
click at [251, 213] on link "Tahoma" at bounding box center [260, 213] width 49 height 9
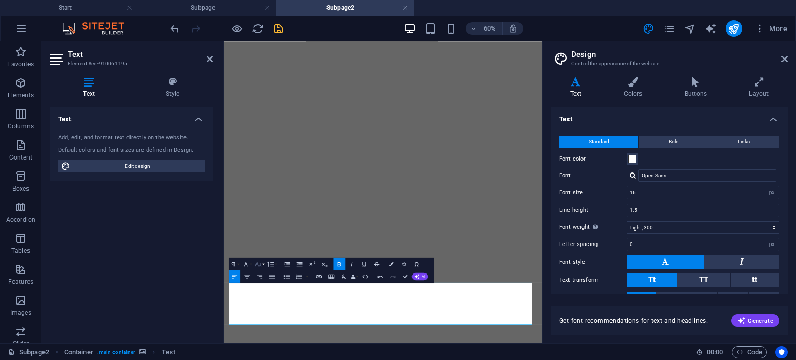
click at [257, 262] on icon "button" at bounding box center [258, 264] width 6 height 4
click at [253, 196] on link "24" at bounding box center [255, 194] width 22 height 9
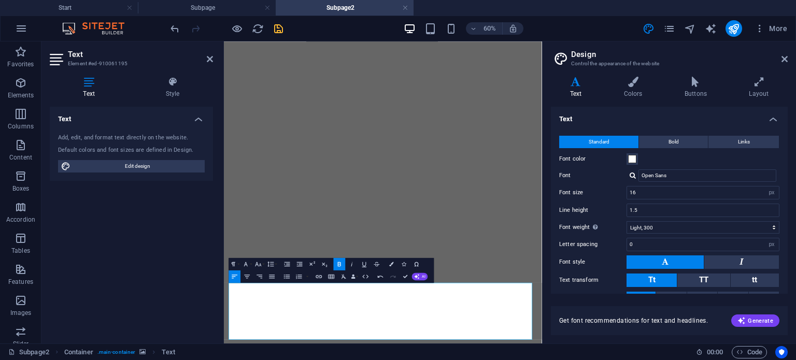
click at [338, 265] on icon "button" at bounding box center [339, 264] width 3 height 4
click at [339, 265] on icon "button" at bounding box center [339, 263] width 7 height 7
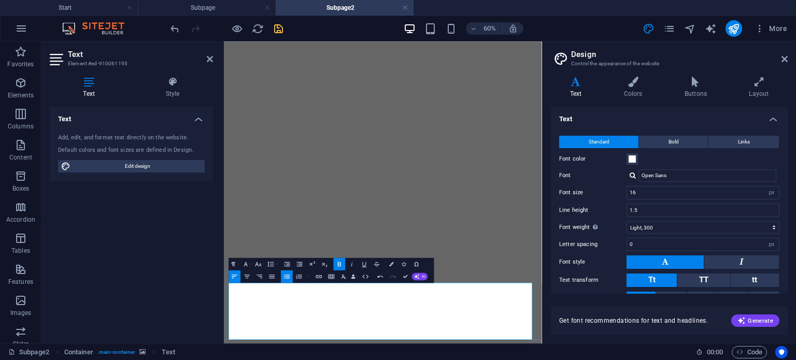
click at [210, 62] on icon at bounding box center [210, 59] width 6 height 8
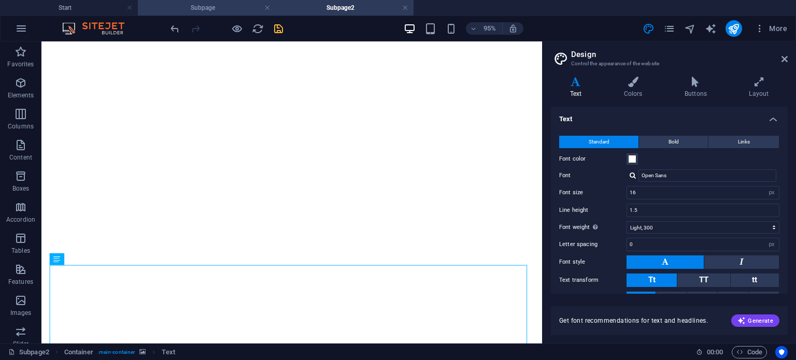
scroll to position [883, 0]
click at [198, 10] on h4 "Subpage" at bounding box center [207, 7] width 138 height 11
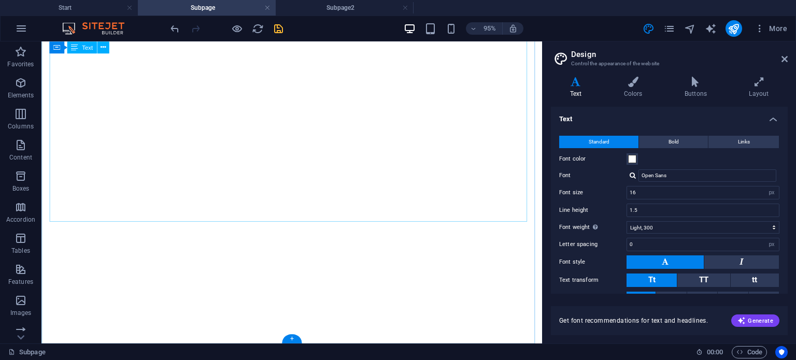
scroll to position [744, 0]
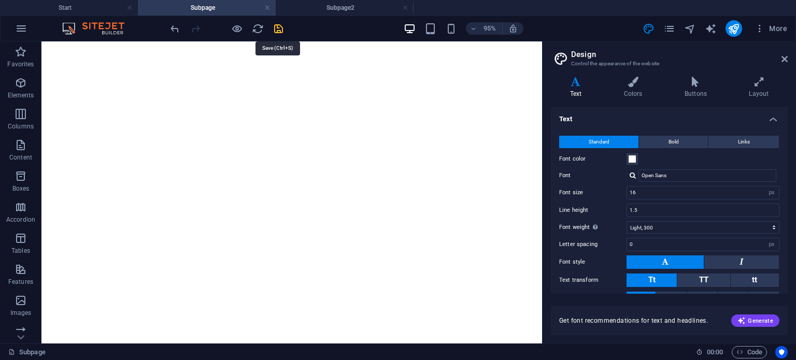
click at [279, 25] on icon "save" at bounding box center [279, 29] width 12 height 12
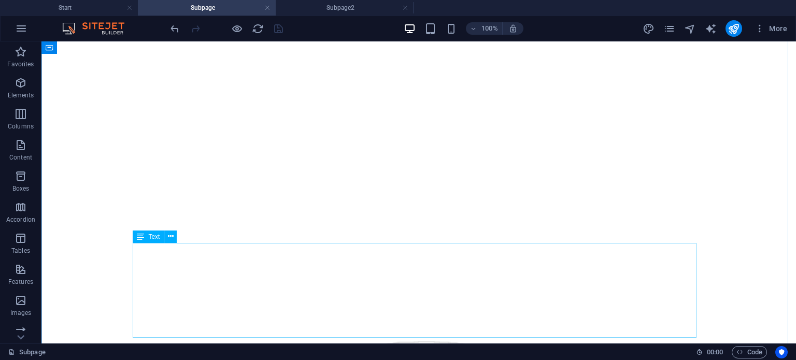
scroll to position [821, 0]
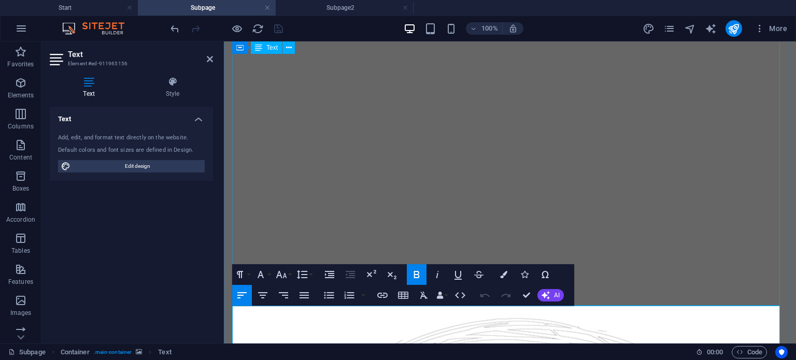
scroll to position [804, 0]
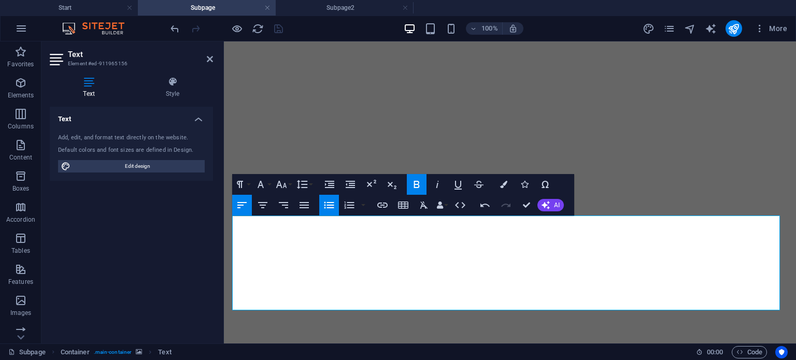
click at [214, 59] on aside "Text Element #ed-911965156 Text Style Text Add, edit, and format text directly …" at bounding box center [132, 192] width 182 height 302
click at [209, 60] on icon at bounding box center [210, 59] width 6 height 8
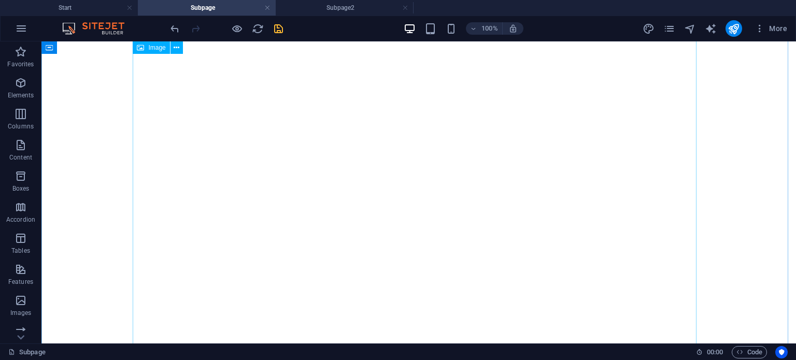
scroll to position [0, 0]
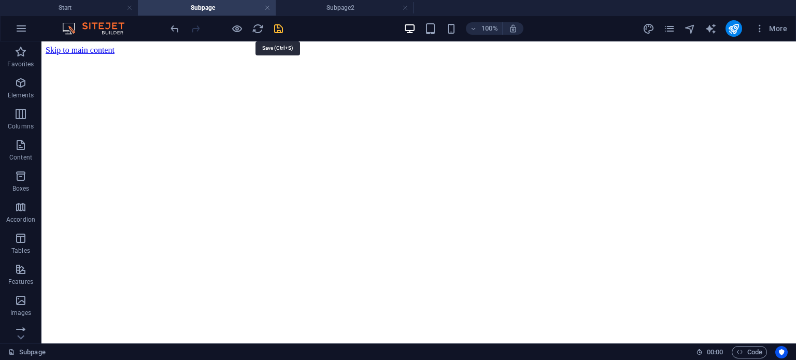
click at [279, 29] on icon "save" at bounding box center [279, 29] width 12 height 12
click at [338, 11] on h4 "Subpage2" at bounding box center [345, 7] width 138 height 11
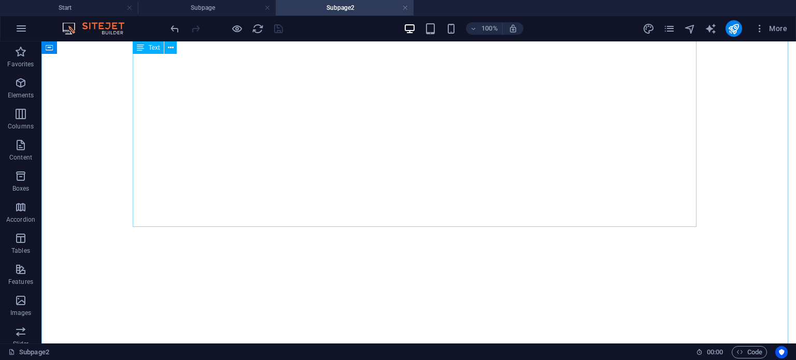
scroll to position [1008, 0]
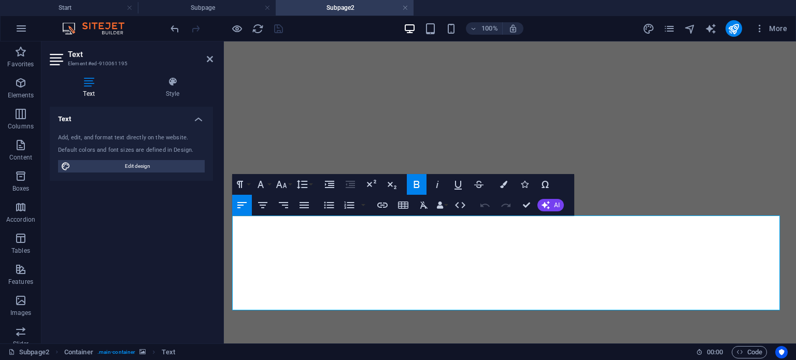
scroll to position [991, 0]
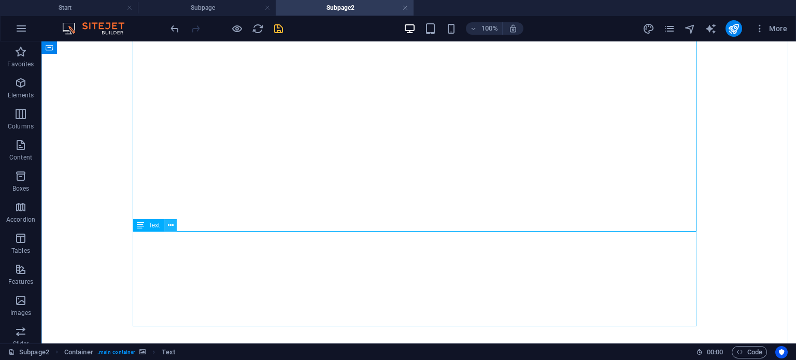
click at [169, 226] on icon at bounding box center [171, 225] width 6 height 11
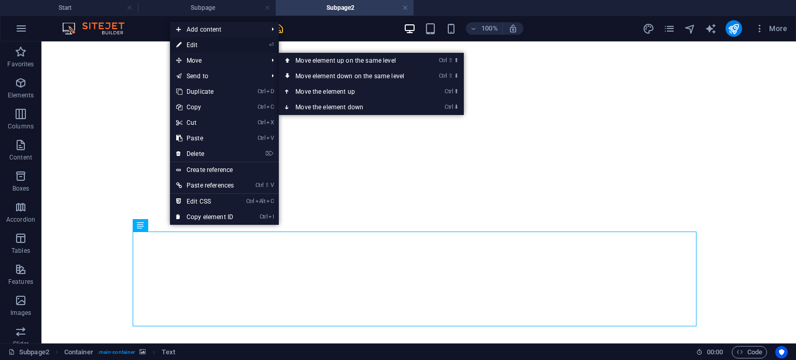
click at [196, 41] on link "⏎ Edit" at bounding box center [205, 45] width 70 height 16
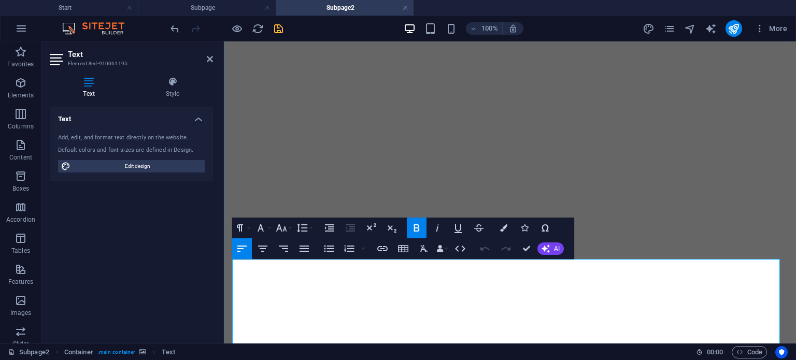
scroll to position [948, 0]
drag, startPoint x: 284, startPoint y: 267, endPoint x: 460, endPoint y: 297, distance: 178.8
click at [503, 229] on icon "button" at bounding box center [503, 227] width 7 height 7
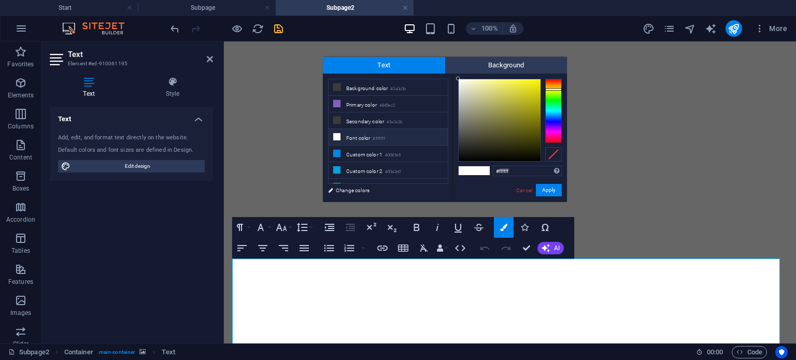
click at [557, 89] on div at bounding box center [553, 111] width 17 height 64
type input "#fcf504"
click at [539, 80] on div at bounding box center [500, 120] width 82 height 82
click at [554, 191] on button "Apply" at bounding box center [549, 190] width 26 height 12
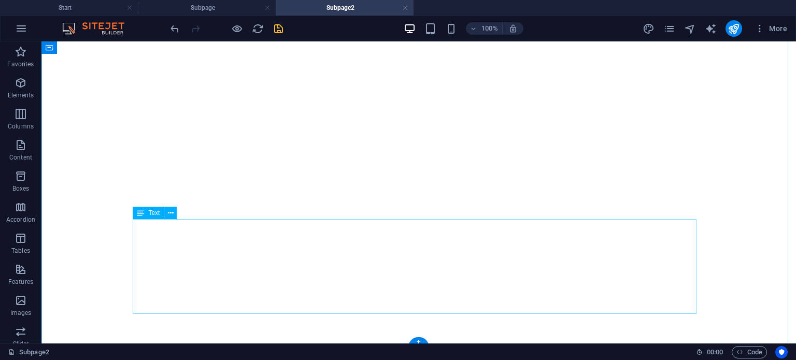
scroll to position [1008, 0]
click at [278, 33] on icon "save" at bounding box center [279, 29] width 12 height 12
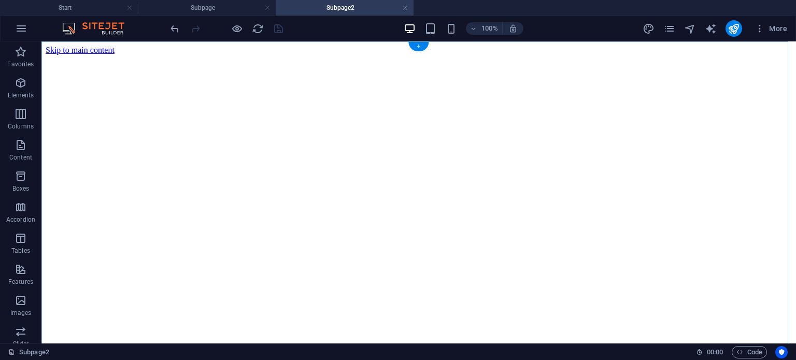
click at [420, 49] on div "+" at bounding box center [418, 46] width 20 height 9
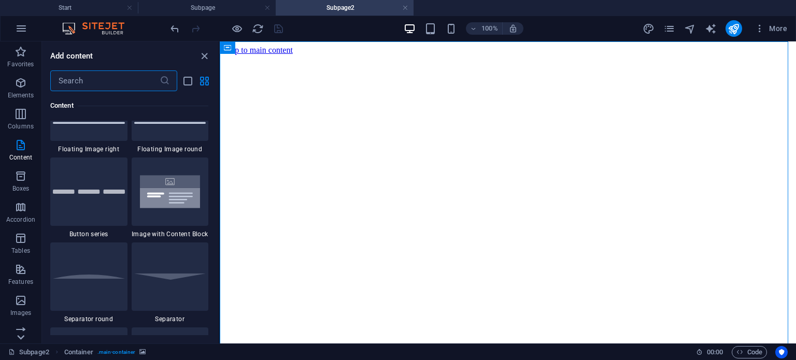
scroll to position [2372, 0]
click at [23, 343] on icon at bounding box center [20, 337] width 15 height 15
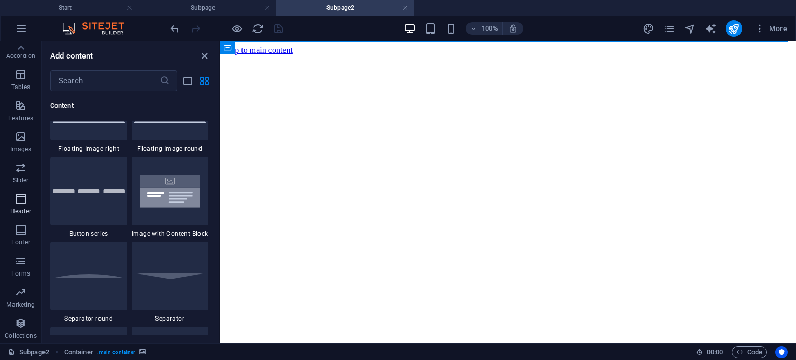
click at [21, 198] on icon "button" at bounding box center [21, 199] width 12 height 12
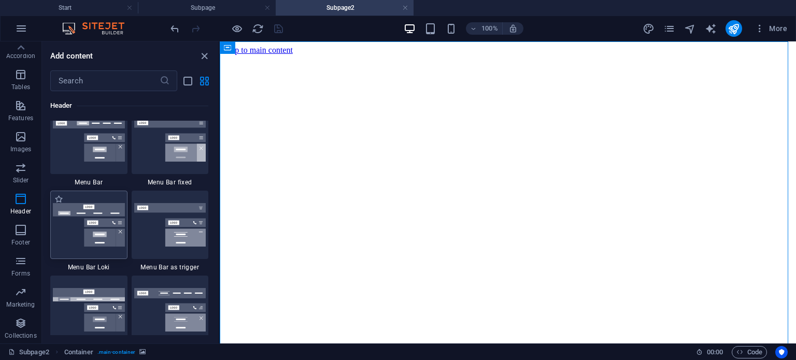
scroll to position [6341, 0]
click at [93, 195] on div at bounding box center [88, 224] width 77 height 68
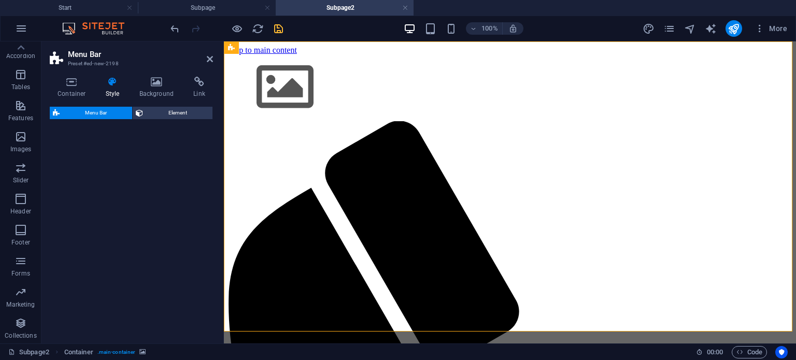
select select "rem"
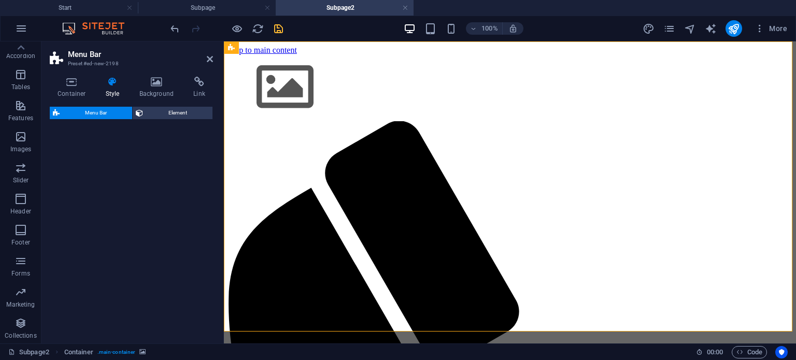
select select "rem"
select select "preset-menu-v2-loki"
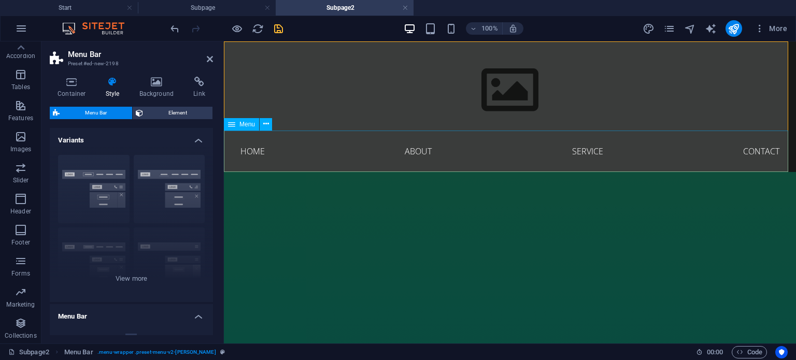
click at [397, 151] on nav "Home About Service Contact" at bounding box center [510, 151] width 572 height 41
select select
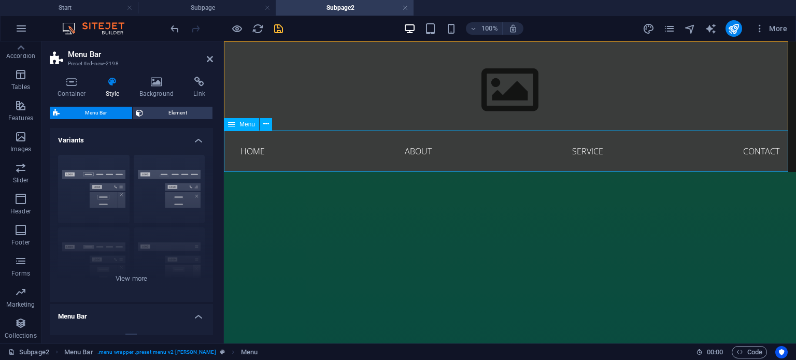
select select
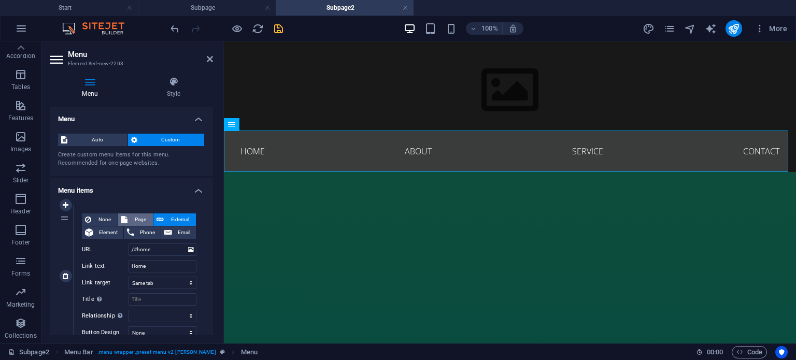
click at [131, 217] on span "Page" at bounding box center [140, 220] width 19 height 12
select select
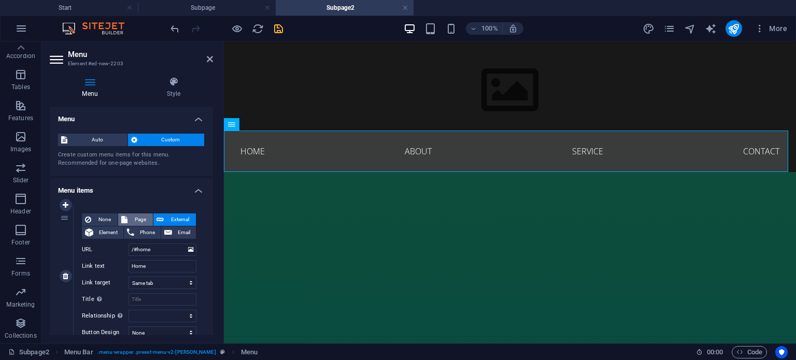
select select
click at [186, 249] on select "Start Subpage Subpage2" at bounding box center [163, 250] width 68 height 12
select select "0"
click at [129, 244] on select "Start Subpage Subpage2" at bounding box center [163, 250] width 68 height 12
select select
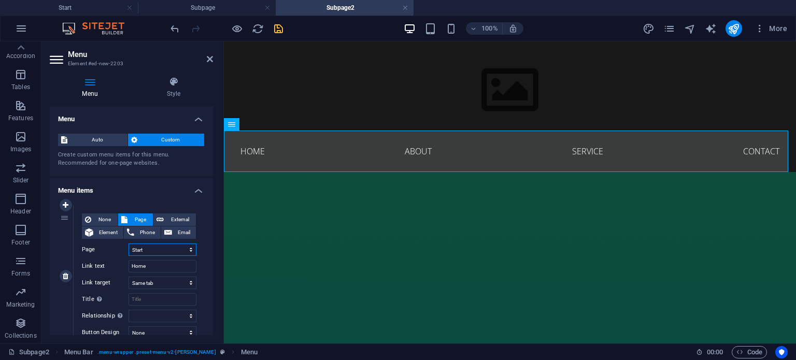
select select
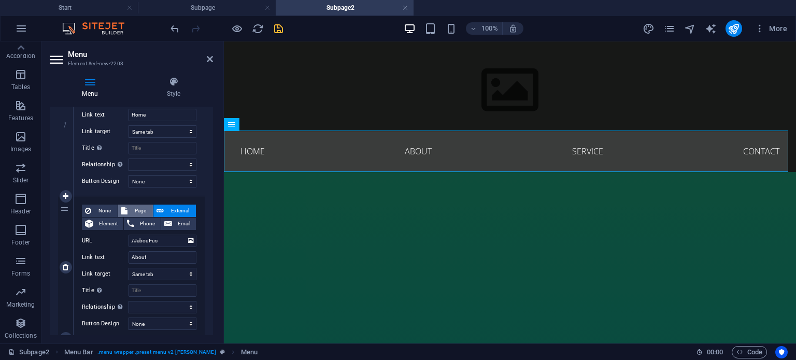
click at [133, 211] on span "Page" at bounding box center [140, 211] width 19 height 12
select select
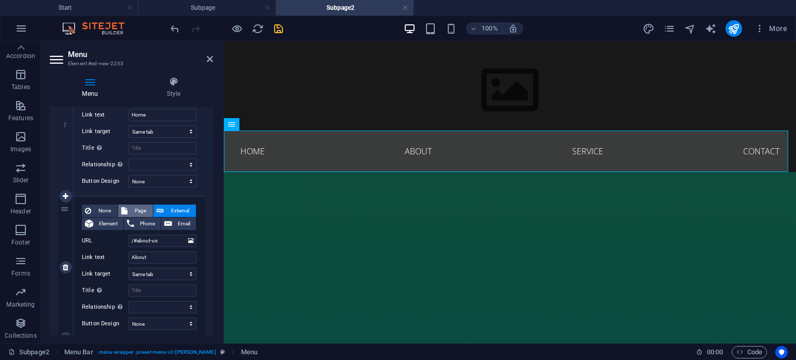
select select
click at [187, 239] on select "Start Subpage Subpage2" at bounding box center [163, 240] width 68 height 12
select select "0"
click at [129, 234] on select "Start Subpage Subpage2" at bounding box center [163, 240] width 68 height 12
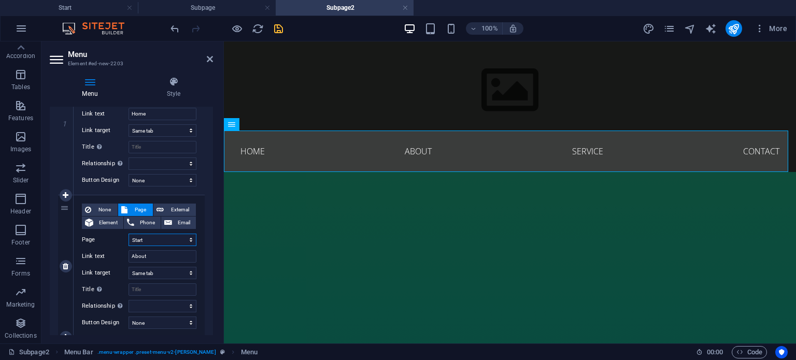
select select
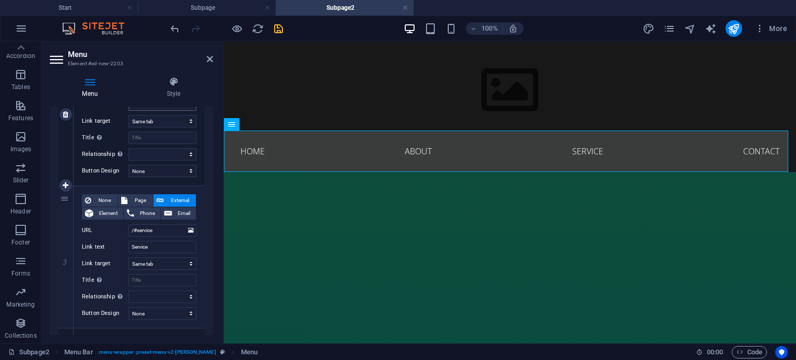
scroll to position [305, 0]
drag, startPoint x: 160, startPoint y: 246, endPoint x: 104, endPoint y: 244, distance: 56.0
click at [104, 244] on div "Link text Service" at bounding box center [139, 246] width 115 height 12
type input "IM"
select select
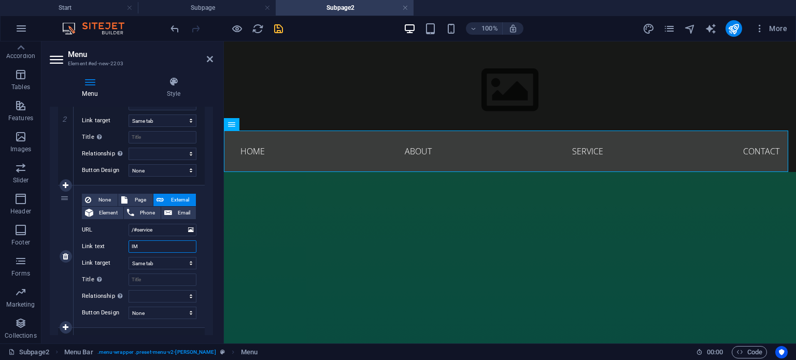
select select
type input "IMPACTING"
select select
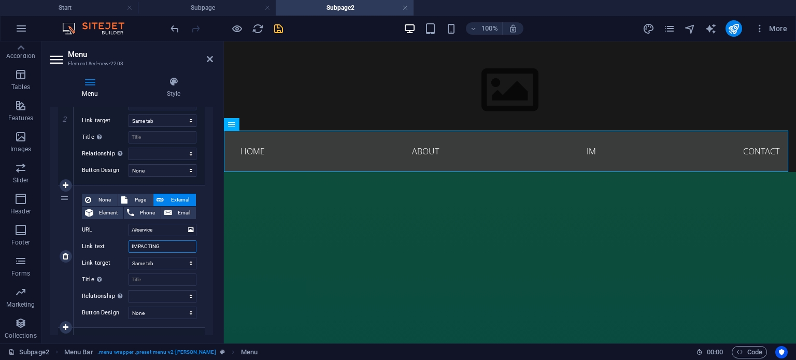
select select
type input "IMPACTING JOURNEYS"
select select
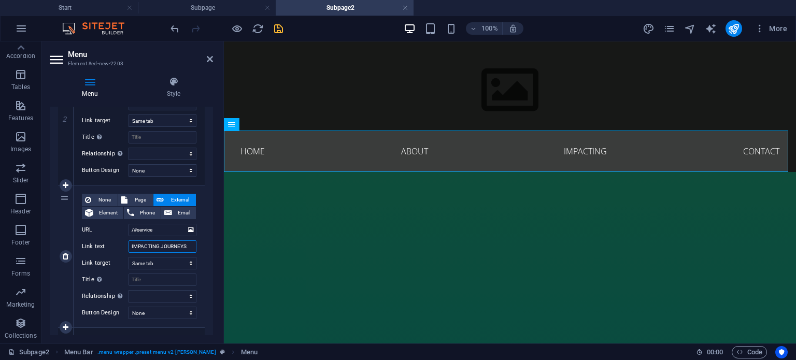
select select
type input "IMPACTING JOURNEYS"
click at [187, 261] on select "New tab Same tab Overlay" at bounding box center [163, 263] width 68 height 12
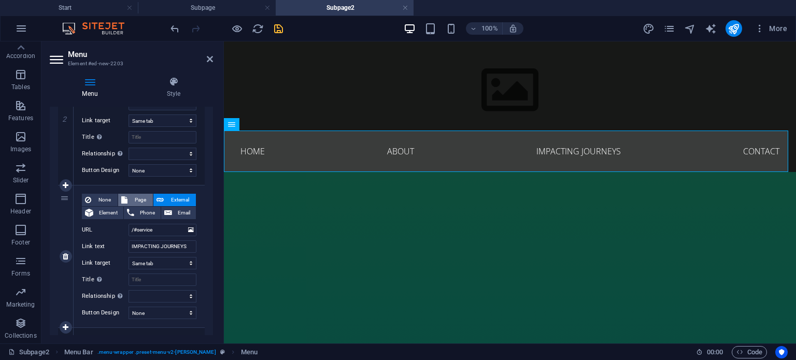
click at [137, 200] on span "Page" at bounding box center [140, 200] width 19 height 12
select select
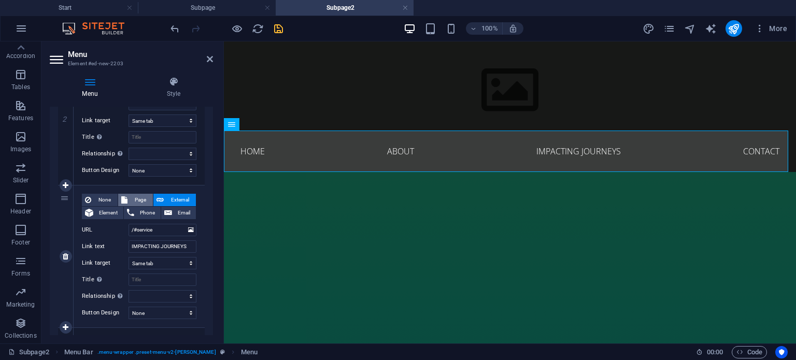
select select
click at [184, 230] on select "Start Subpage Subpage2" at bounding box center [163, 230] width 68 height 12
select select "1"
click at [129, 224] on select "Start Subpage Subpage2" at bounding box center [163, 230] width 68 height 12
select select
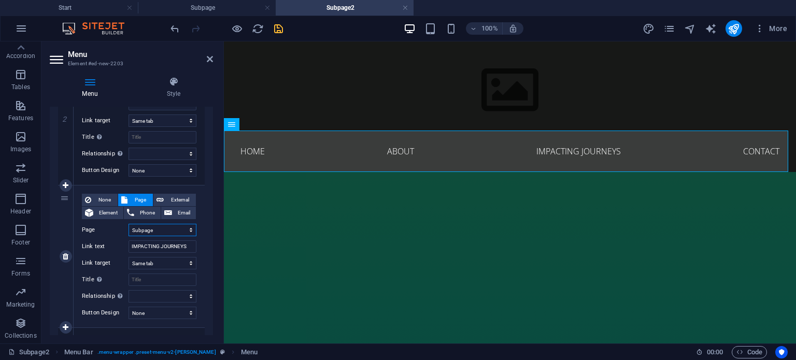
select select
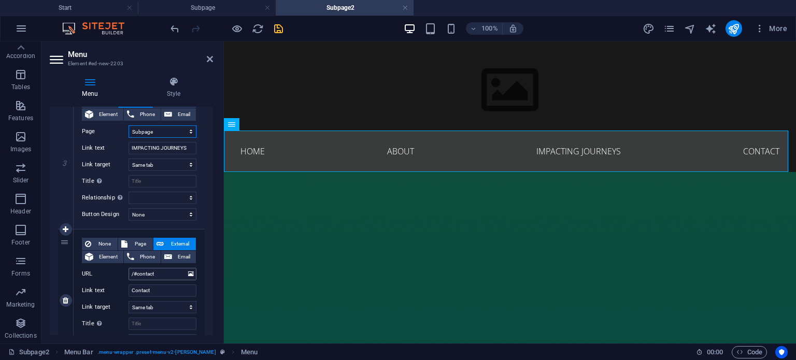
scroll to position [404, 0]
click at [133, 240] on span "Page" at bounding box center [140, 243] width 19 height 12
select select
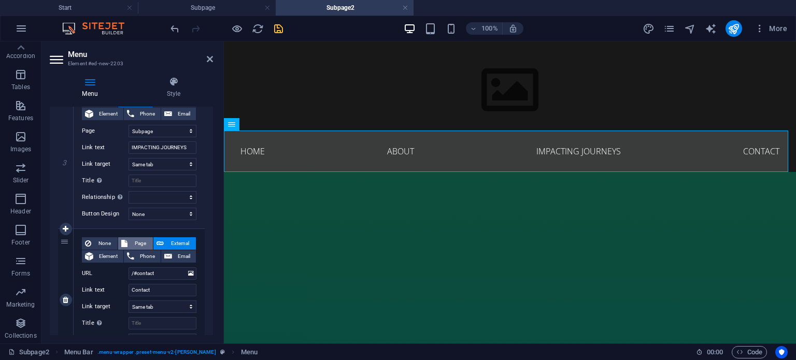
select select
click at [153, 273] on select "Start Subpage Subpage2" at bounding box center [163, 273] width 68 height 12
select select "2"
click at [129, 267] on select "Start Subpage Subpage2" at bounding box center [163, 273] width 68 height 12
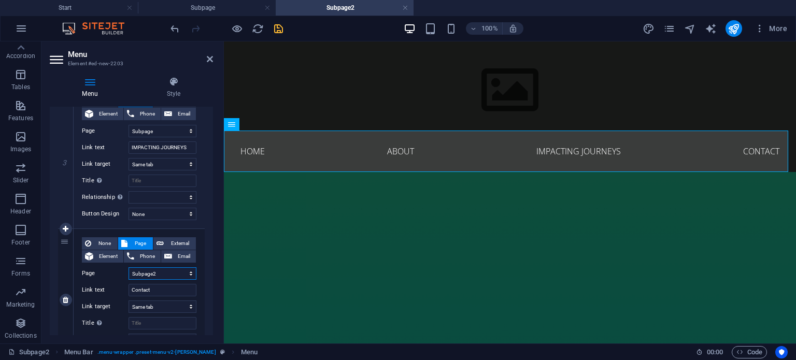
select select
click at [160, 290] on input "Contact" at bounding box center [163, 290] width 68 height 12
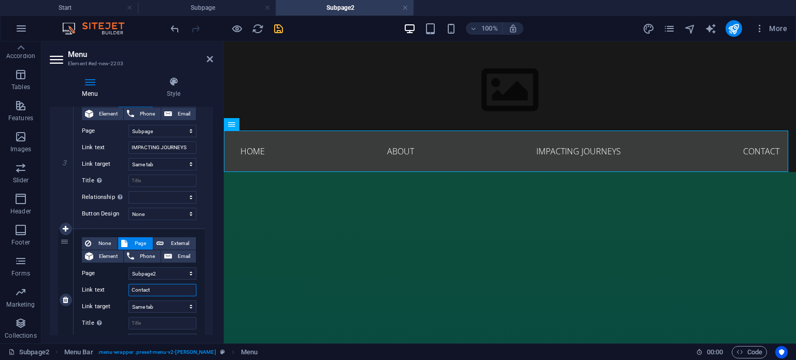
drag, startPoint x: 160, startPoint y: 290, endPoint x: 122, endPoint y: 286, distance: 38.1
click at [122, 286] on div "Link text Contact" at bounding box center [139, 290] width 115 height 12
type input "MEDIA MAN"
select select
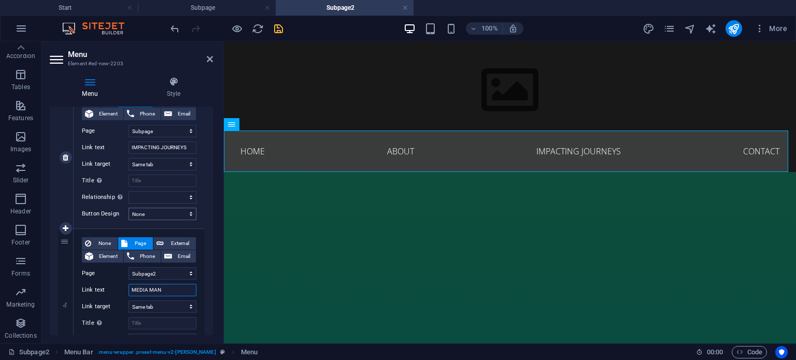
select select
type input "MEDIA MAN"
click at [207, 58] on icon at bounding box center [210, 59] width 6 height 8
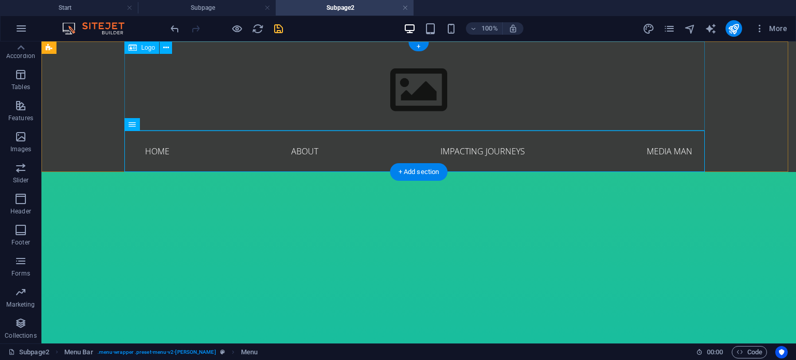
click at [230, 93] on div at bounding box center [419, 85] width 580 height 89
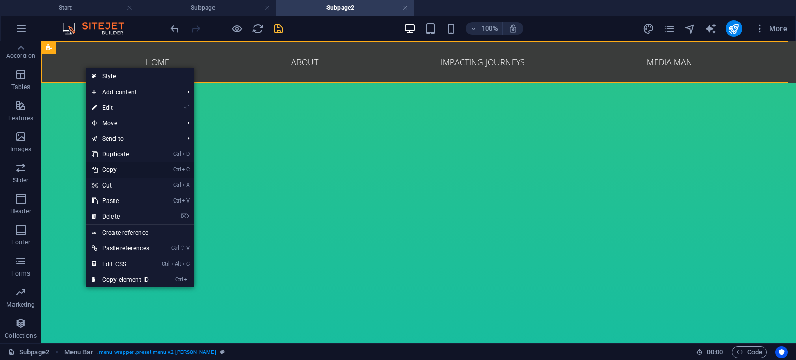
click at [119, 170] on link "Ctrl C Copy" at bounding box center [121, 170] width 70 height 16
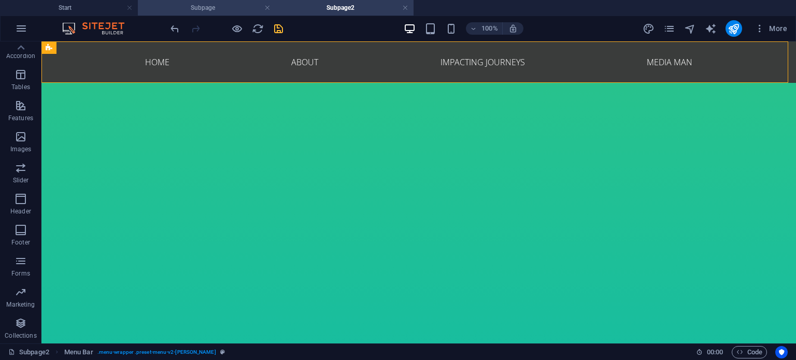
click at [231, 12] on h4 "Subpage" at bounding box center [207, 7] width 138 height 11
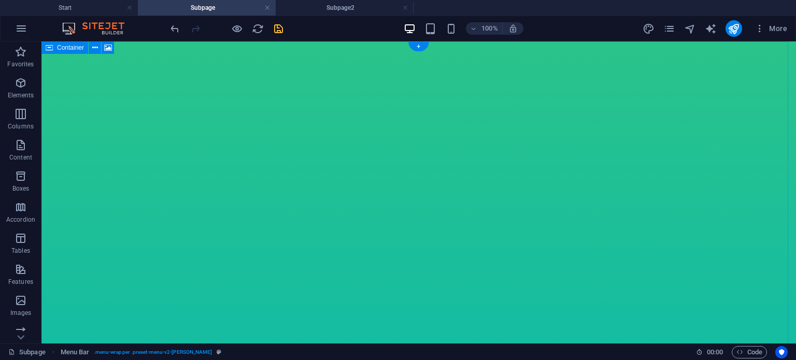
drag, startPoint x: 134, startPoint y: 47, endPoint x: 129, endPoint y: 49, distance: 5.3
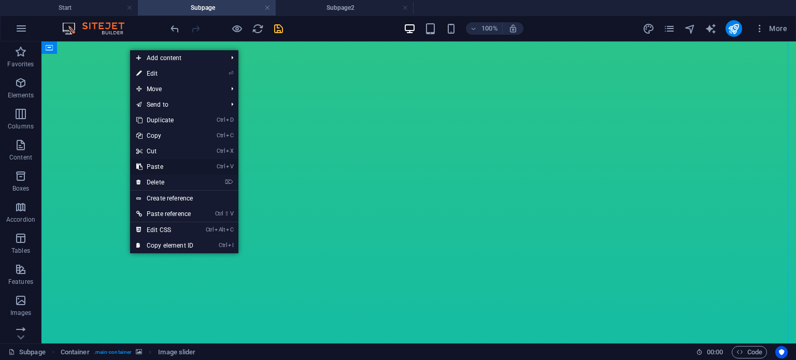
click at [161, 163] on link "Ctrl V Paste" at bounding box center [164, 167] width 69 height 16
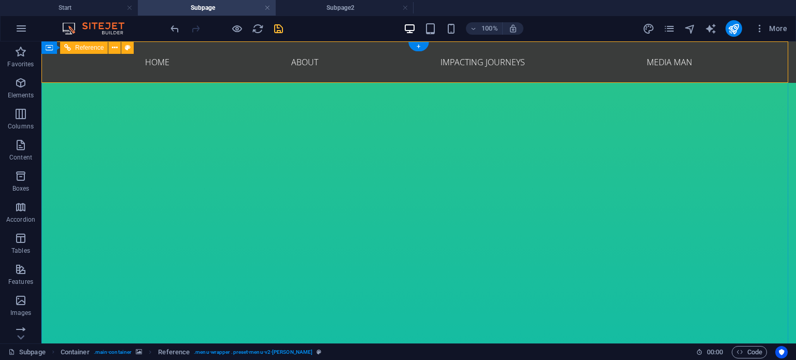
click at [154, 62] on nav "Home About IMPACTING JOURNEYS MEDIA MAN" at bounding box center [419, 61] width 580 height 41
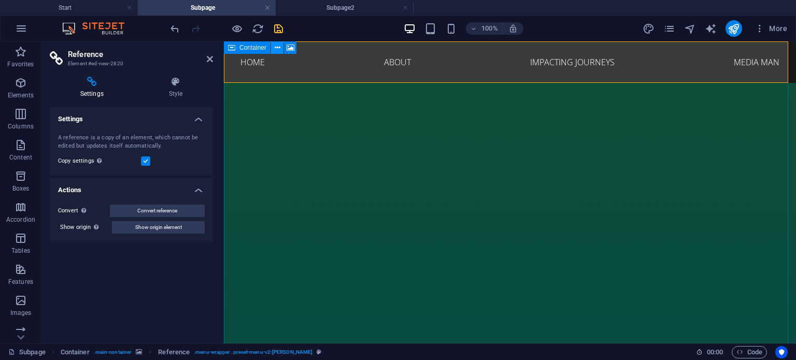
click at [278, 47] on icon at bounding box center [278, 47] width 6 height 11
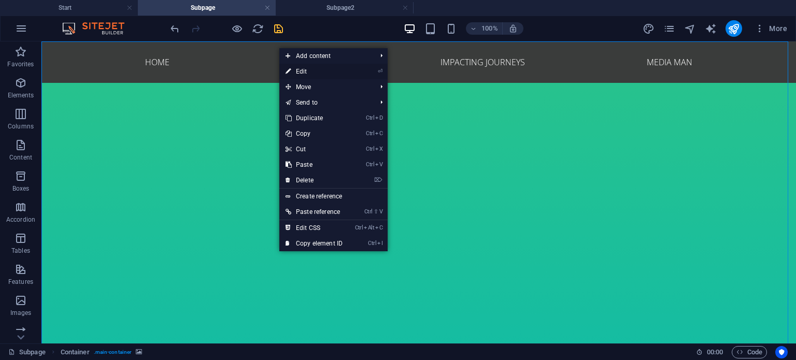
click at [308, 73] on link "⏎ Edit" at bounding box center [313, 72] width 69 height 16
select select "vh"
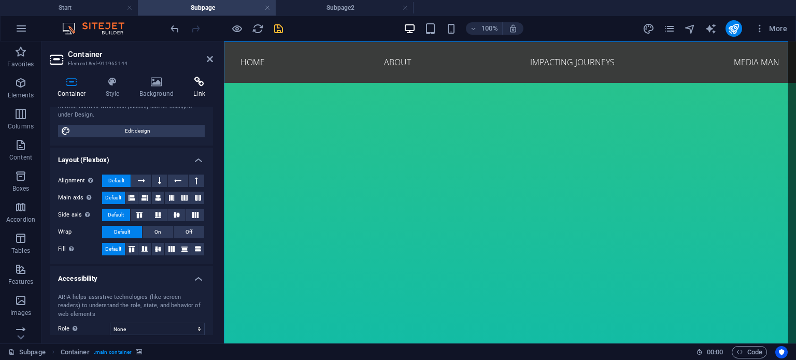
scroll to position [100, 0]
click at [203, 83] on icon at bounding box center [199, 82] width 27 height 10
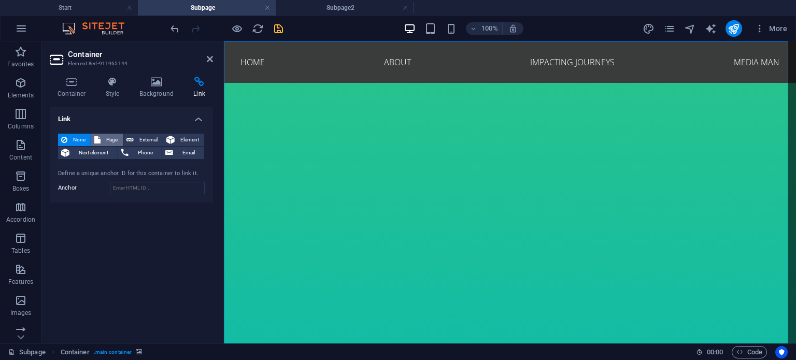
click at [113, 137] on span "Page" at bounding box center [112, 140] width 16 height 12
select select
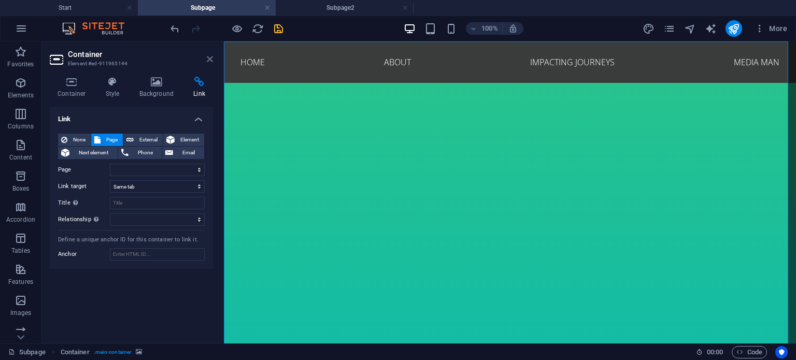
click at [207, 59] on icon at bounding box center [210, 59] width 6 height 8
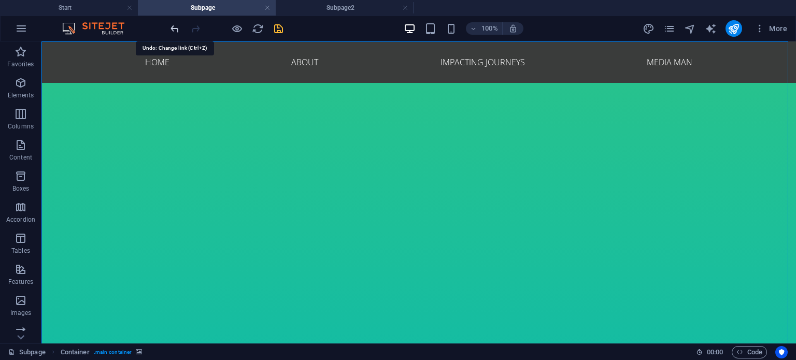
click at [173, 28] on icon "undo" at bounding box center [175, 29] width 12 height 12
click at [176, 31] on icon "undo" at bounding box center [175, 29] width 12 height 12
click at [176, 27] on icon "undo" at bounding box center [175, 29] width 12 height 12
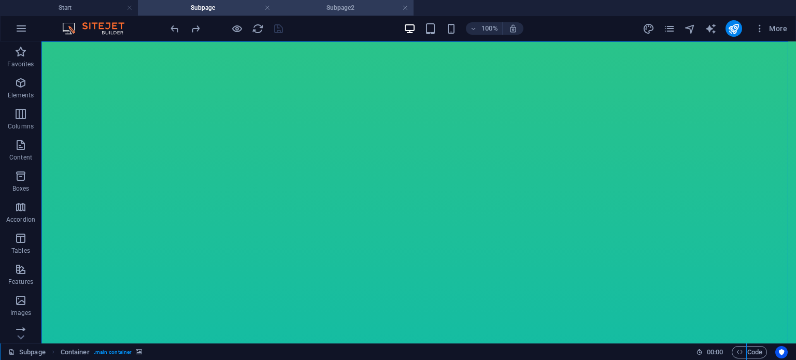
click at [307, 10] on h4 "Subpage2" at bounding box center [345, 7] width 138 height 11
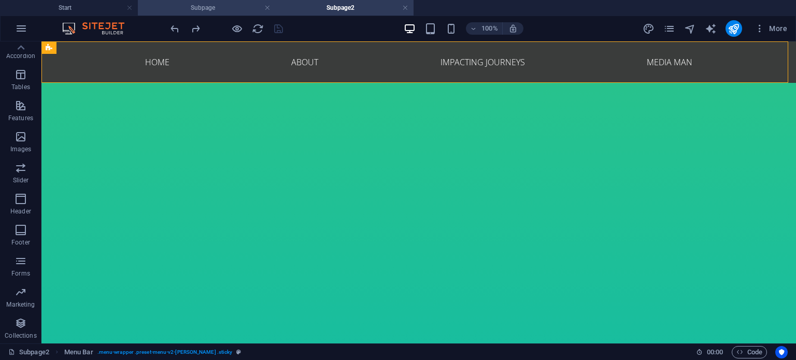
click at [225, 6] on h4 "Subpage" at bounding box center [207, 7] width 138 height 11
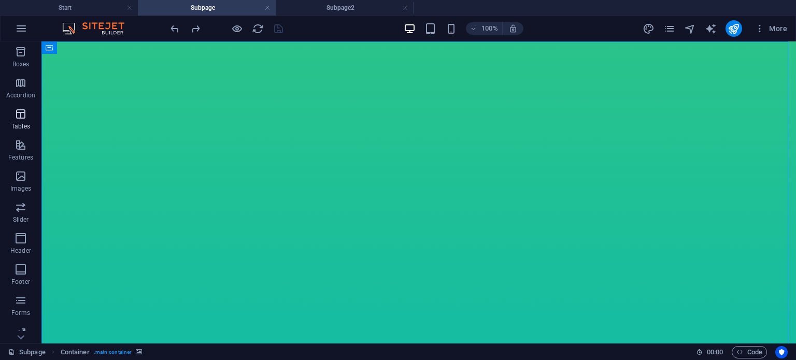
scroll to position [164, 0]
click at [23, 203] on icon "button" at bounding box center [21, 199] width 12 height 12
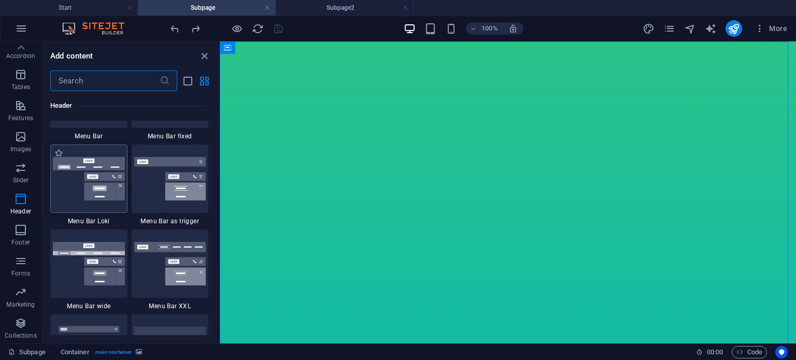
scroll to position [6387, 0]
click at [105, 136] on span "Menu Bar" at bounding box center [88, 136] width 77 height 8
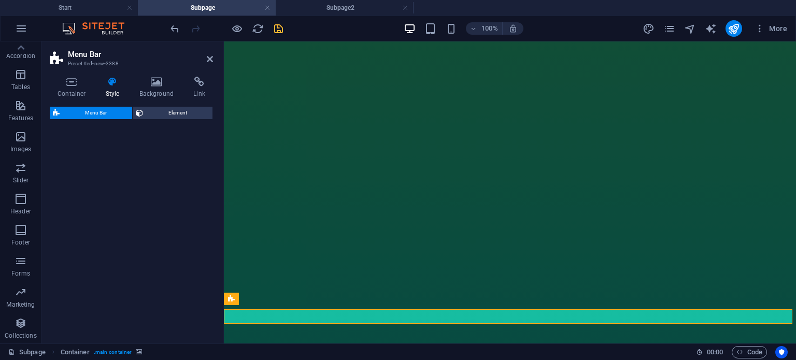
select select "rem"
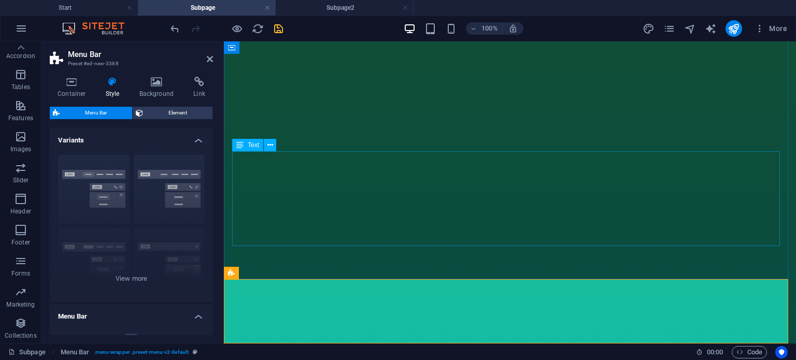
scroll to position [869, 0]
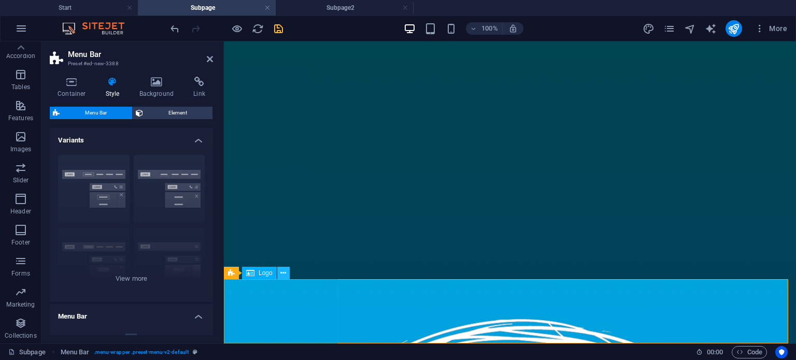
click at [283, 273] on icon at bounding box center [283, 273] width 6 height 11
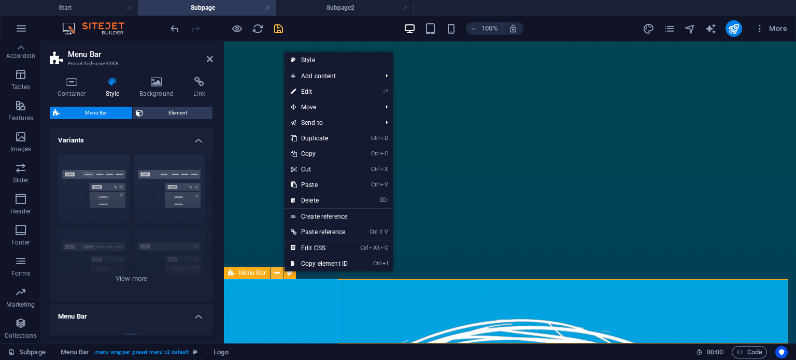
click at [274, 273] on icon at bounding box center [277, 273] width 6 height 11
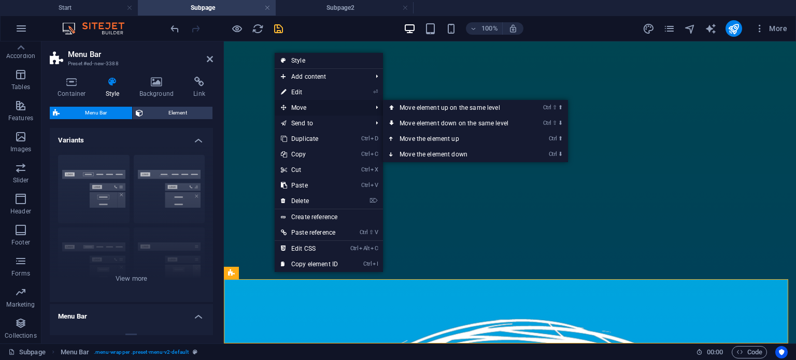
click at [307, 111] on span "Move" at bounding box center [321, 108] width 93 height 16
click at [425, 137] on link "Ctrl ⬆ Move the element up" at bounding box center [456, 139] width 146 height 16
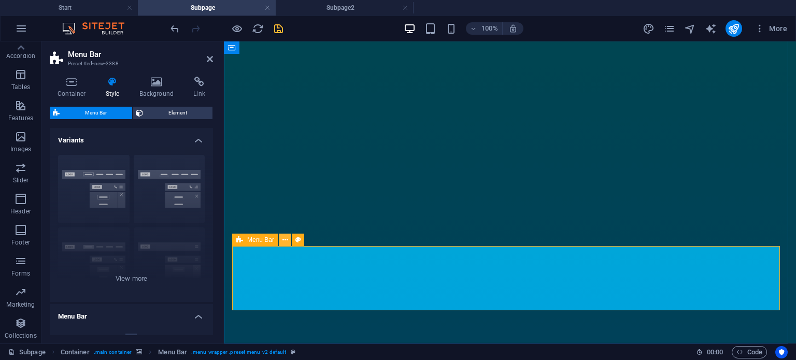
click at [283, 239] on icon at bounding box center [285, 240] width 6 height 11
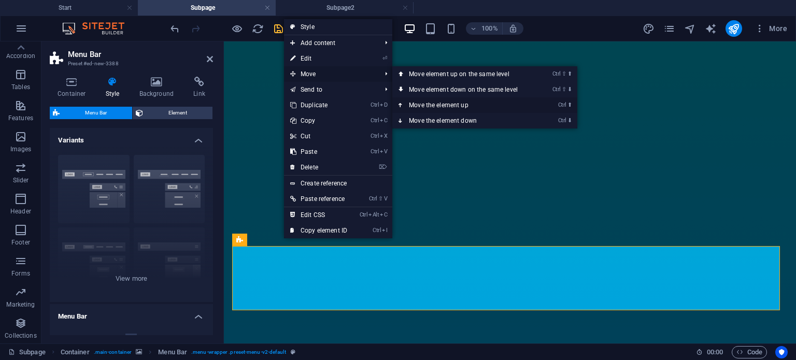
click at [435, 103] on link "Ctrl ⬆ Move the element up" at bounding box center [465, 105] width 146 height 16
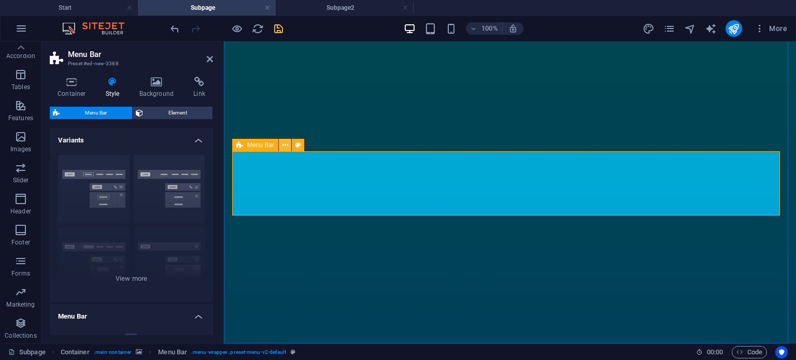
click at [284, 143] on icon at bounding box center [285, 145] width 6 height 11
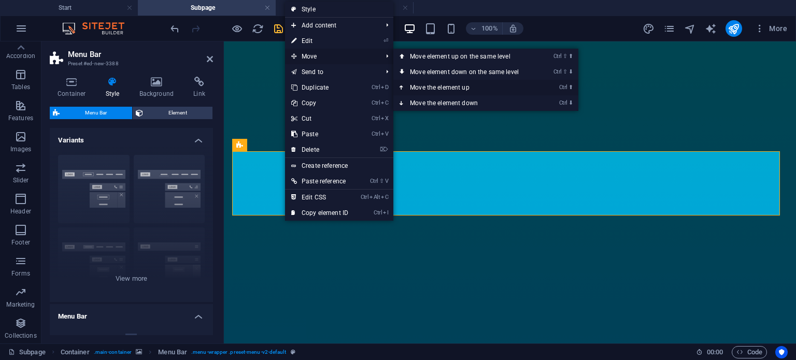
click at [428, 84] on link "Ctrl ⬆ Move the element up" at bounding box center [466, 88] width 146 height 16
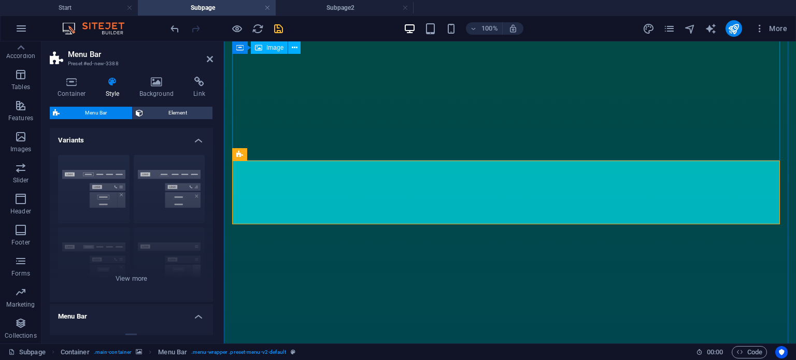
scroll to position [462, 0]
click at [286, 156] on icon at bounding box center [285, 154] width 6 height 11
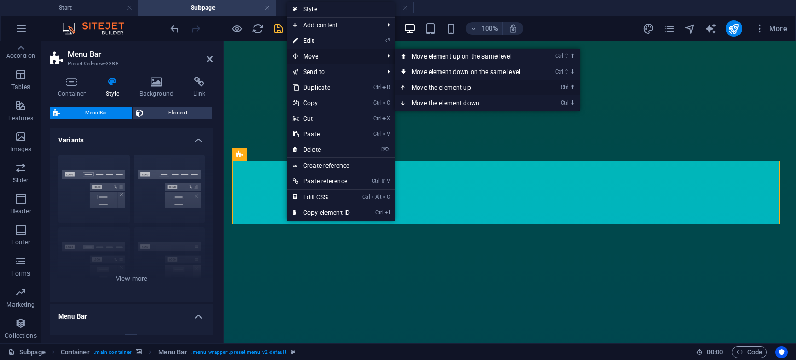
click at [434, 85] on link "Ctrl ⬆ Move the element up" at bounding box center [468, 88] width 146 height 16
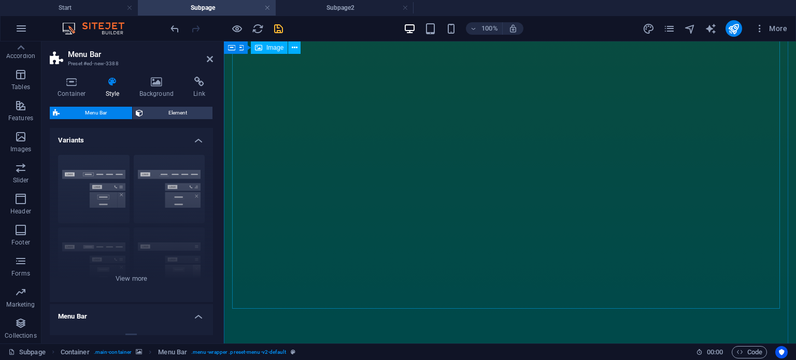
scroll to position [0, 0]
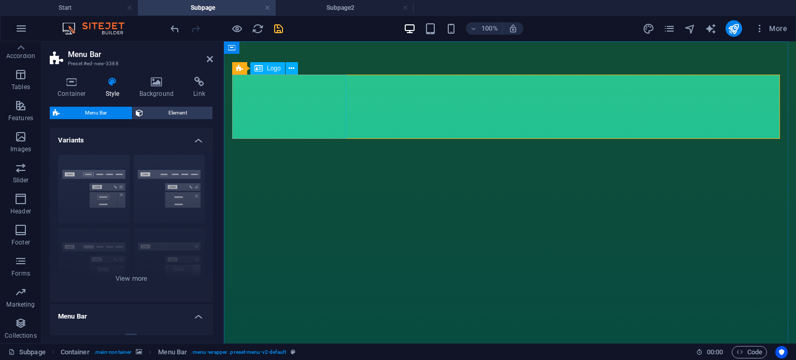
click at [289, 66] on icon at bounding box center [292, 68] width 6 height 11
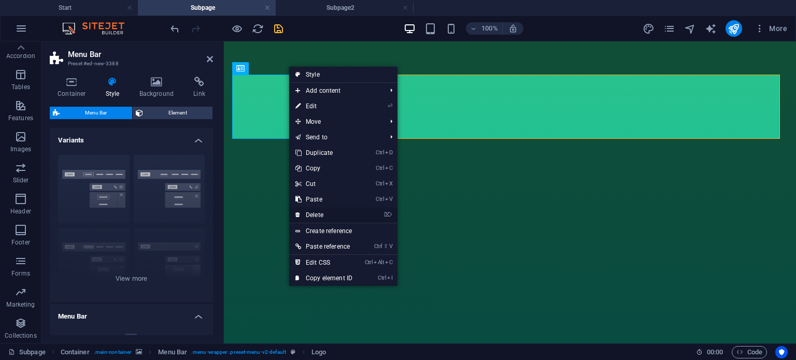
click at [313, 213] on link "⌦ Delete" at bounding box center [323, 215] width 69 height 16
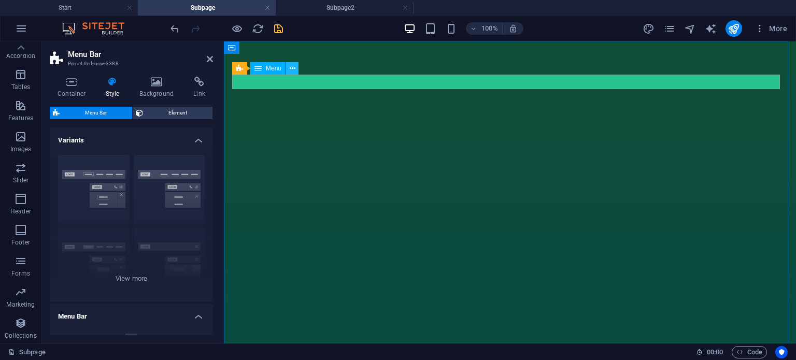
click at [291, 70] on icon at bounding box center [293, 68] width 6 height 11
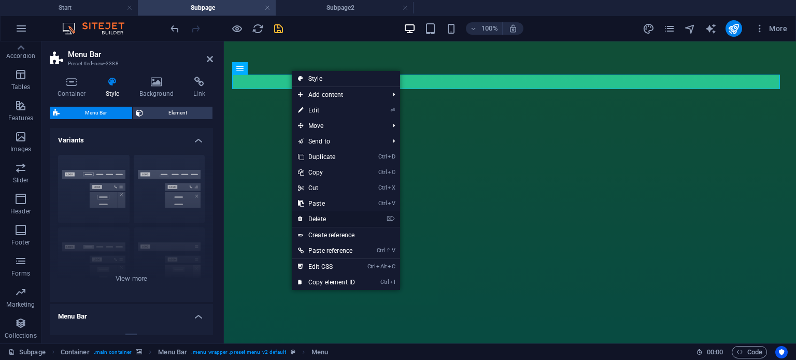
click at [321, 216] on link "⌦ Delete" at bounding box center [326, 219] width 69 height 16
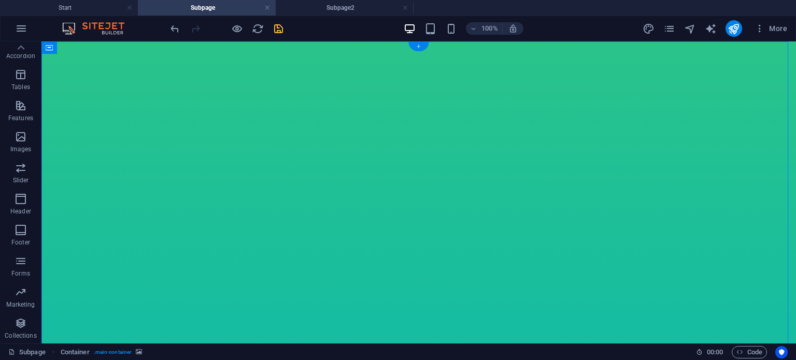
drag, startPoint x: 420, startPoint y: 44, endPoint x: 200, endPoint y: 2, distance: 223.7
click at [420, 44] on div "+" at bounding box center [418, 46] width 20 height 9
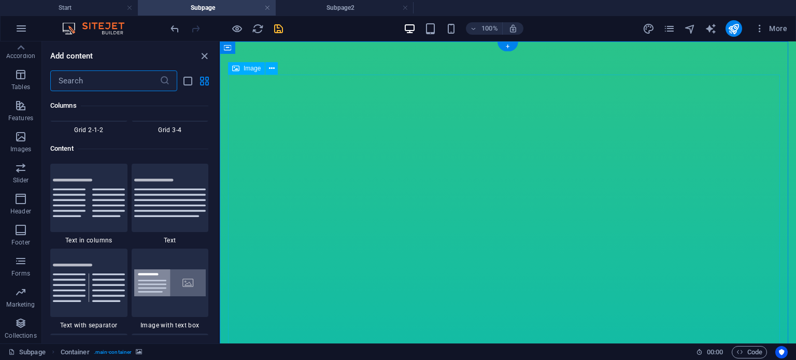
scroll to position [1813, 0]
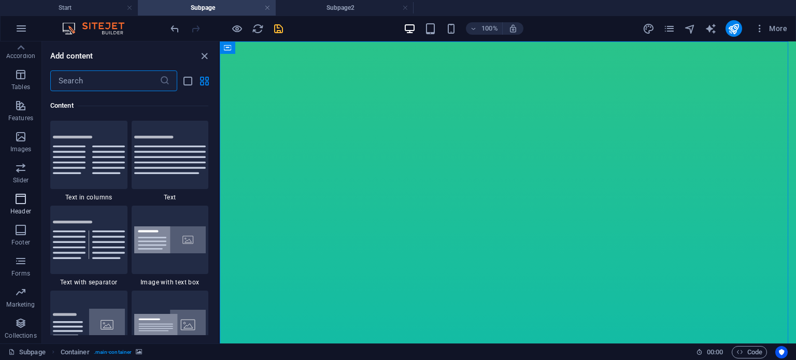
click at [20, 211] on p "Header" at bounding box center [20, 211] width 21 height 8
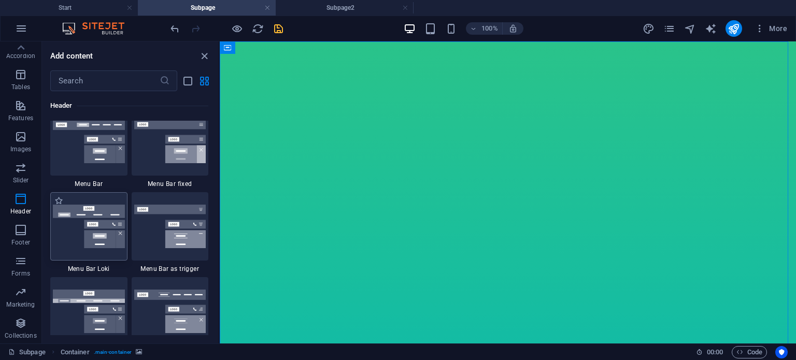
scroll to position [6339, 0]
click at [75, 230] on img at bounding box center [89, 227] width 72 height 44
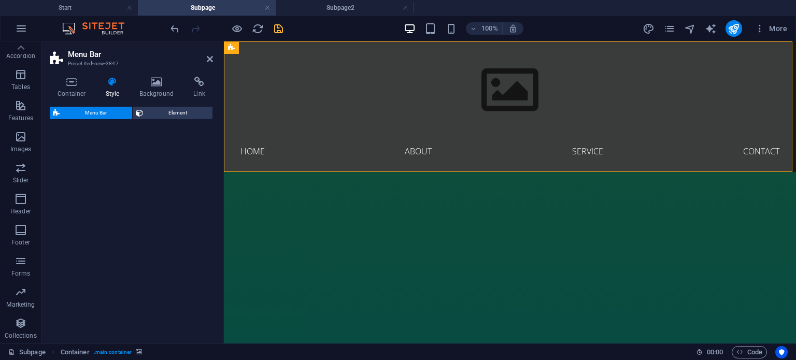
select select "rem"
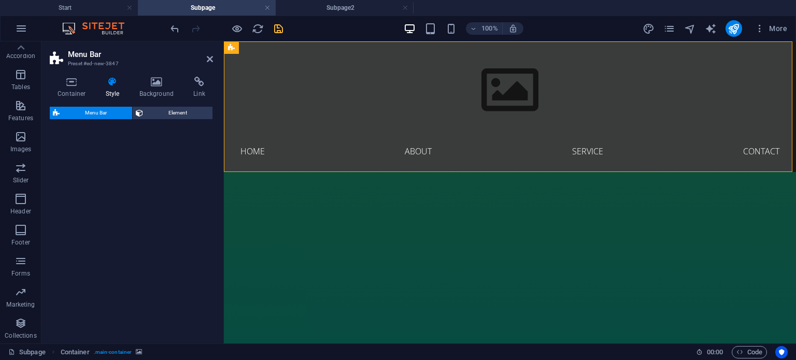
select select "rem"
select select "preset-menu-v2-loki"
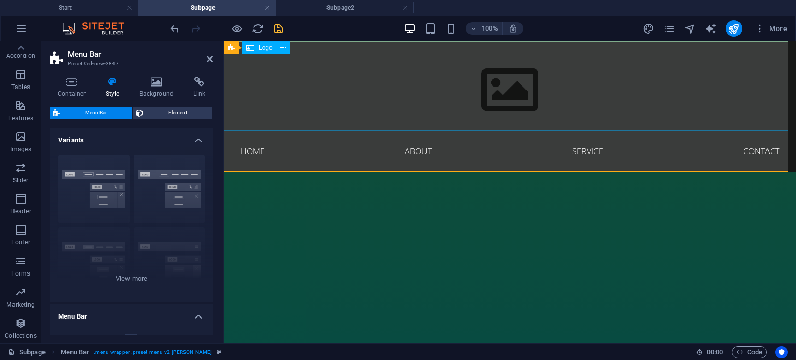
click at [502, 96] on div at bounding box center [510, 85] width 572 height 89
click at [282, 45] on icon at bounding box center [283, 47] width 6 height 11
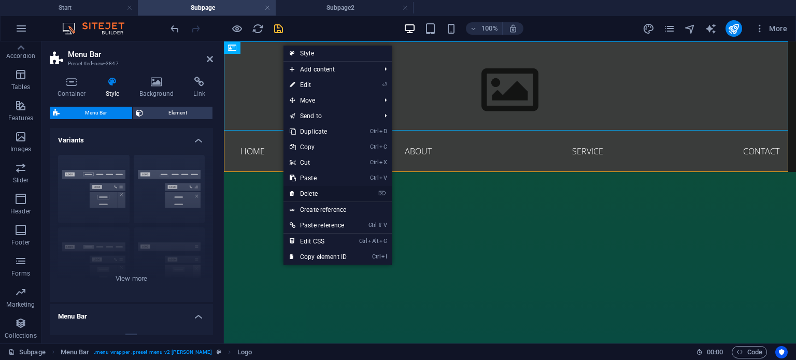
click at [304, 188] on link "⌦ Delete" at bounding box center [317, 194] width 69 height 16
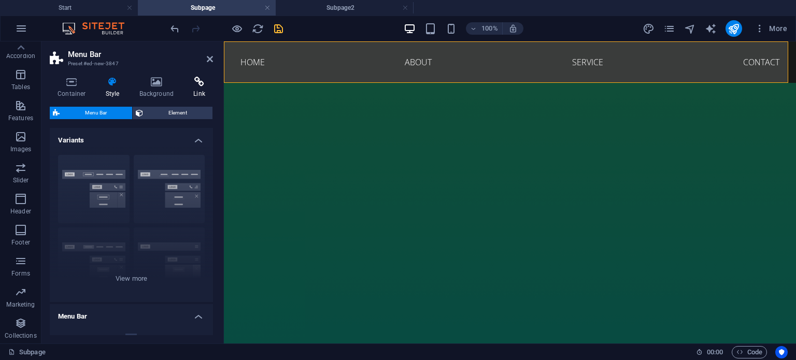
click at [194, 88] on h4 "Link" at bounding box center [199, 88] width 27 height 22
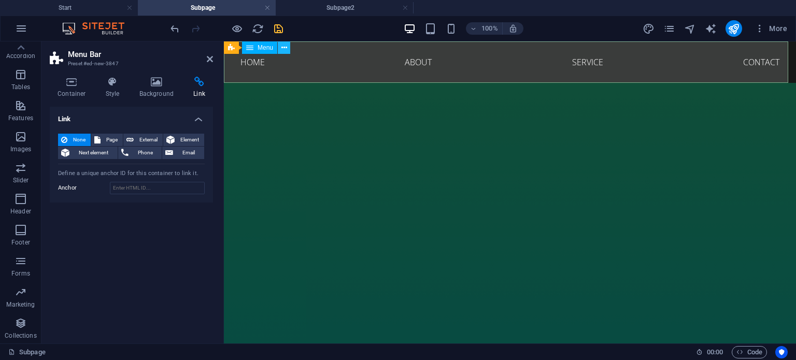
click at [284, 48] on icon at bounding box center [284, 47] width 6 height 11
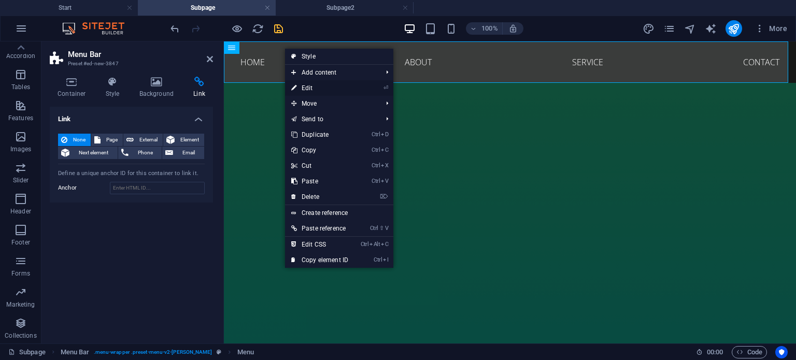
drag, startPoint x: 302, startPoint y: 81, endPoint x: 78, endPoint y: 40, distance: 227.6
click at [302, 81] on link "⏎ Edit" at bounding box center [319, 88] width 69 height 16
select select
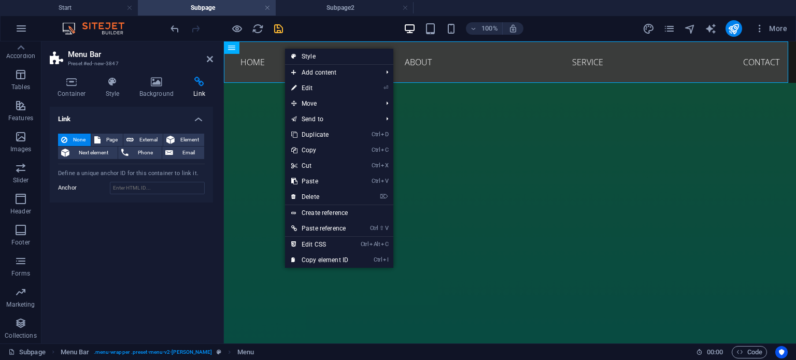
select select
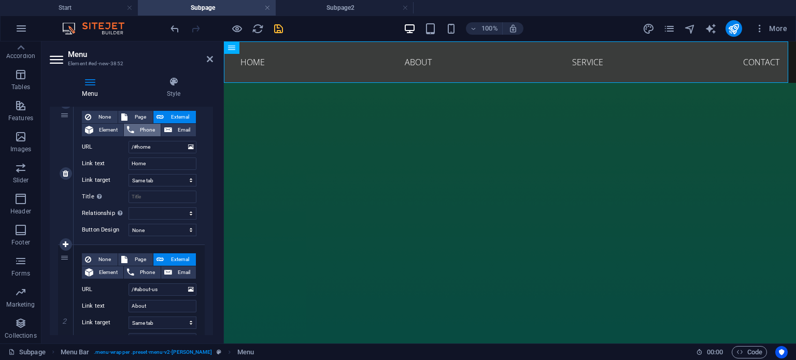
scroll to position [103, 0]
click at [137, 118] on span "Page" at bounding box center [140, 116] width 19 height 12
select select
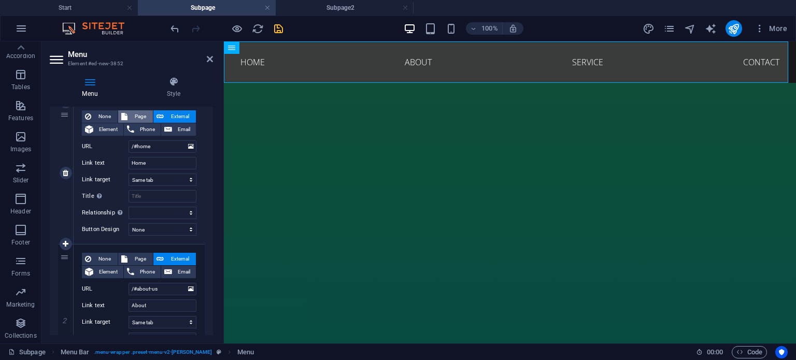
select select
click at [189, 148] on select "Start Subpage Subpage2" at bounding box center [163, 146] width 68 height 12
select select "0"
click at [129, 140] on select "Start Subpage Subpage2" at bounding box center [163, 146] width 68 height 12
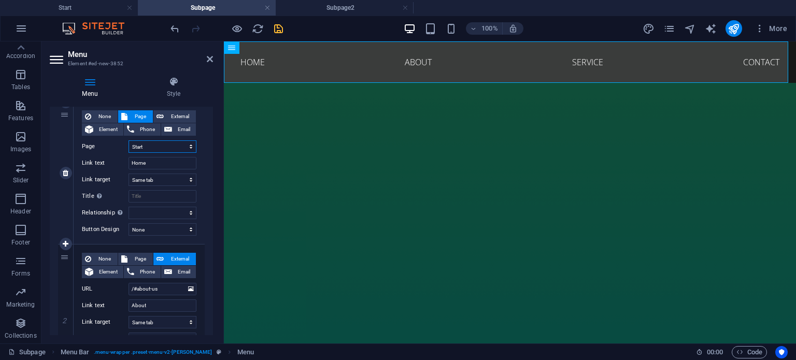
select select
click at [133, 257] on span "Page" at bounding box center [140, 259] width 19 height 12
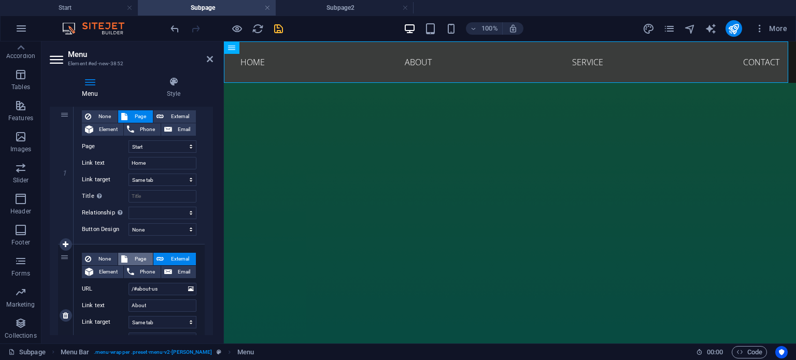
select select
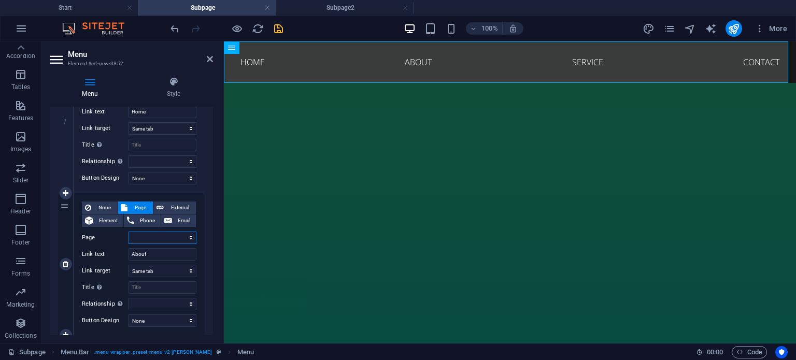
scroll to position [155, 0]
click at [188, 234] on select "Start Subpage Subpage2" at bounding box center [163, 237] width 68 height 12
select select "0"
click at [129, 231] on select "Start Subpage Subpage2" at bounding box center [163, 237] width 68 height 12
select select
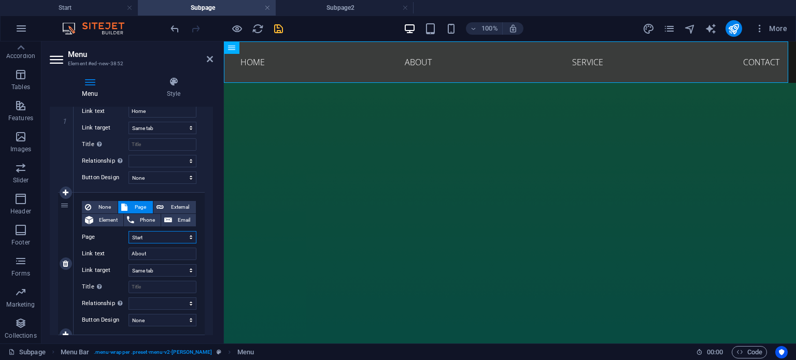
select select
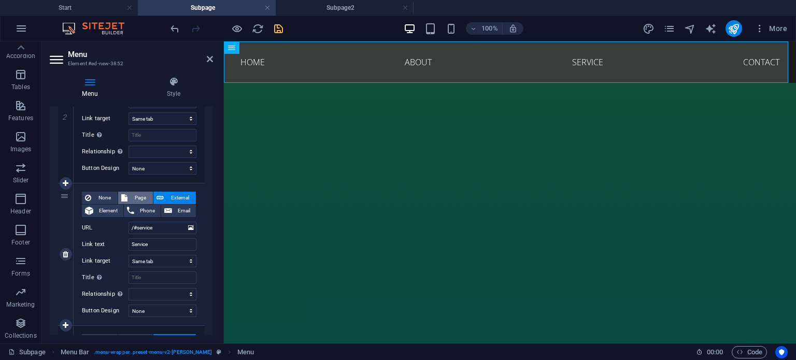
click at [133, 196] on span "Page" at bounding box center [140, 198] width 19 height 12
select select
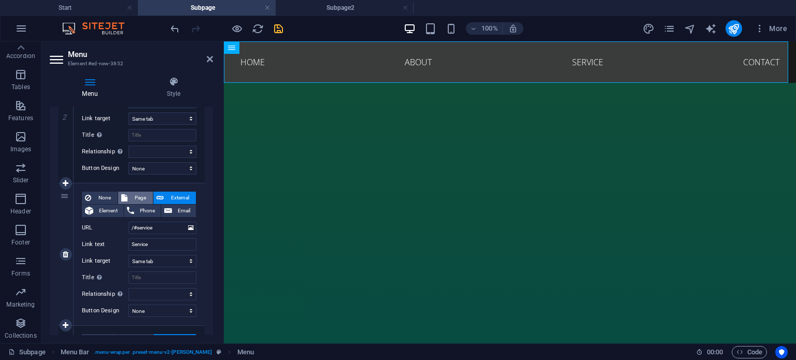
select select
click at [188, 228] on select "Start Subpage Subpage2" at bounding box center [163, 228] width 68 height 12
select select "1"
click at [129, 222] on select "Start Subpage Subpage2" at bounding box center [163, 228] width 68 height 12
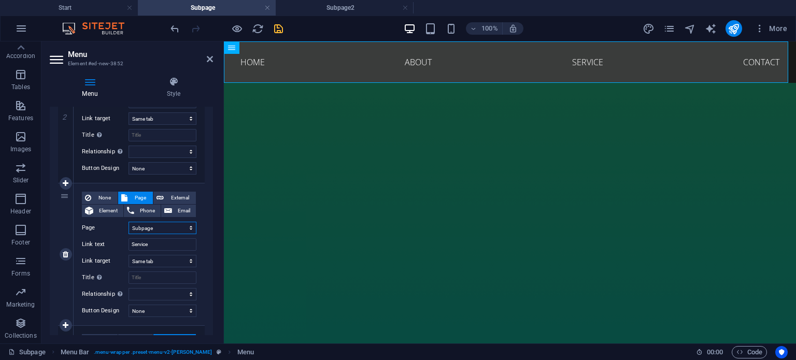
select select
drag, startPoint x: 155, startPoint y: 244, endPoint x: 122, endPoint y: 243, distance: 32.7
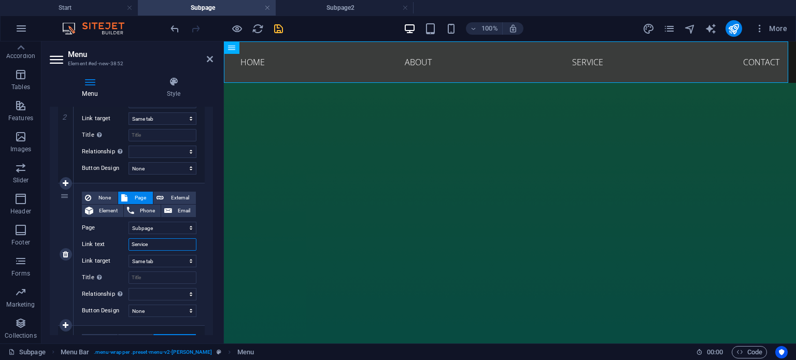
click at [122, 243] on div "Link text Service" at bounding box center [139, 244] width 115 height 12
type input "IM"
select select
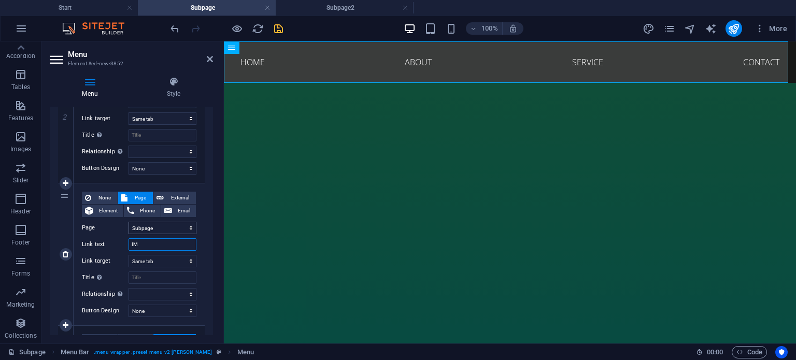
select select
type input "IMPACTYIN"
select select
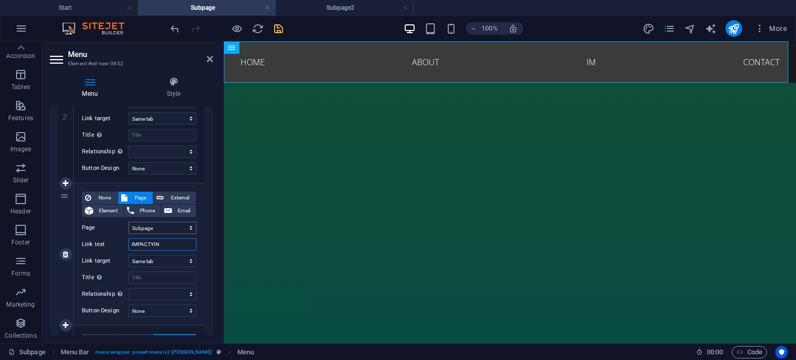
select select
type input "IMPACTYI"
select select
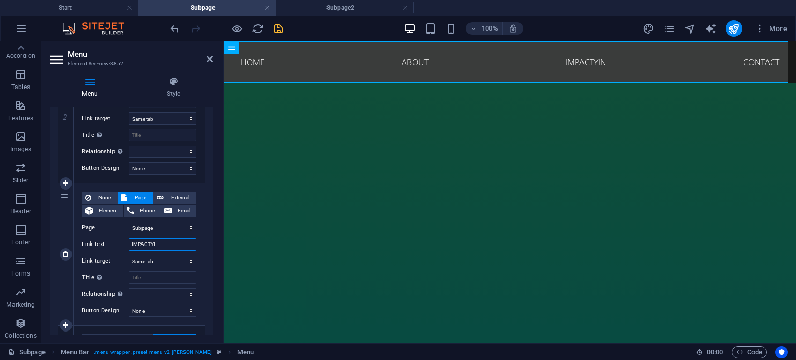
select select
type input "IMPACTY"
select select
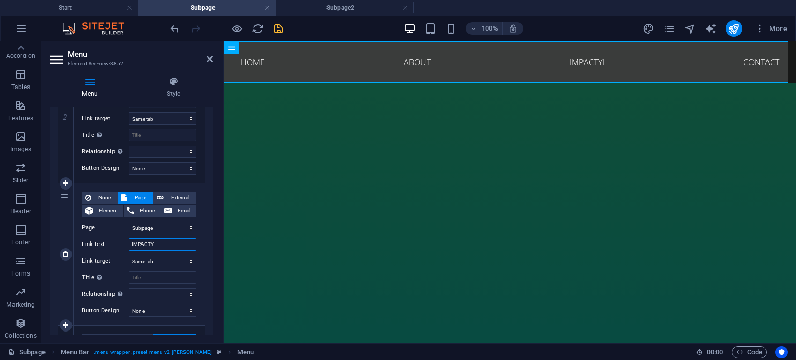
select select
type input "IMPACT"
select select
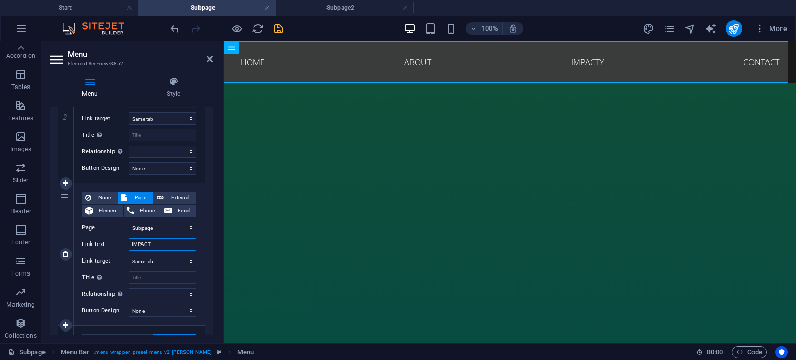
select select
type input "IMPACTING"
select select
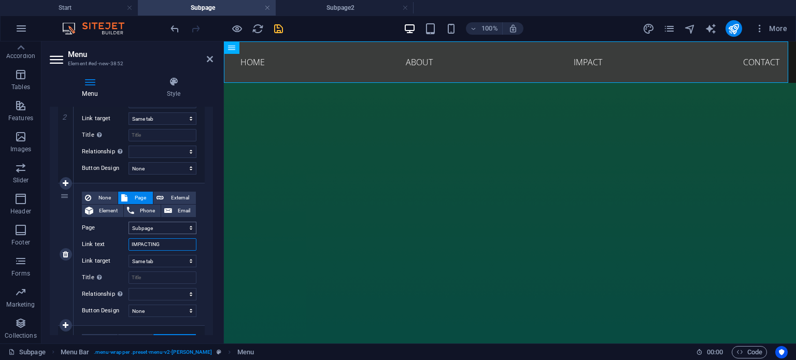
select select
type input "IMPACTING J"
select select
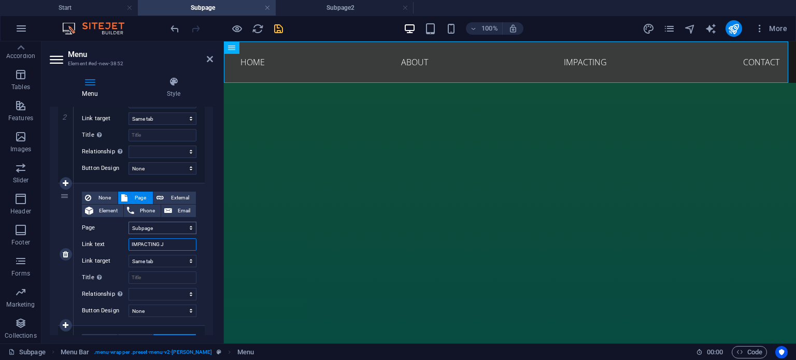
select select
type input "IMPACTING JOURNEYS"
select select
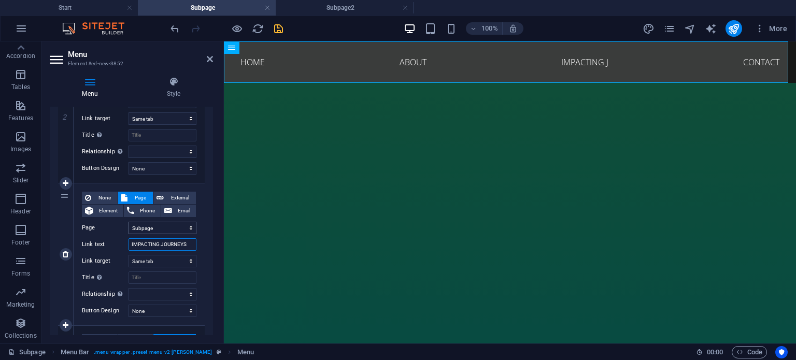
select select
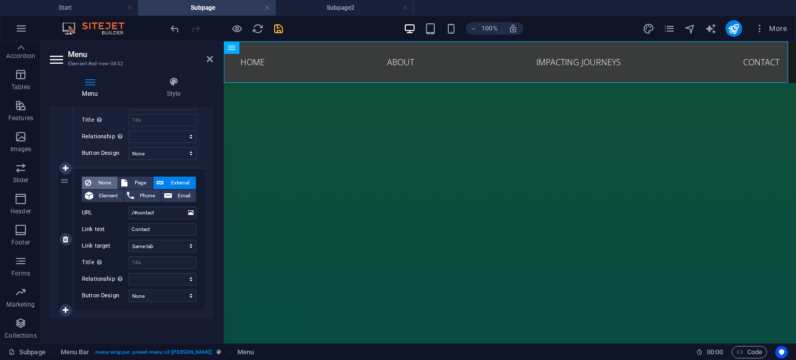
scroll to position [468, 0]
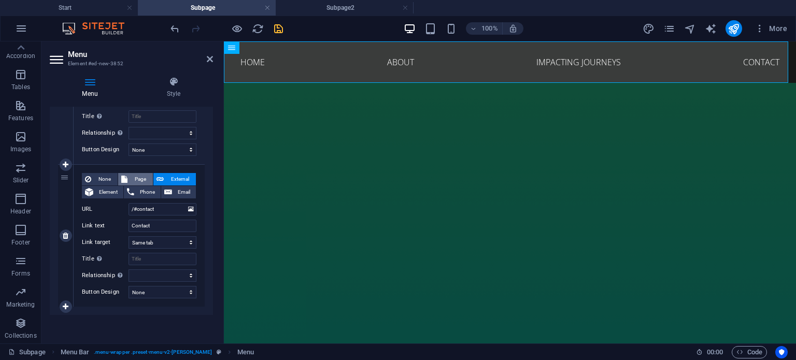
type input "IMPACTING JOURNEYS"
click at [133, 176] on span "Page" at bounding box center [140, 179] width 19 height 12
select select
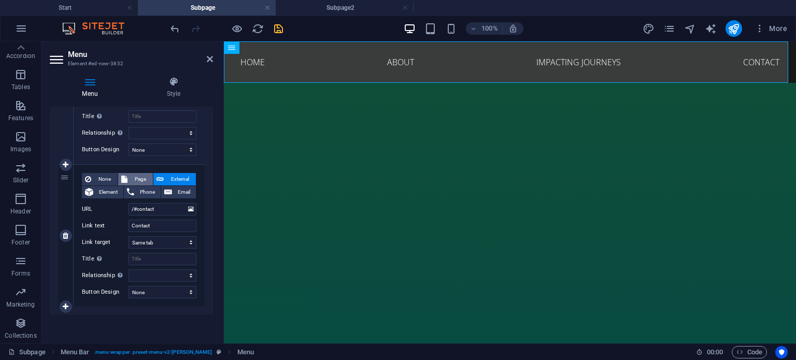
select select
click at [172, 207] on select "Start Subpage Subpage2" at bounding box center [163, 209] width 68 height 12
select select "2"
click at [129, 203] on select "Start Subpage Subpage2" at bounding box center [163, 209] width 68 height 12
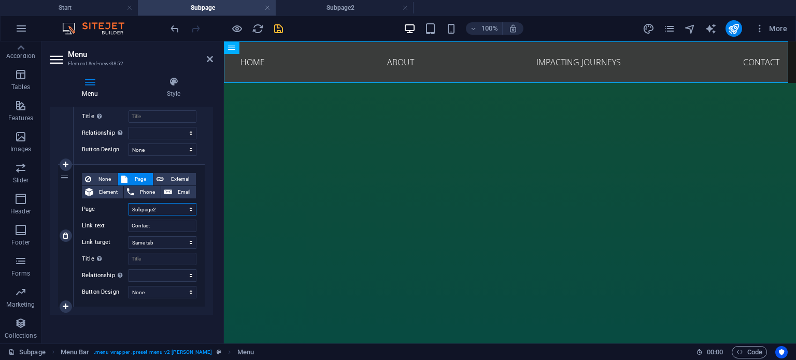
select select
click at [152, 221] on input "Contact" at bounding box center [163, 226] width 68 height 12
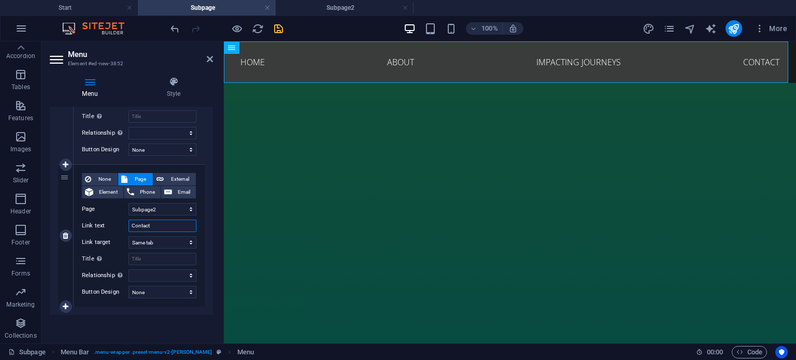
drag, startPoint x: 154, startPoint y: 224, endPoint x: 118, endPoint y: 221, distance: 35.9
click at [118, 221] on div "Link text Contact" at bounding box center [139, 226] width 115 height 12
click at [211, 58] on icon at bounding box center [210, 59] width 6 height 8
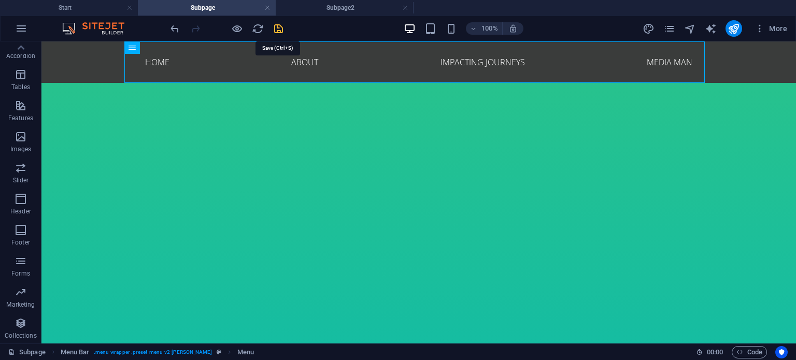
click at [278, 26] on icon "save" at bounding box center [279, 29] width 12 height 12
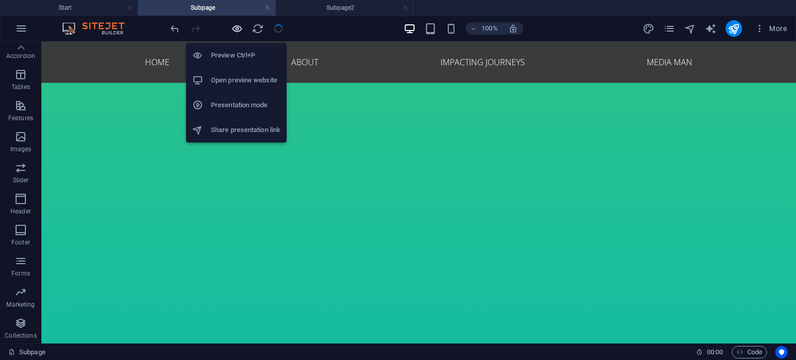
click at [239, 32] on icon "button" at bounding box center [237, 29] width 12 height 12
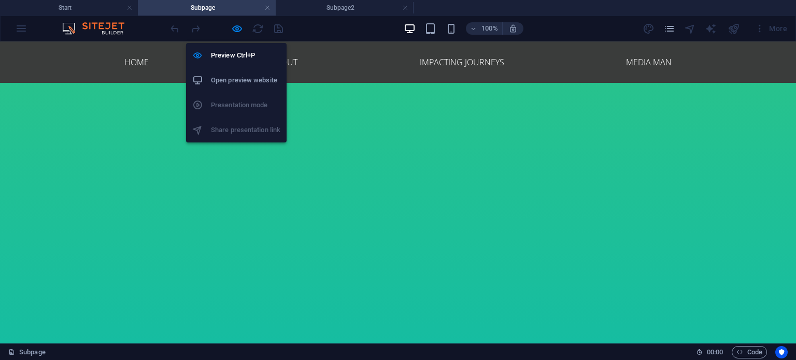
click at [238, 76] on h6 "Open preview website" at bounding box center [245, 80] width 69 height 12
click at [238, 30] on icon "button" at bounding box center [237, 29] width 12 height 12
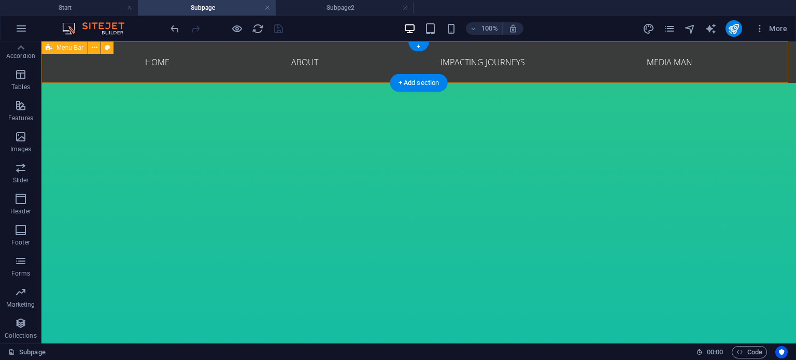
click at [65, 68] on div "Menu Home About IMPACTING JOURNEYS MEDIA MAN" at bounding box center [418, 61] width 755 height 41
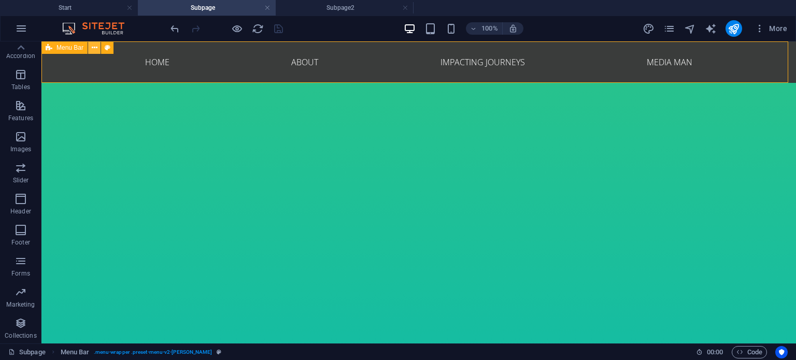
click at [92, 48] on icon at bounding box center [95, 47] width 6 height 11
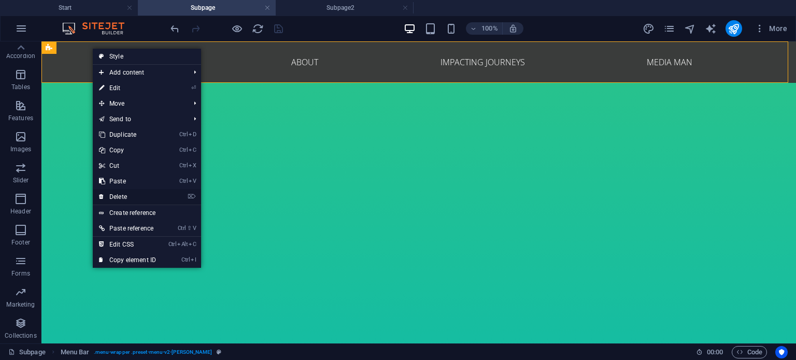
click at [122, 190] on link "⌦ Delete" at bounding box center [127, 197] width 69 height 16
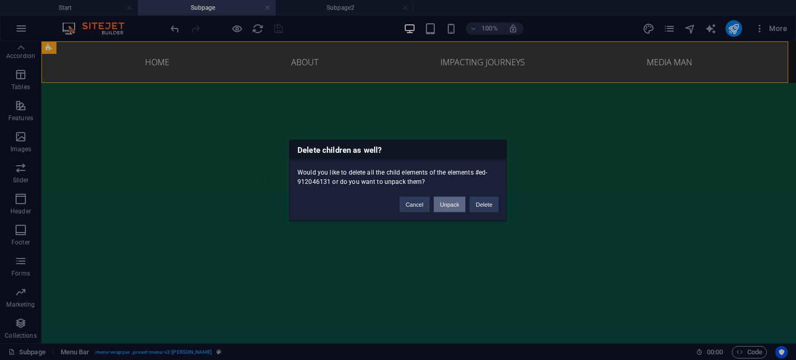
click at [460, 205] on button "Unpack" at bounding box center [450, 204] width 32 height 16
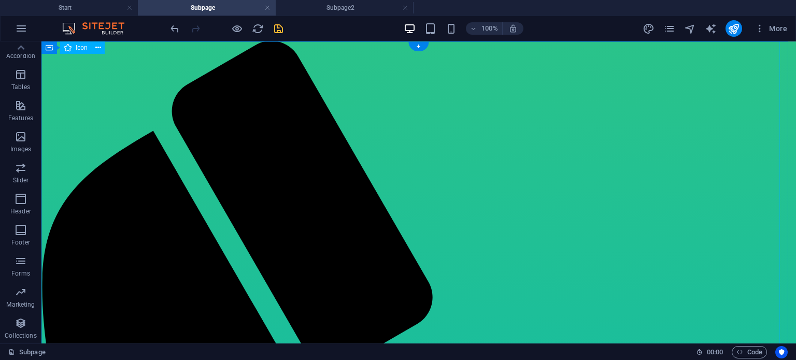
click at [97, 47] on icon at bounding box center [98, 47] width 6 height 11
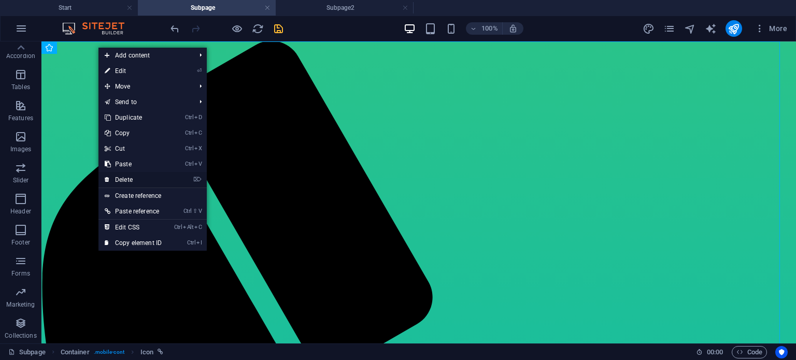
click at [126, 174] on link "⌦ Delete" at bounding box center [132, 180] width 69 height 16
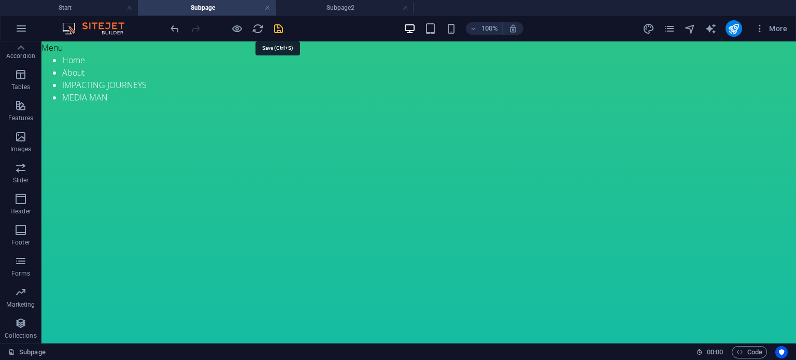
click at [281, 26] on icon "save" at bounding box center [279, 29] width 12 height 12
click at [309, 8] on h4 "Subpage2" at bounding box center [345, 7] width 138 height 11
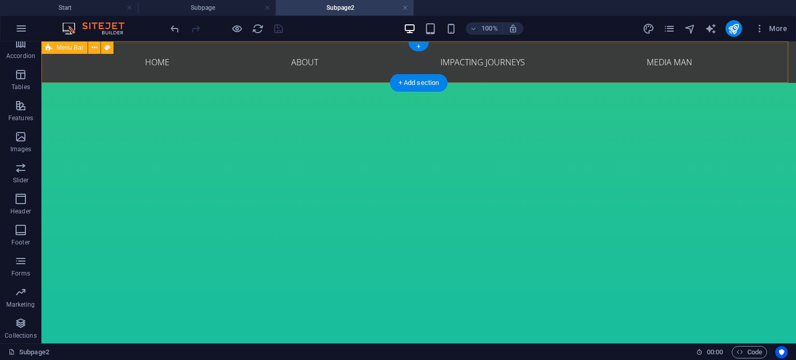
click at [96, 65] on div "Menu Home About IMPACTING JOURNEYS MEDIA MAN" at bounding box center [418, 61] width 755 height 41
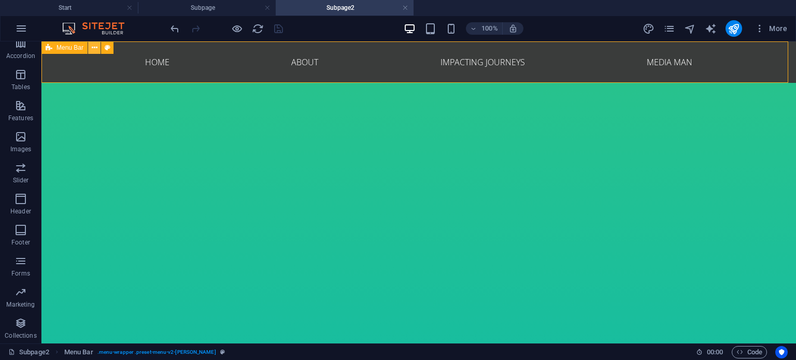
click at [97, 49] on button at bounding box center [94, 47] width 12 height 12
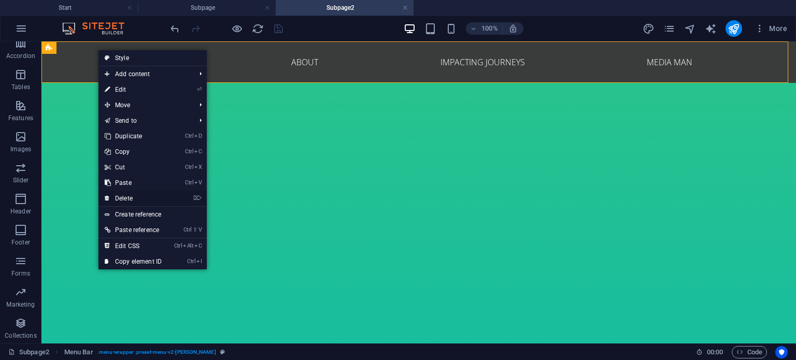
click at [120, 194] on link "⌦ Delete" at bounding box center [132, 199] width 69 height 16
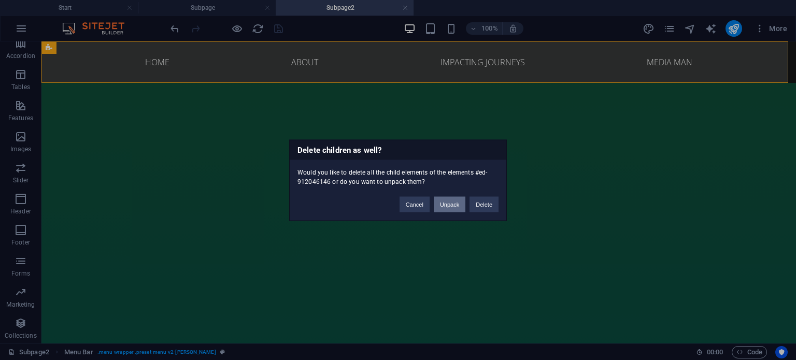
click at [446, 203] on button "Unpack" at bounding box center [450, 204] width 32 height 16
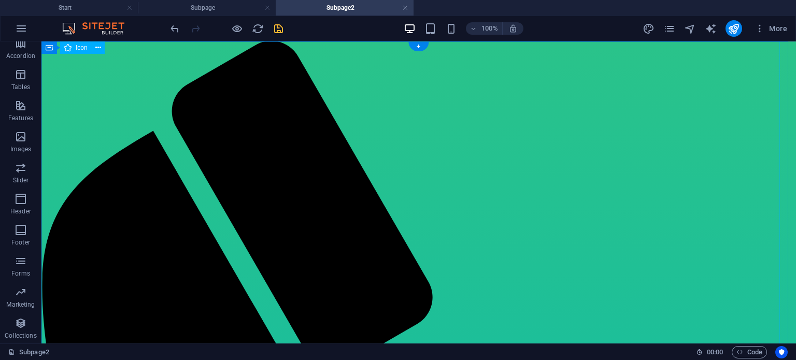
click at [99, 50] on icon at bounding box center [98, 47] width 6 height 11
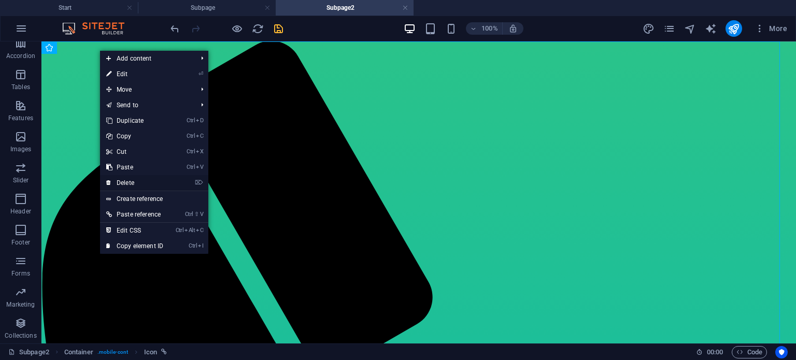
click at [120, 178] on link "⌦ Delete" at bounding box center [134, 183] width 69 height 16
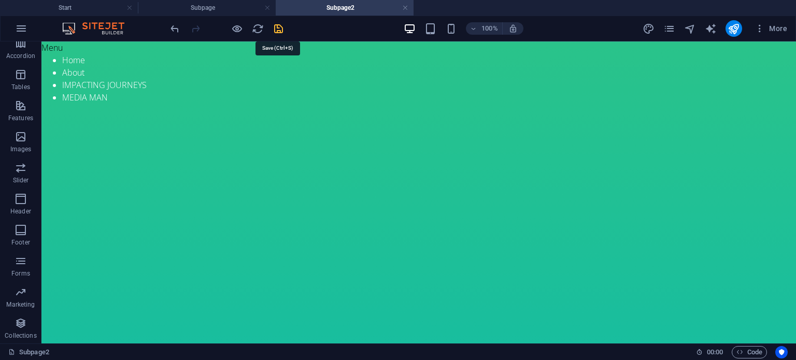
click at [278, 30] on icon "save" at bounding box center [279, 29] width 12 height 12
click at [93, 10] on h4 "Start" at bounding box center [69, 7] width 138 height 11
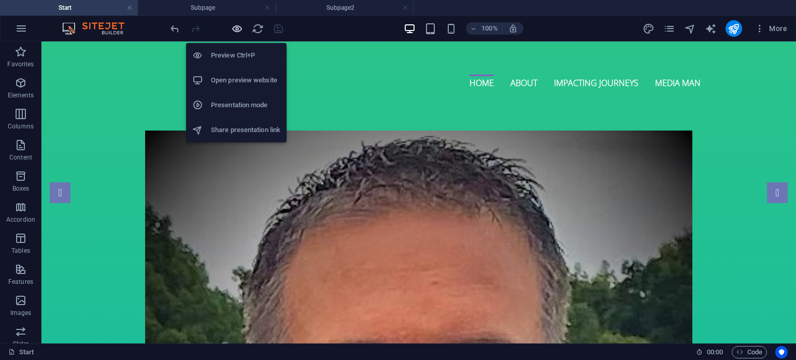
click at [235, 31] on icon "button" at bounding box center [237, 29] width 12 height 12
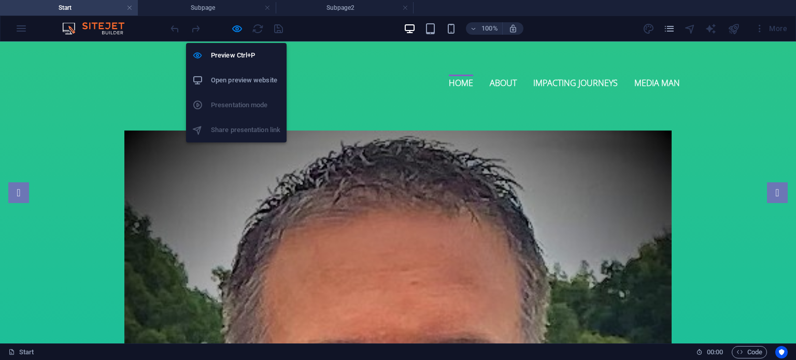
click at [231, 77] on h6 "Open preview website" at bounding box center [245, 80] width 69 height 12
click at [237, 30] on icon "button" at bounding box center [237, 29] width 12 height 12
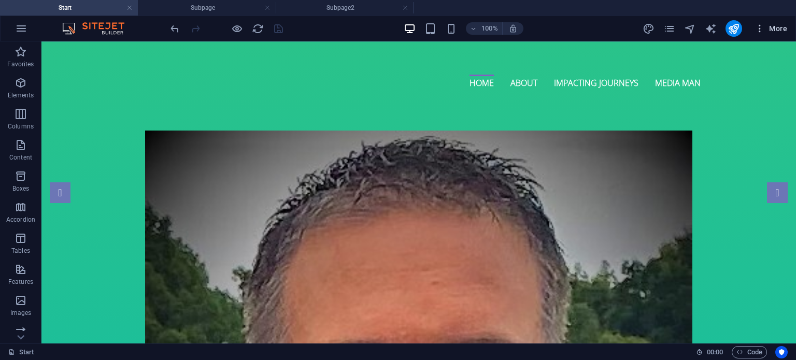
click at [763, 32] on icon "button" at bounding box center [760, 28] width 10 height 10
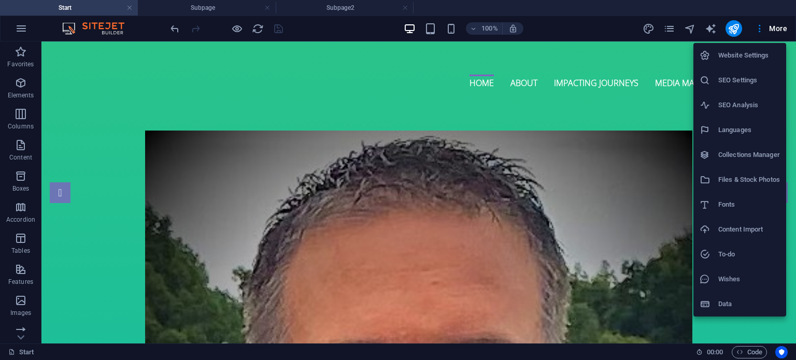
click at [23, 30] on div at bounding box center [398, 180] width 796 height 360
click at [29, 31] on div "Website Settings SEO Settings SEO Analysis Languages Collections Manager Files …" at bounding box center [398, 183] width 796 height 354
click at [119, 64] on div "Website Settings SEO Settings SEO Analysis Languages Collections Manager Files …" at bounding box center [398, 183] width 796 height 354
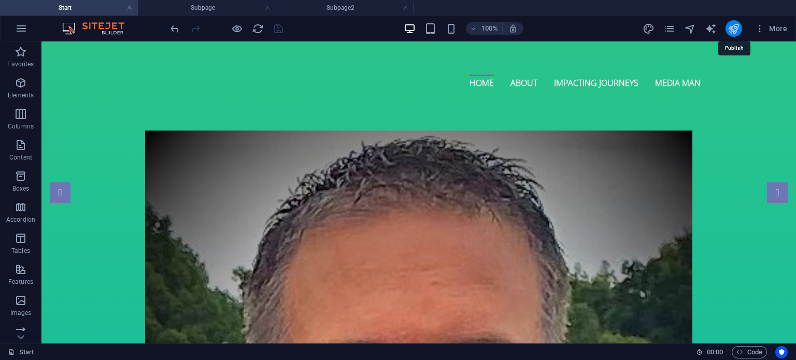
click at [734, 32] on icon "publish" at bounding box center [734, 29] width 12 height 12
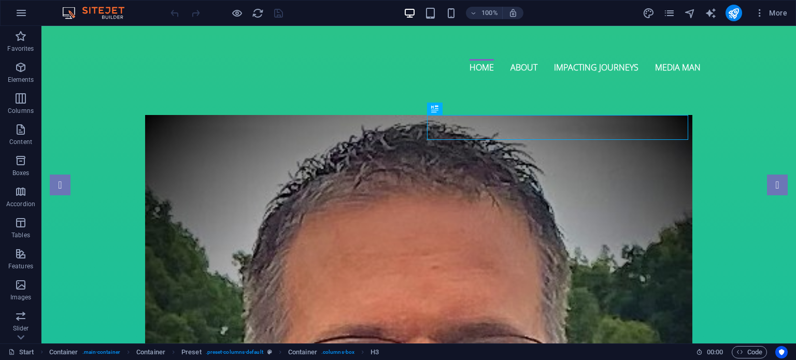
click at [676, 14] on div "More" at bounding box center [717, 13] width 149 height 17
click at [670, 15] on icon "pages" at bounding box center [669, 13] width 12 height 12
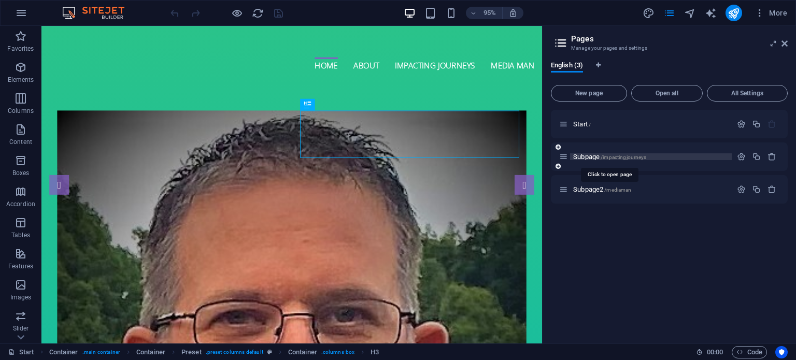
click at [626, 159] on span "/impactingjourneys" at bounding box center [624, 157] width 46 height 6
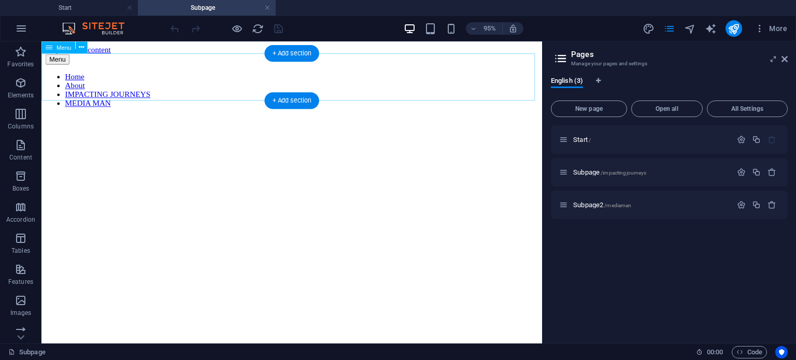
click at [522, 99] on nav "Home About IMPACTING JOURNEYS MEDIA MAN" at bounding box center [305, 92] width 519 height 37
click at [522, 120] on div at bounding box center [305, 120] width 519 height 0
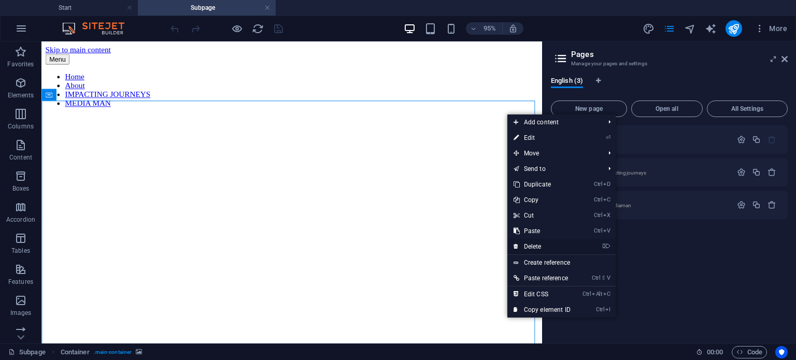
click at [540, 246] on link "⌦ Delete" at bounding box center [541, 247] width 69 height 16
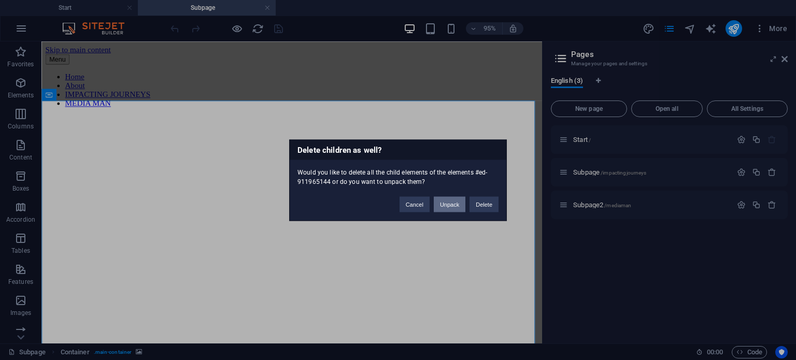
click at [441, 203] on button "Unpack" at bounding box center [450, 204] width 32 height 16
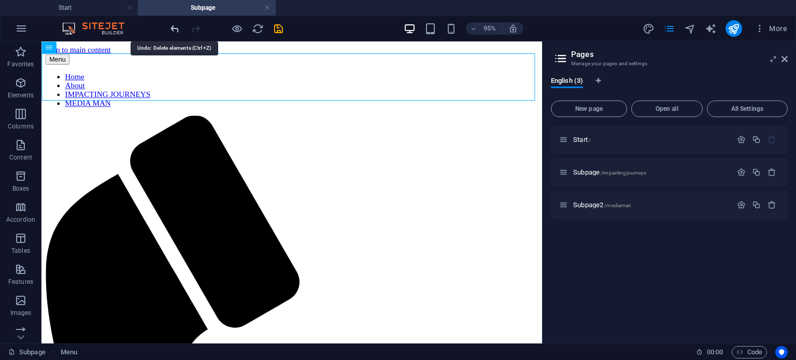
click at [176, 31] on icon "undo" at bounding box center [175, 29] width 12 height 12
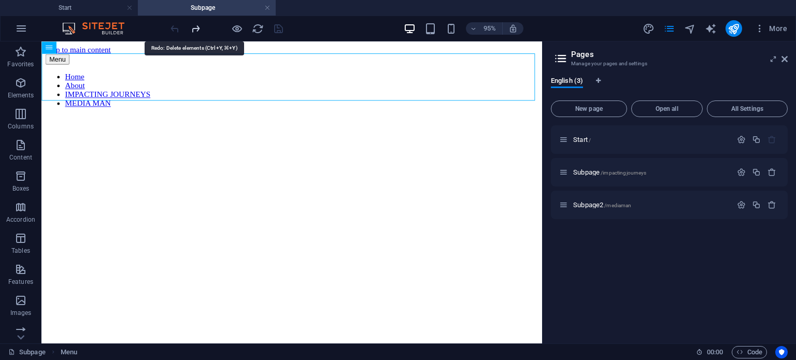
click at [190, 31] on icon "redo" at bounding box center [196, 29] width 12 height 12
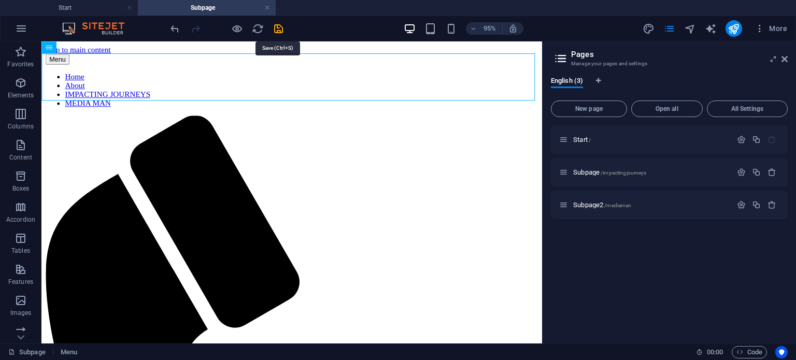
click at [279, 31] on icon "save" at bounding box center [279, 29] width 12 height 12
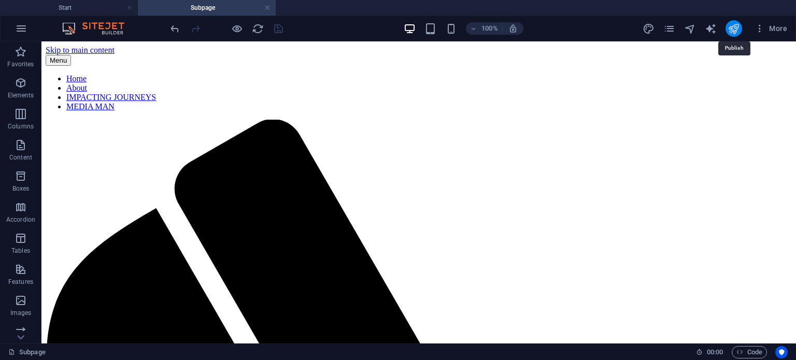
click at [734, 33] on icon "publish" at bounding box center [734, 29] width 12 height 12
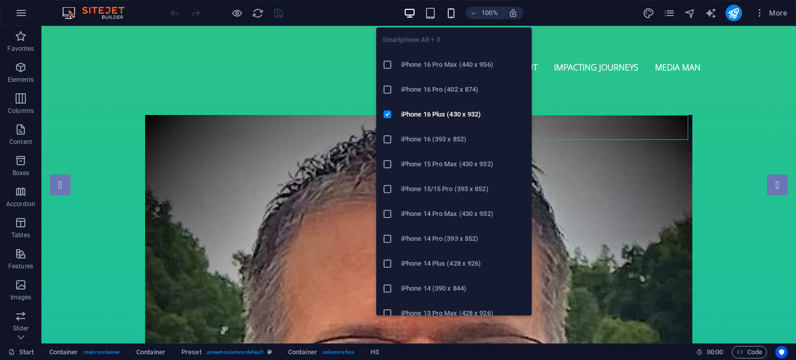
click at [448, 16] on icon "button" at bounding box center [451, 13] width 12 height 12
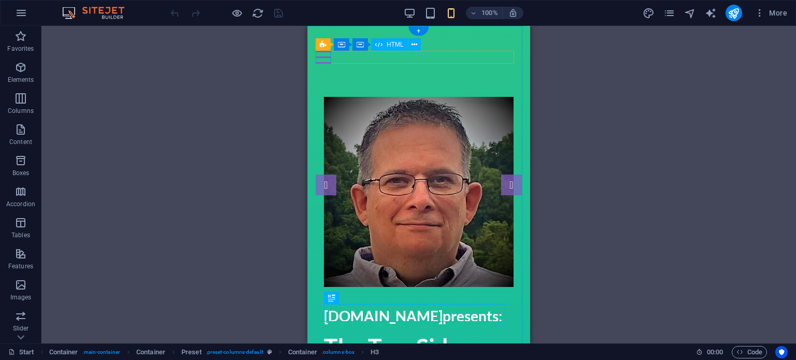
click at [327, 59] on div at bounding box center [419, 57] width 206 height 13
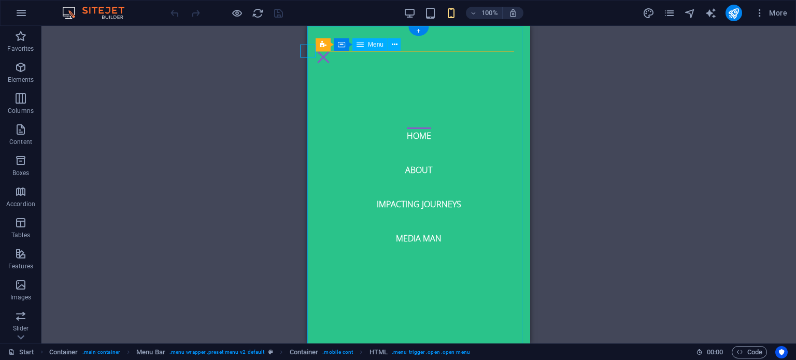
click at [410, 205] on nav "Home About Impacting Journeys Media Man" at bounding box center [418, 185] width 223 height 318
click at [410, 204] on nav "Home About Impacting Journeys Media Man" at bounding box center [418, 185] width 223 height 318
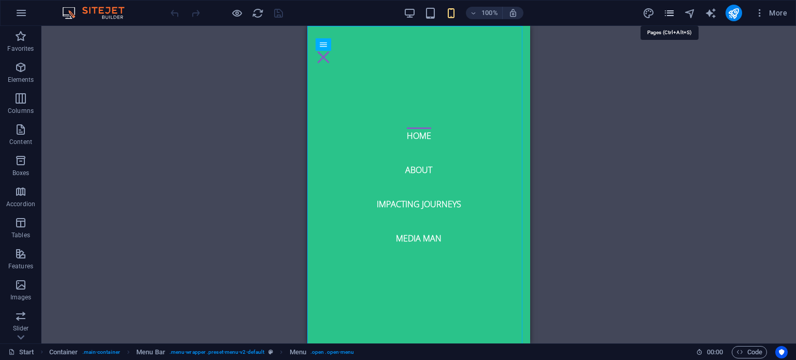
click at [666, 11] on icon "pages" at bounding box center [669, 13] width 12 height 12
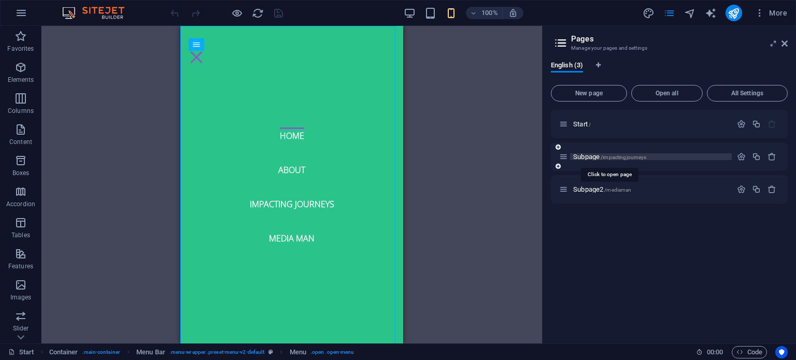
click at [609, 155] on span "/impactingjourneys" at bounding box center [624, 157] width 46 height 6
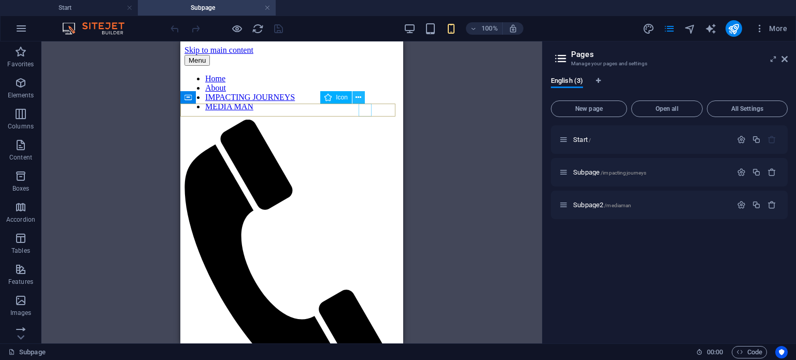
click at [357, 96] on icon at bounding box center [359, 97] width 6 height 11
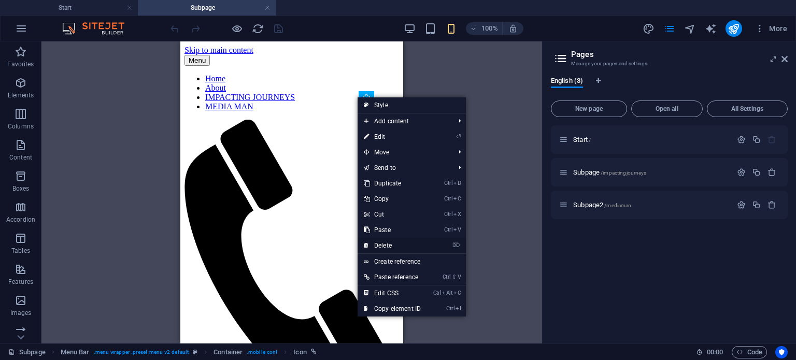
click at [383, 245] on link "⌦ Delete" at bounding box center [392, 246] width 69 height 16
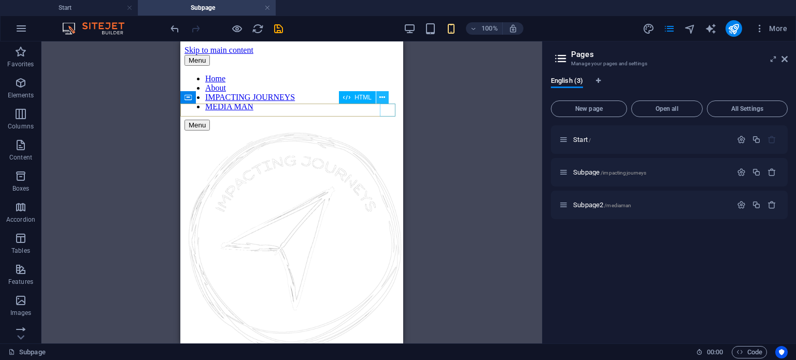
click at [382, 97] on icon at bounding box center [382, 97] width 6 height 11
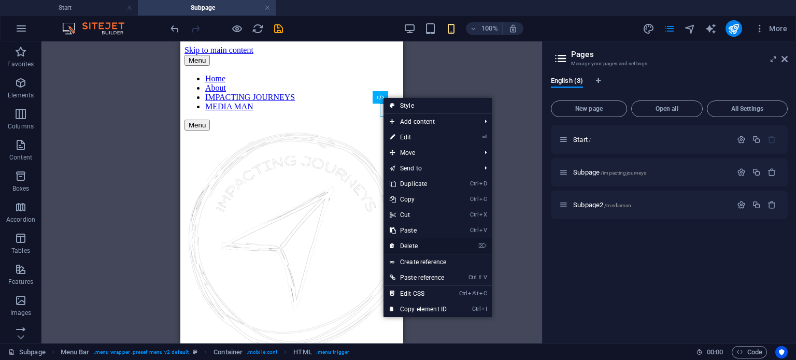
click at [410, 243] on link "⌦ Delete" at bounding box center [418, 246] width 69 height 16
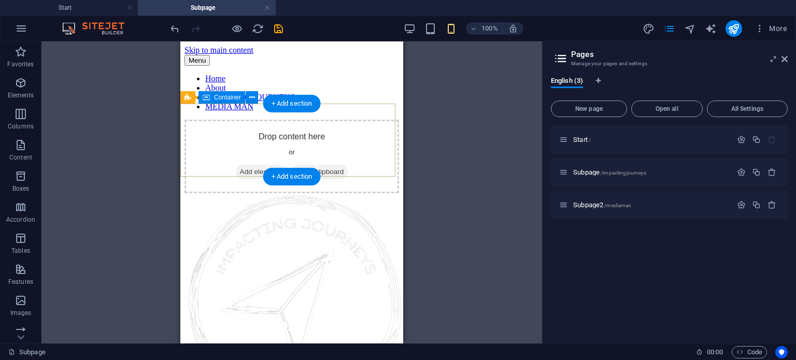
click at [340, 120] on div "Drop content here or Add elements Paste clipboard" at bounding box center [292, 157] width 215 height 74
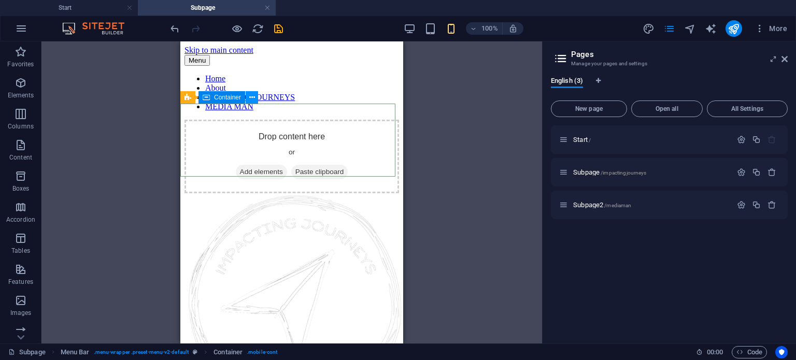
click at [250, 97] on icon at bounding box center [252, 97] width 6 height 11
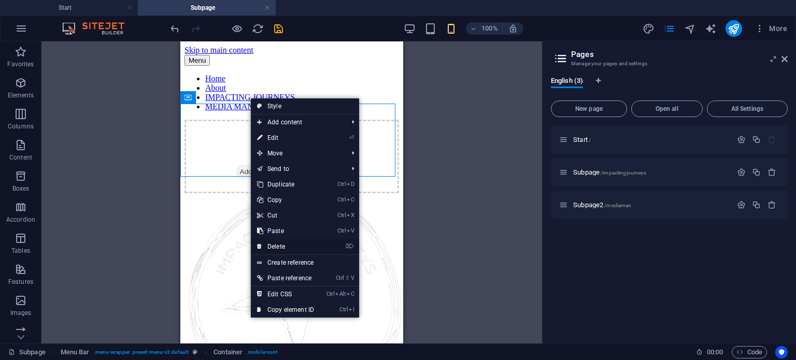
click at [278, 244] on link "⌦ Delete" at bounding box center [285, 247] width 69 height 16
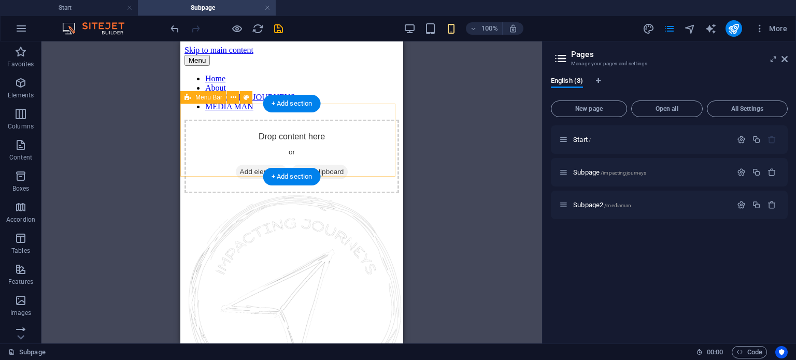
click at [272, 130] on div "Drop content here or Add elements Paste clipboard" at bounding box center [292, 157] width 215 height 74
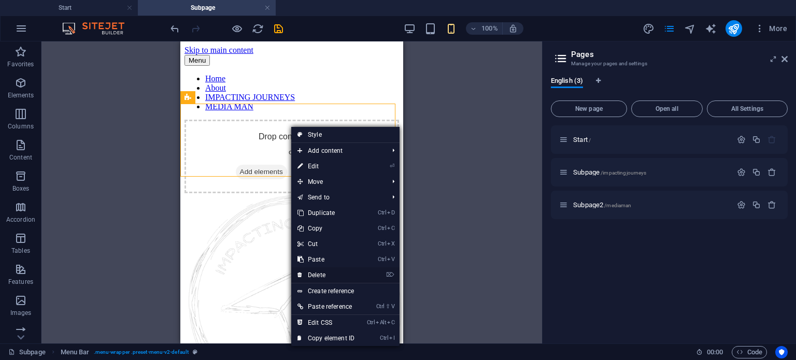
click at [316, 273] on link "⌦ Delete" at bounding box center [325, 275] width 69 height 16
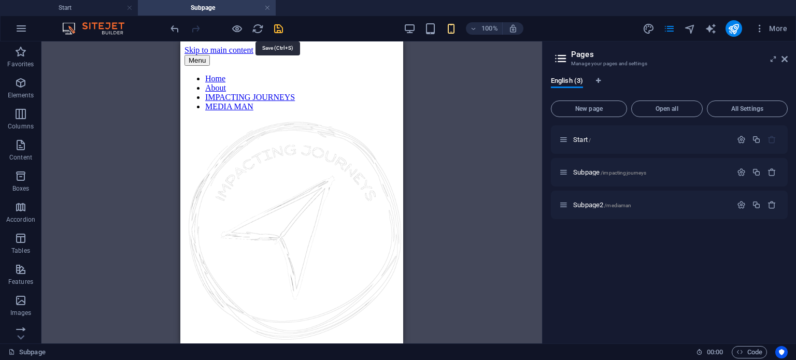
click at [282, 29] on icon "save" at bounding box center [279, 29] width 12 height 12
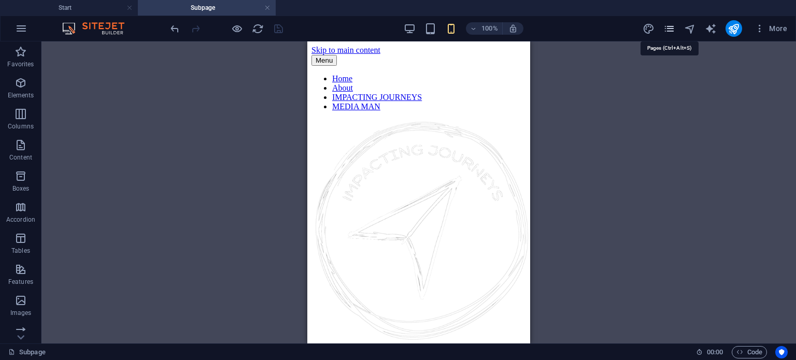
click at [666, 33] on icon "pages" at bounding box center [669, 29] width 12 height 12
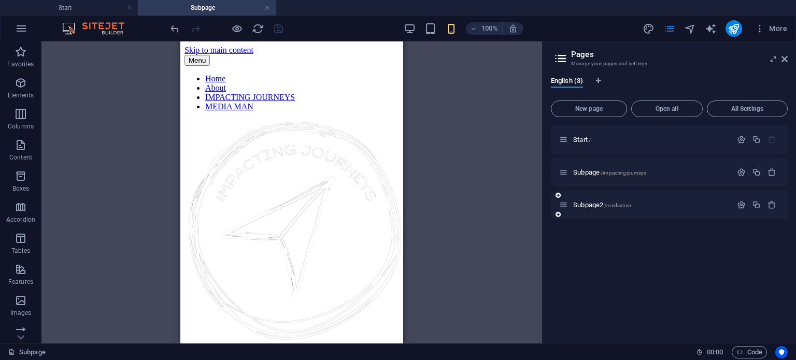
click at [626, 209] on div "Subpage2 /mediaman" at bounding box center [645, 205] width 173 height 12
click at [620, 206] on span "/mediaman" at bounding box center [617, 206] width 27 height 6
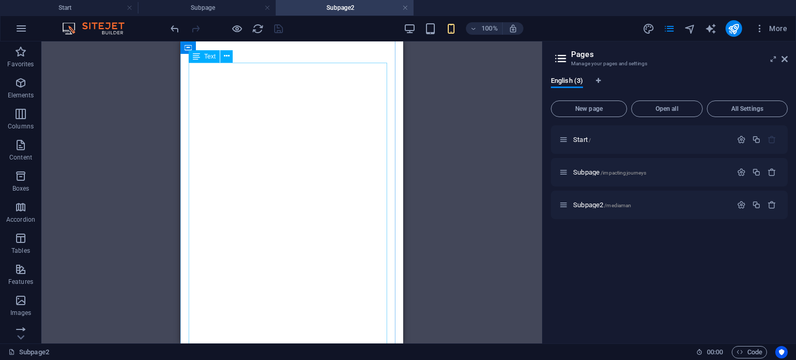
scroll to position [265, 0]
click at [733, 33] on icon "publish" at bounding box center [734, 29] width 12 height 12
